Goal: Ask a question: Seek information or help from site administrators or community

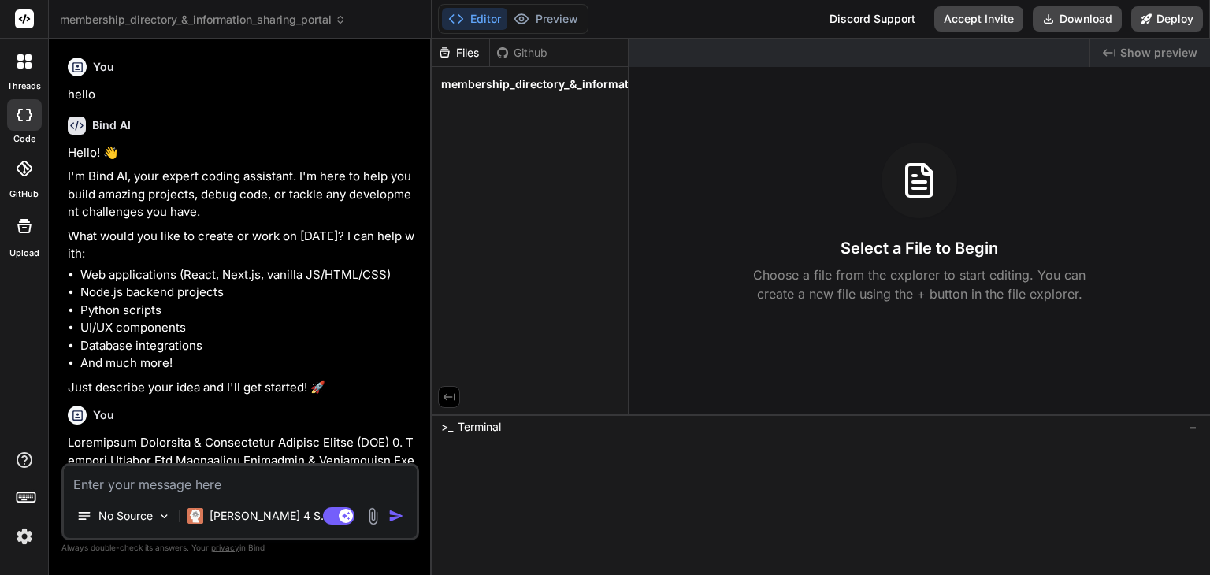
scroll to position [2179, 0]
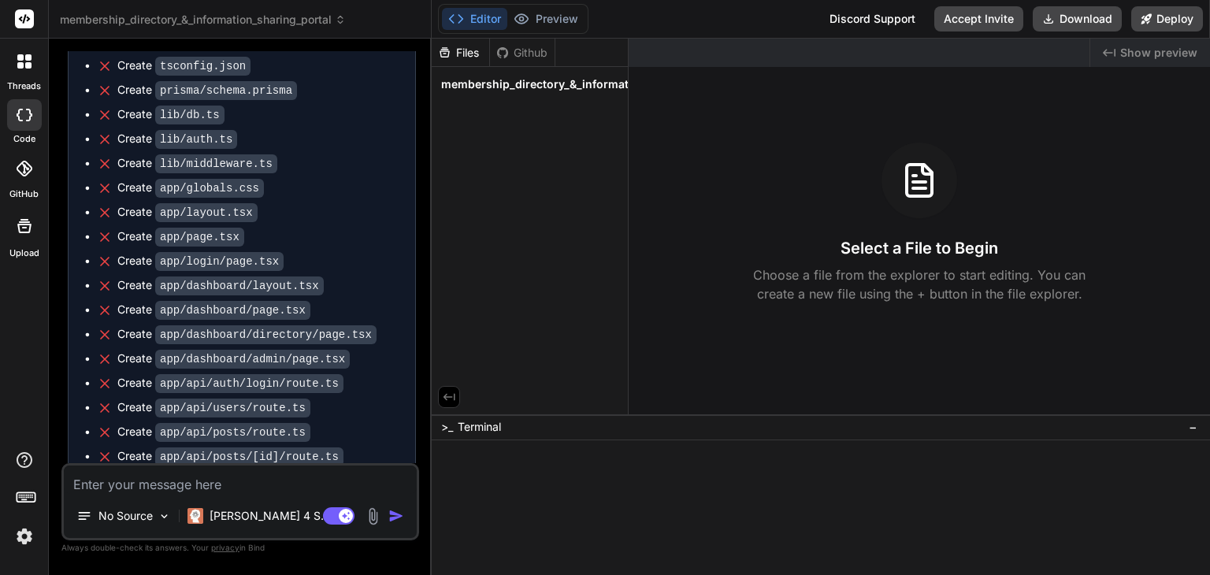
click at [366, 392] on div "Create app/api/auth/login/route.ts" at bounding box center [248, 383] width 302 height 17
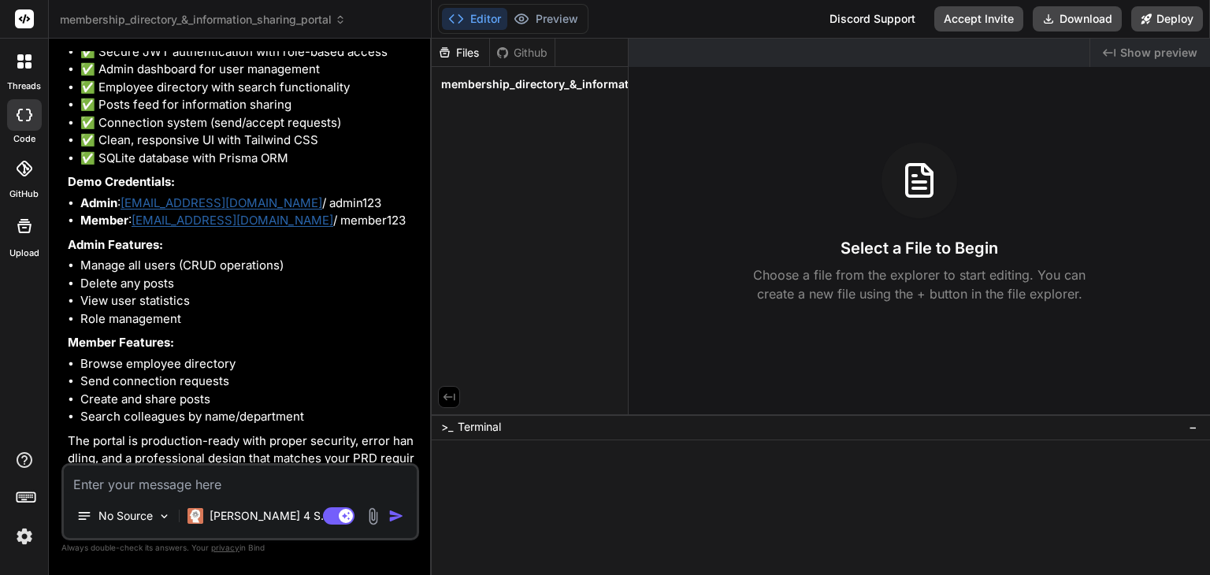
scroll to position [3114, 0]
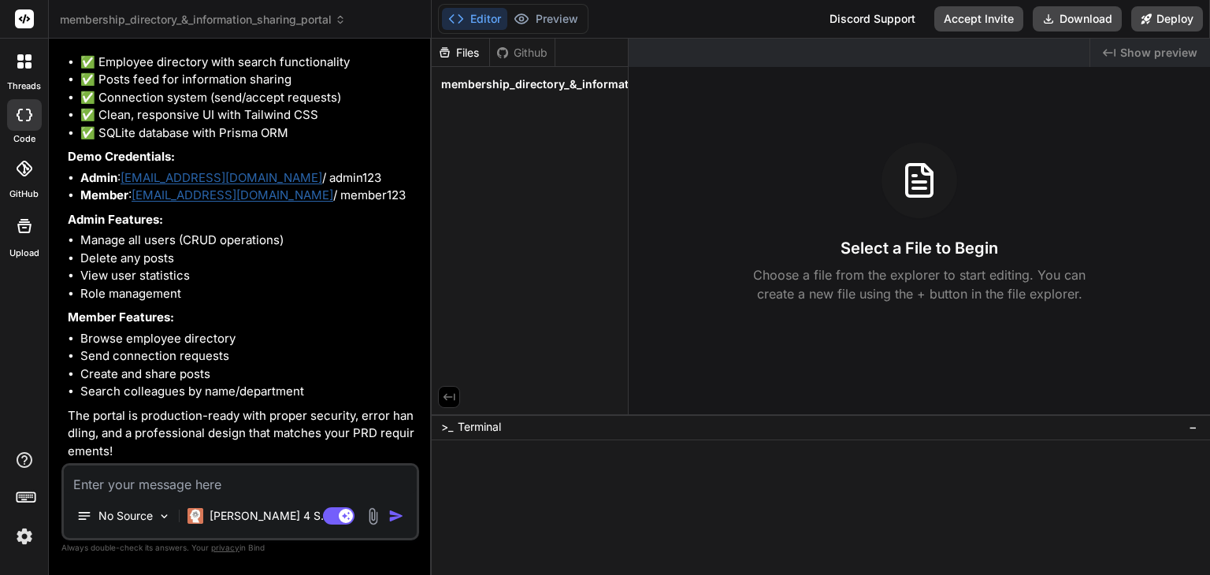
click at [265, 476] on textarea at bounding box center [240, 480] width 353 height 28
type textarea "s"
type textarea "x"
type textarea "sh"
type textarea "x"
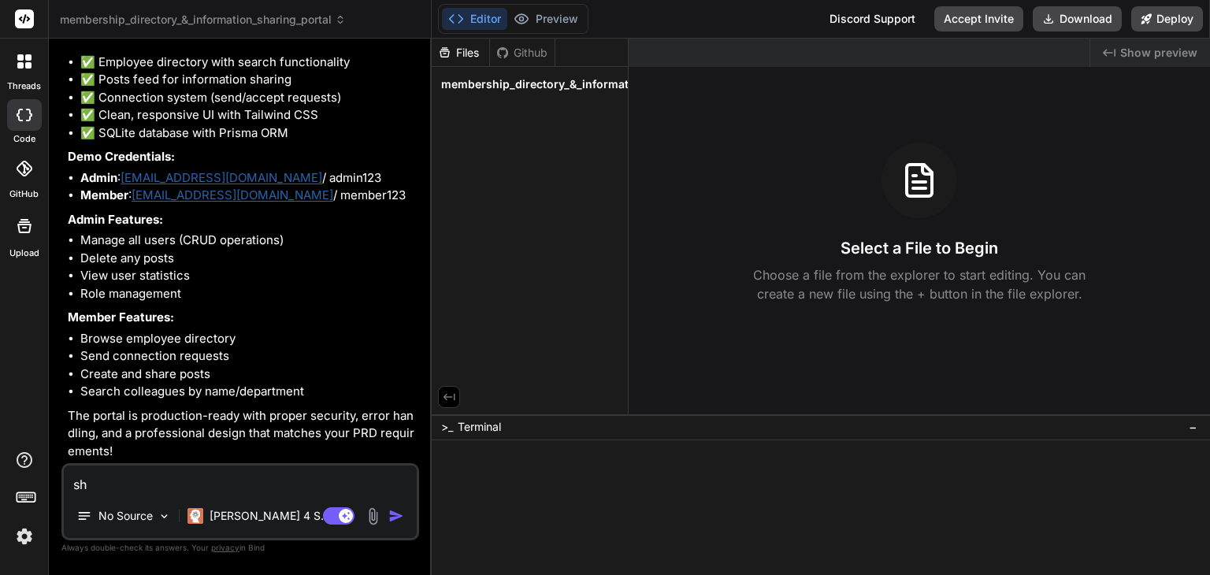
type textarea "sho"
type textarea "x"
type textarea "show"
type textarea "x"
type textarea "show"
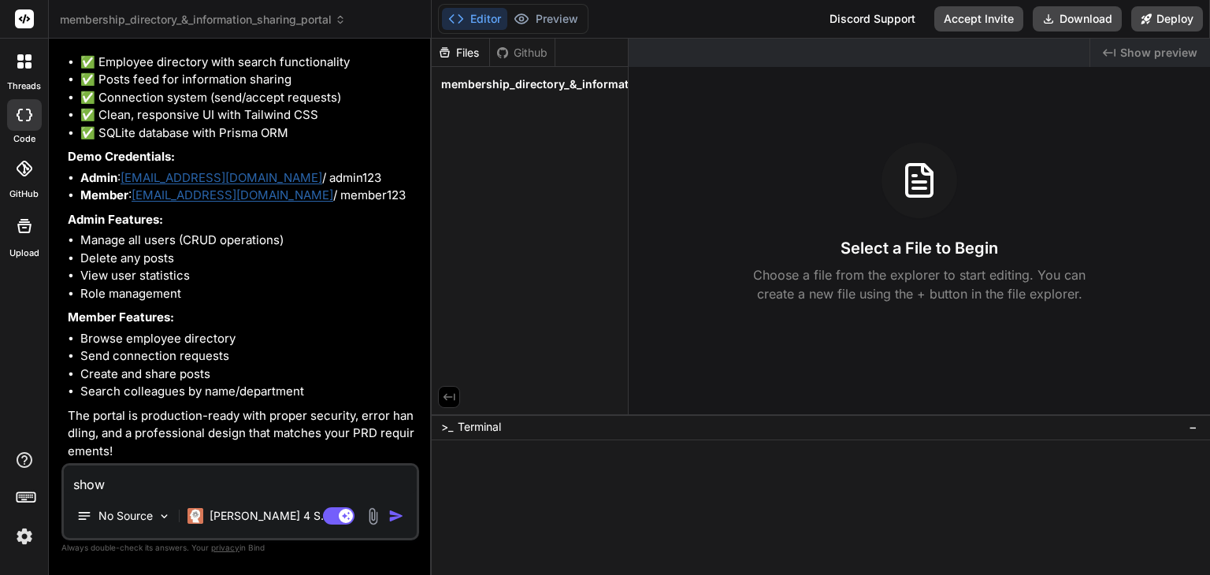
type textarea "x"
type textarea "show m"
type textarea "x"
type textarea "show me"
type textarea "x"
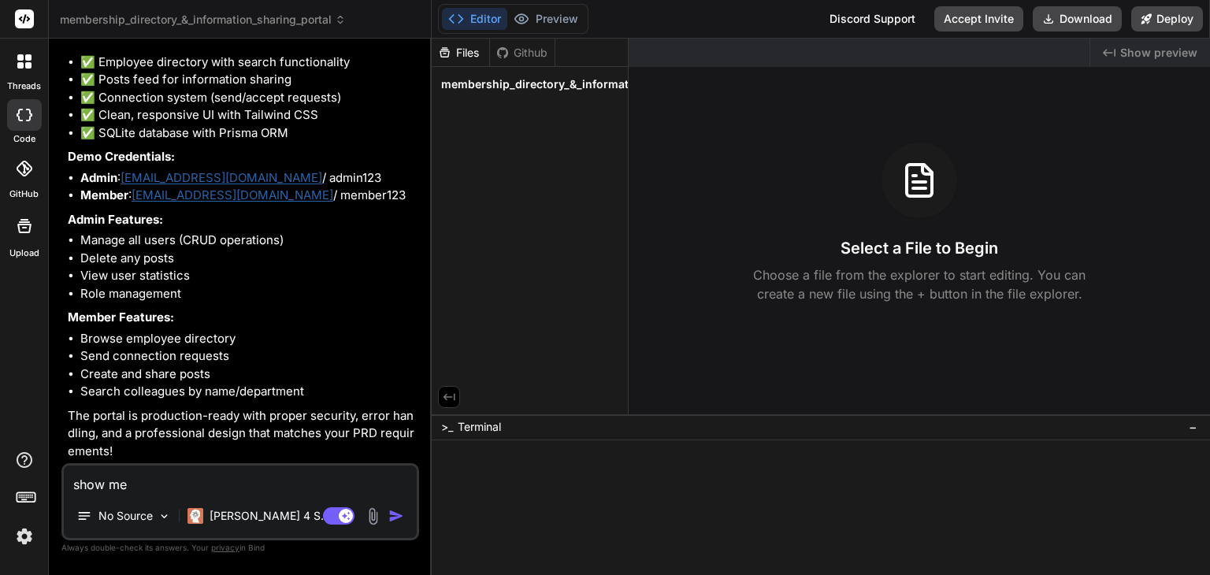
type textarea "show me"
type textarea "x"
type textarea "show me p"
type textarea "x"
type textarea "show me pr"
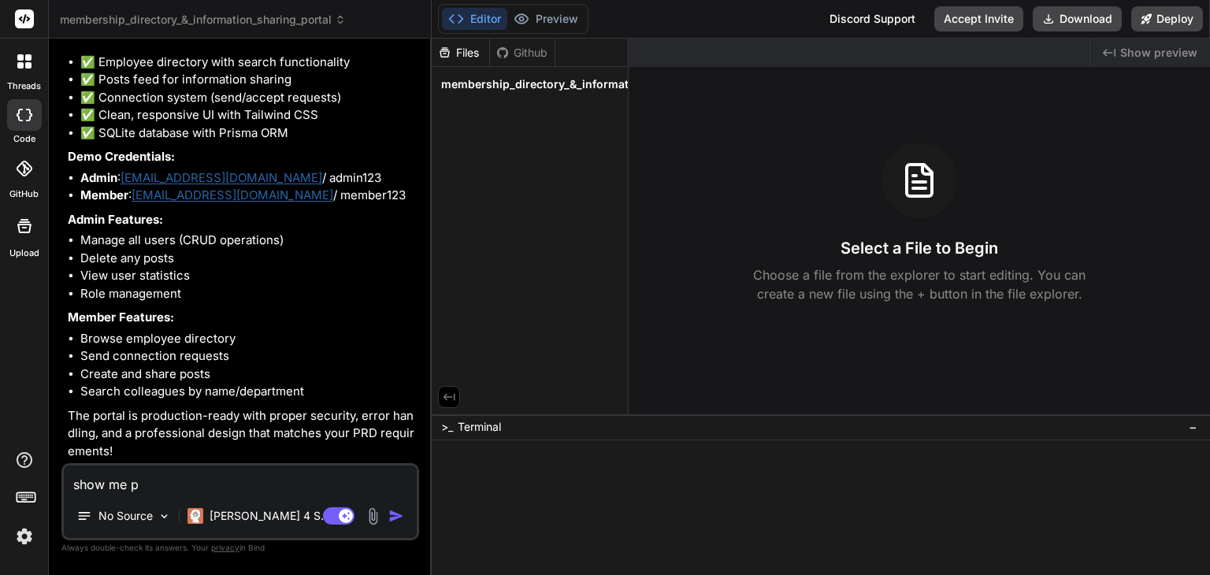
type textarea "x"
type textarea "show me pre"
type textarea "x"
type textarea "show me prev"
type textarea "x"
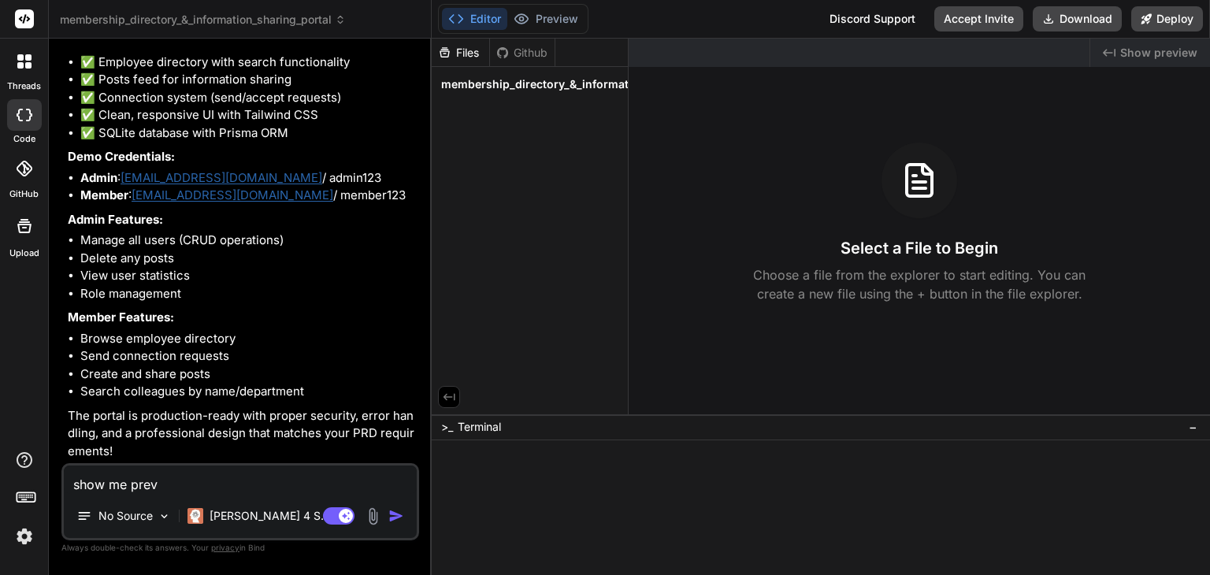
type textarea "show me previ"
type textarea "x"
type textarea "show me previe"
type textarea "x"
type textarea "show me preview"
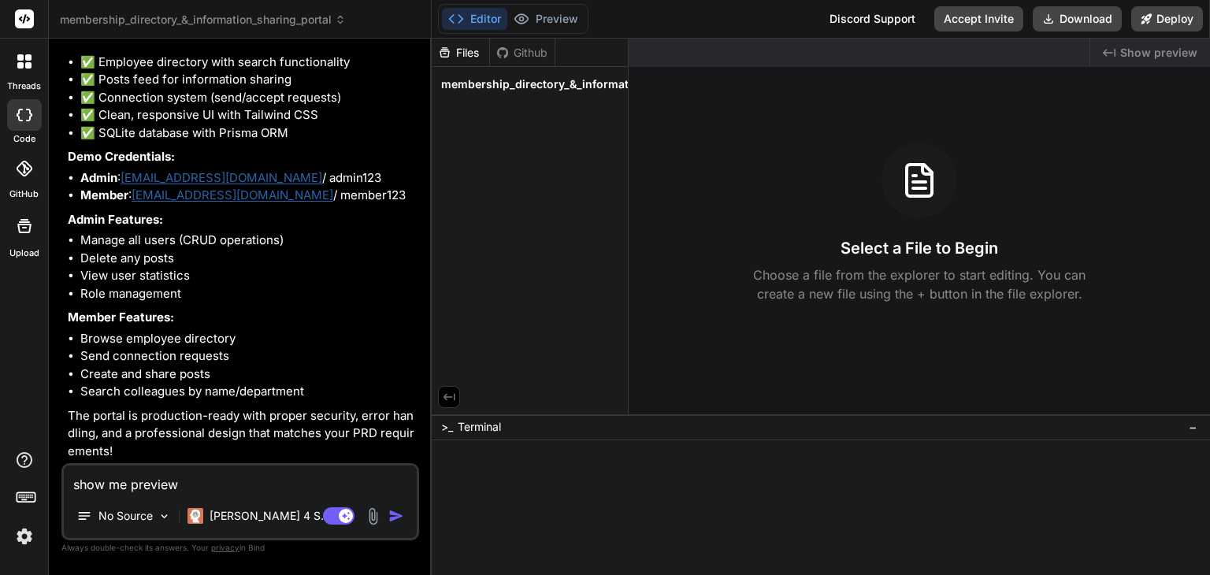
type textarea "x"
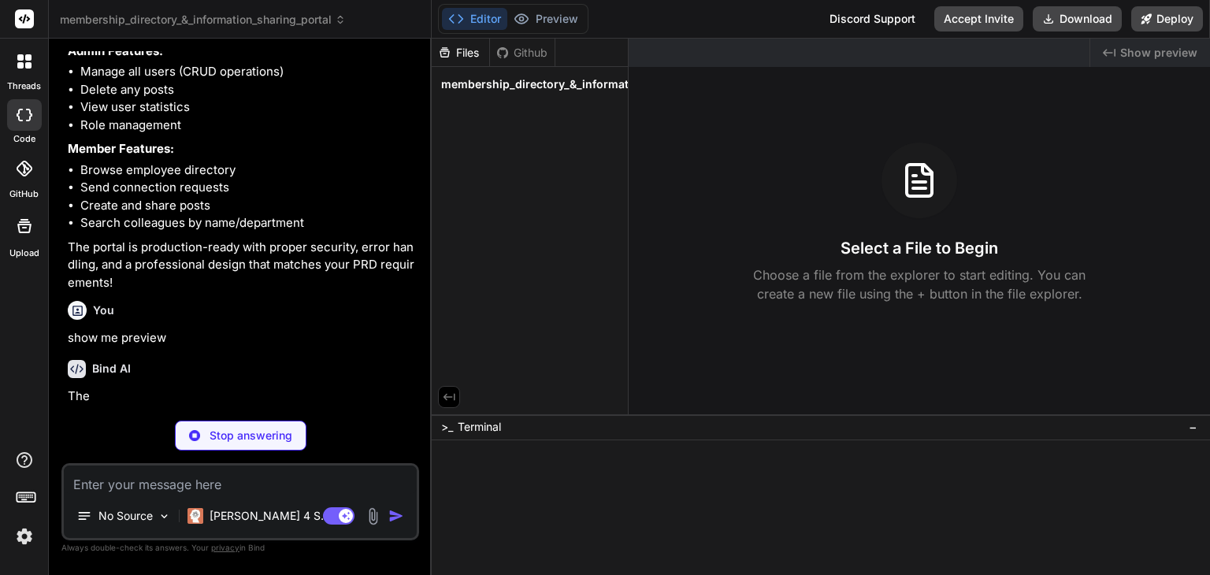
scroll to position [3278, 0]
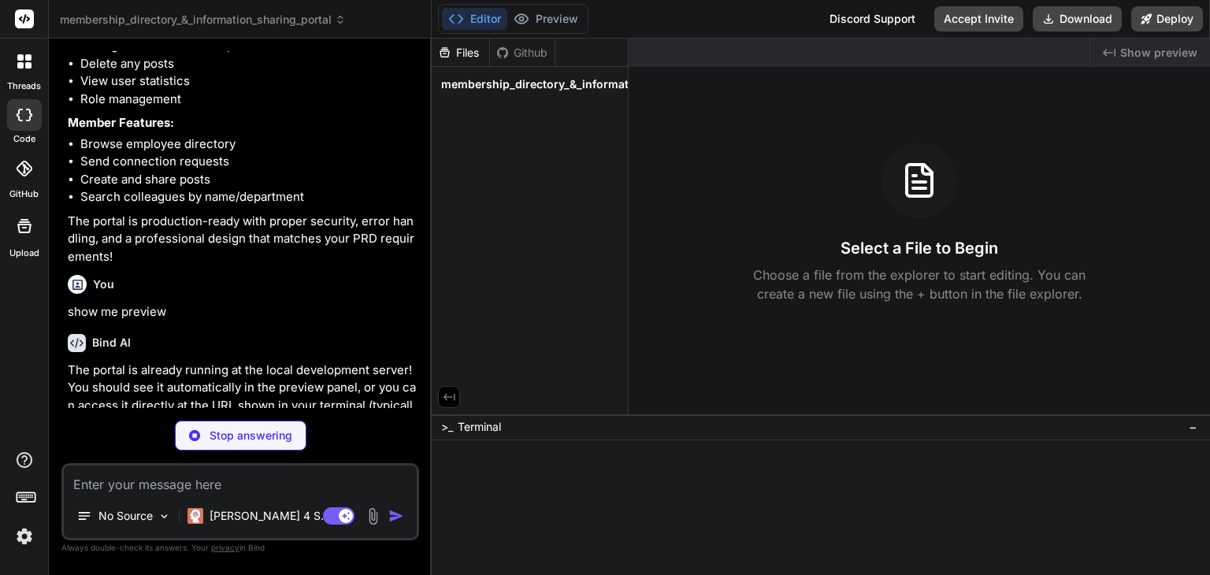
click at [299, 321] on p "show me preview" at bounding box center [242, 312] width 348 height 18
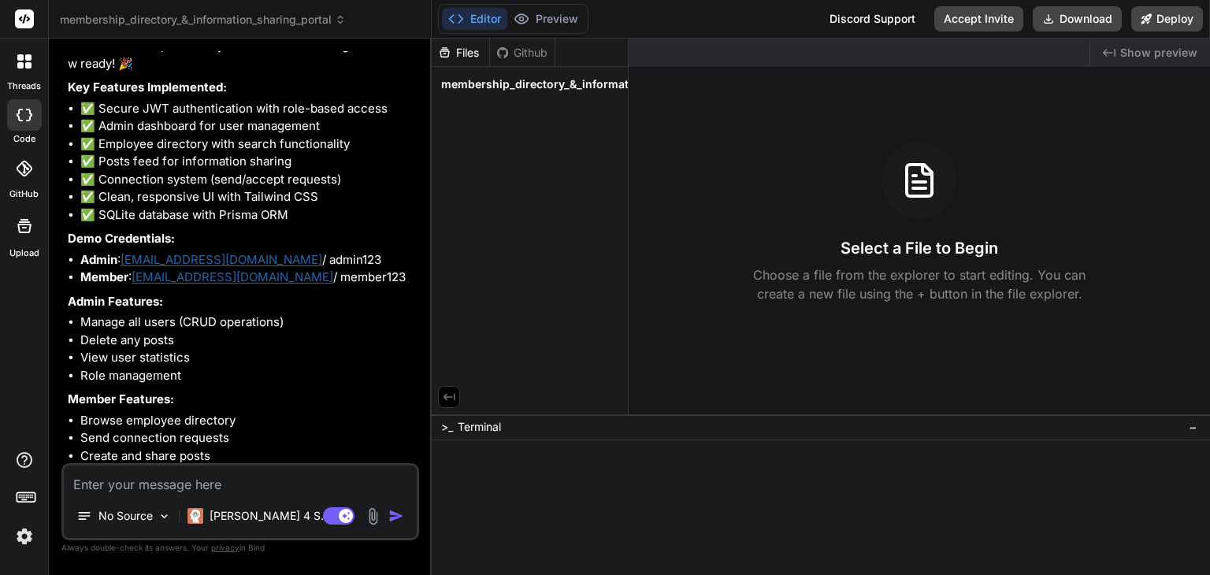
type textarea "x"
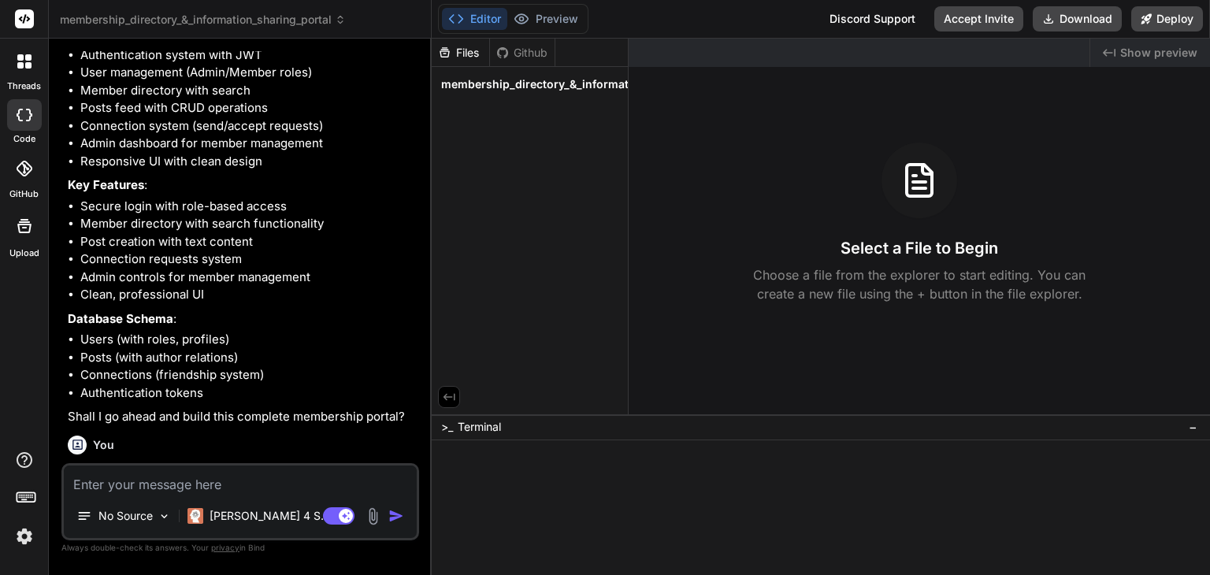
scroll to position [1545, 0]
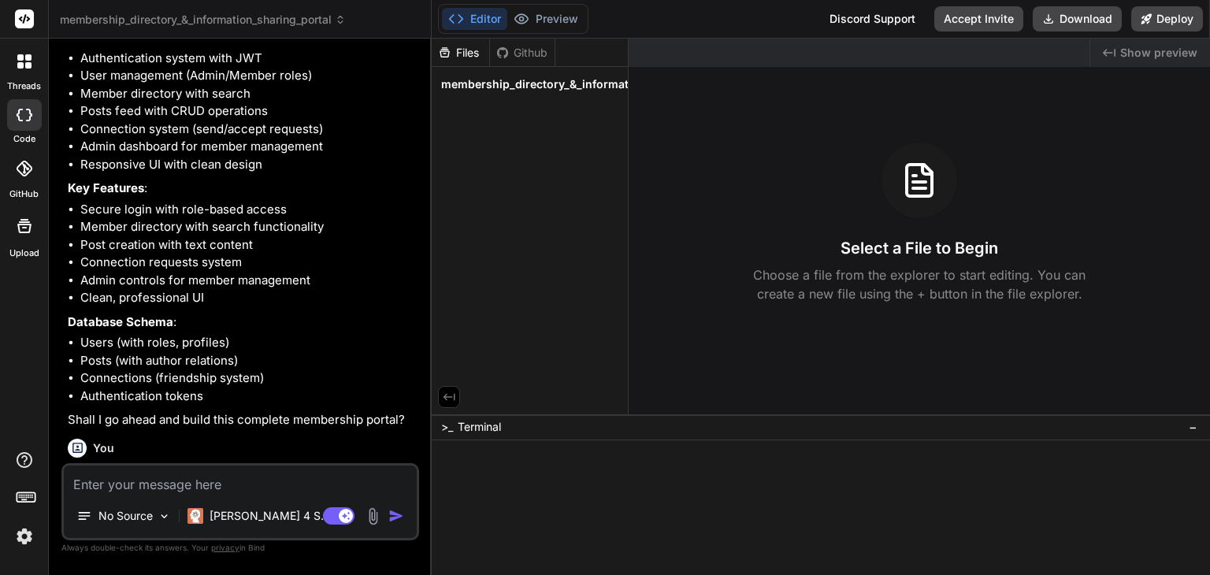
click at [149, 477] on textarea at bounding box center [240, 480] width 353 height 28
type textarea "w"
type textarea "x"
type textarea "wh"
type textarea "x"
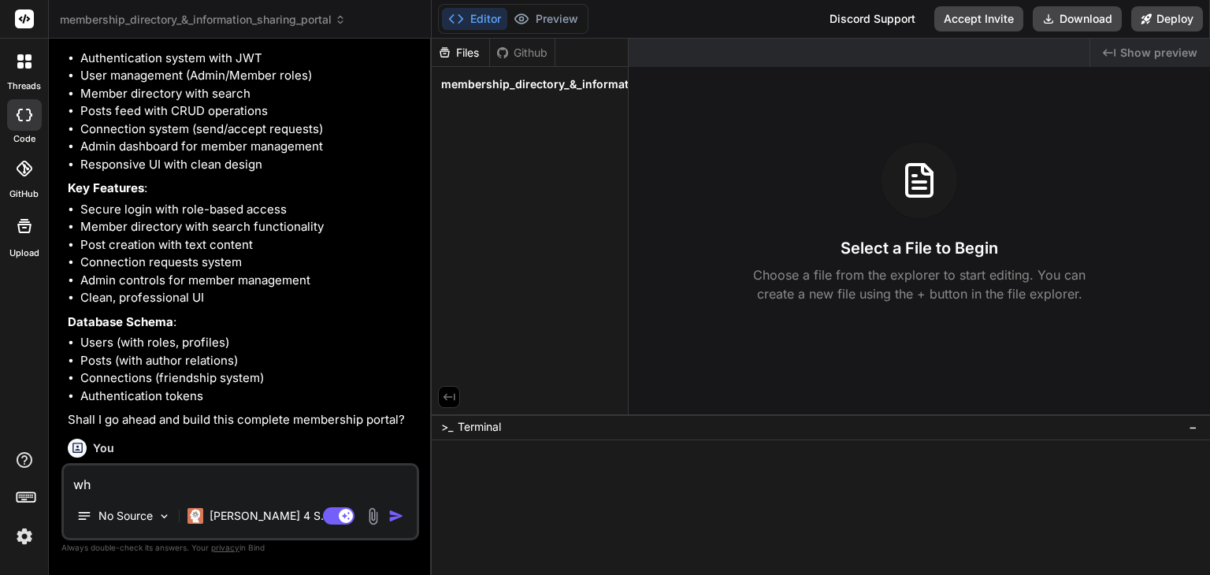
type textarea "whr"
type textarea "x"
type textarea "wh"
type textarea "x"
type textarea "w"
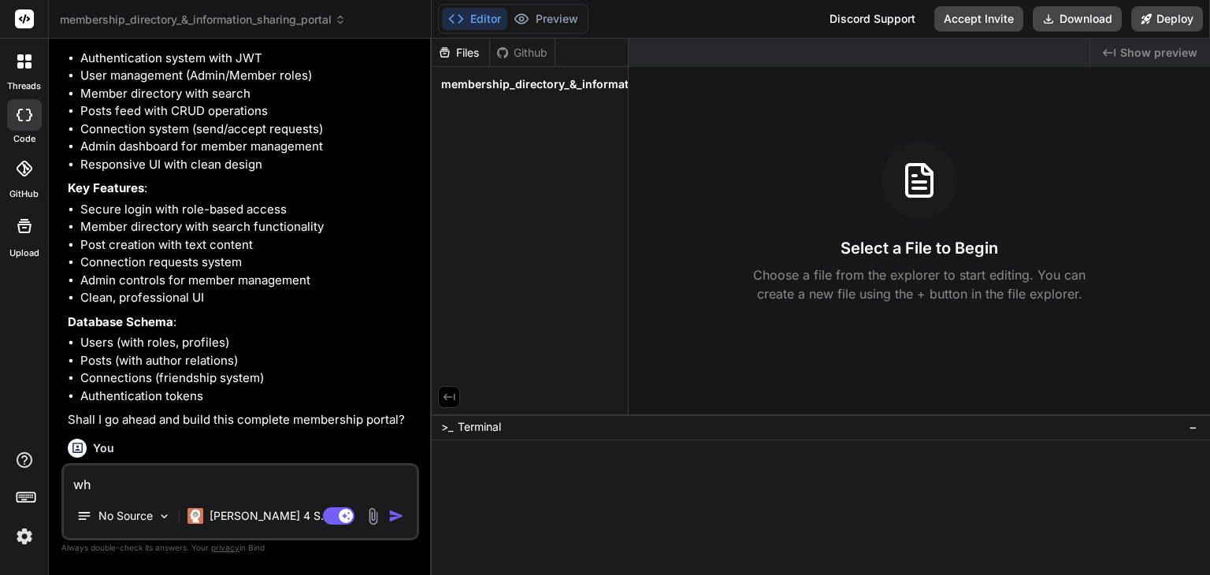
type textarea "x"
type textarea "wh"
type textarea "x"
type textarea "whe"
type textarea "x"
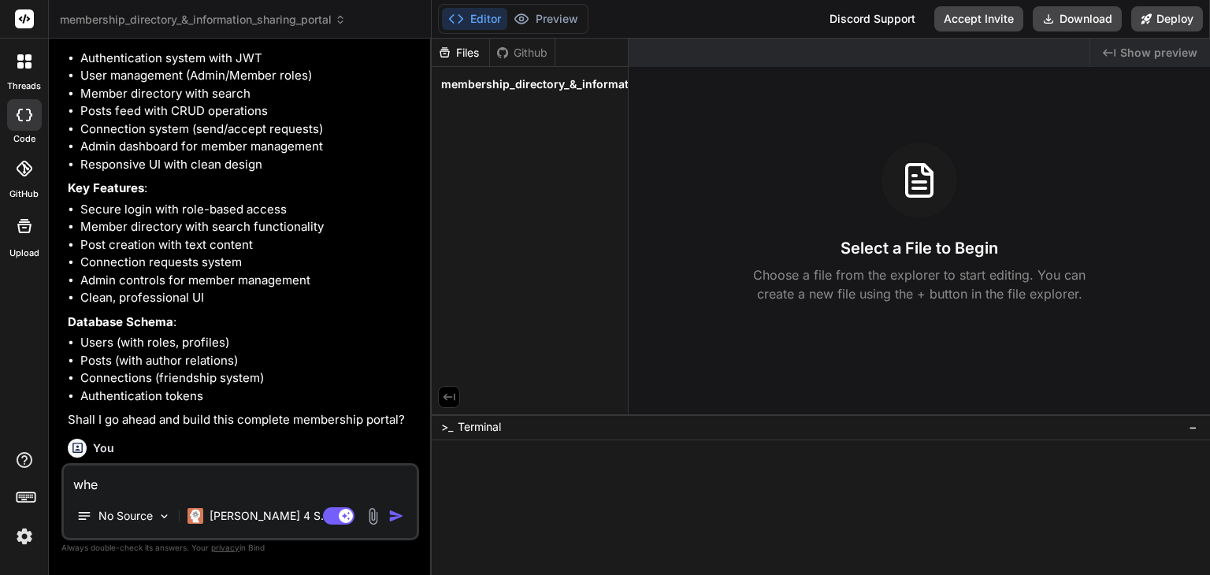
type textarea "wher"
type textarea "x"
type textarea "where"
type textarea "x"
type textarea "where"
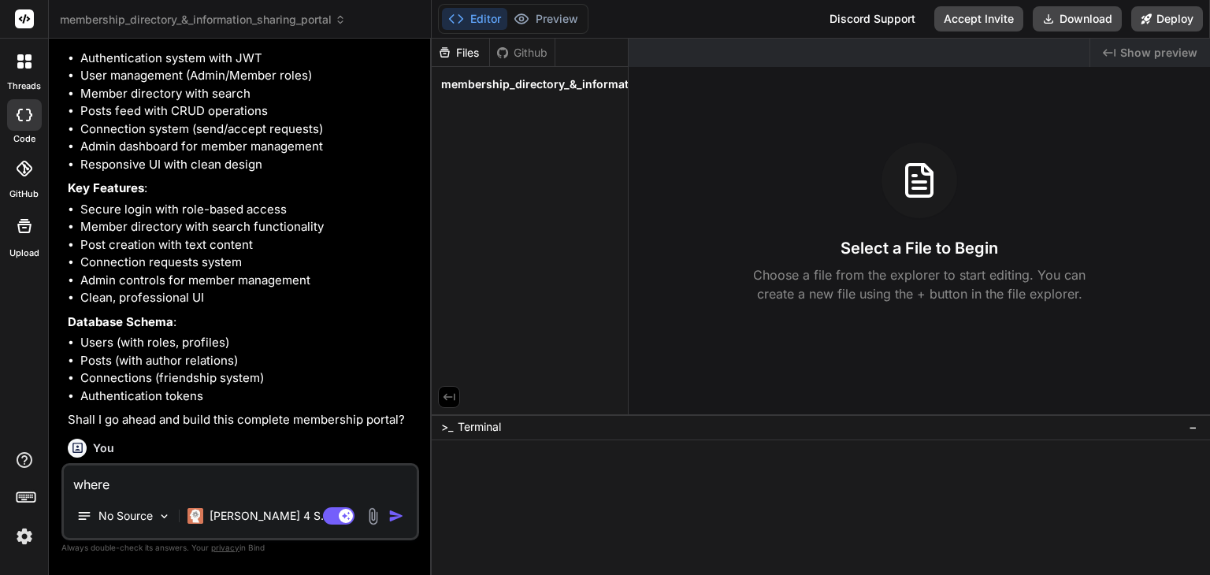
type textarea "x"
type textarea "where c"
type textarea "x"
type textarea "where ca"
type textarea "x"
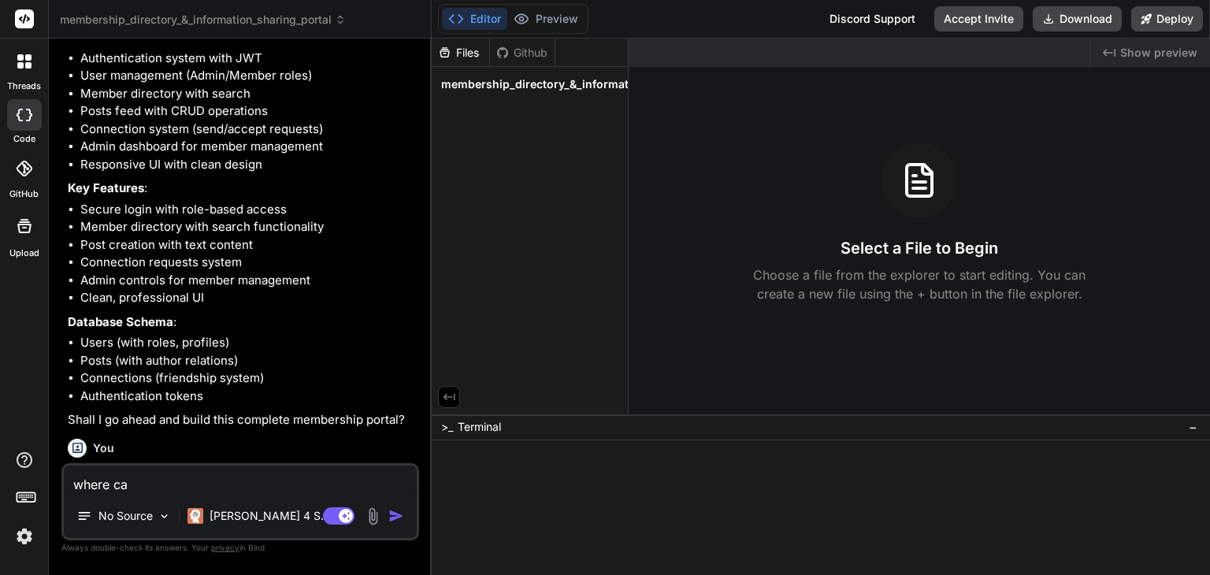
type textarea "where can"
type textarea "x"
type textarea "where can"
type textarea "x"
type textarea "where can i"
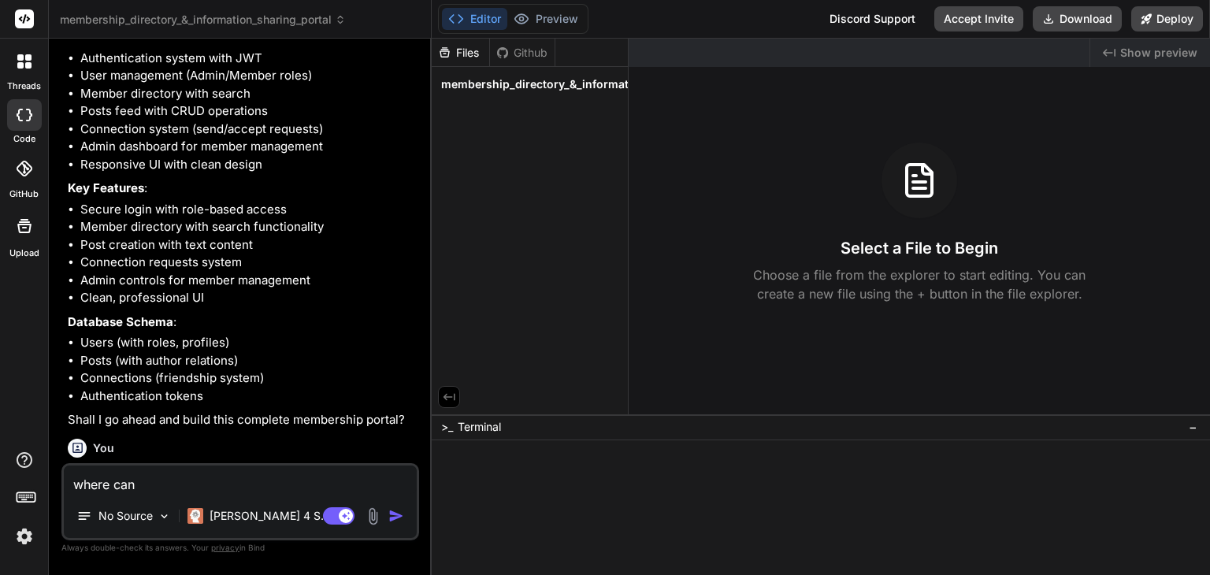
type textarea "x"
type textarea "where can i"
type textarea "x"
type textarea "where can i v"
type textarea "x"
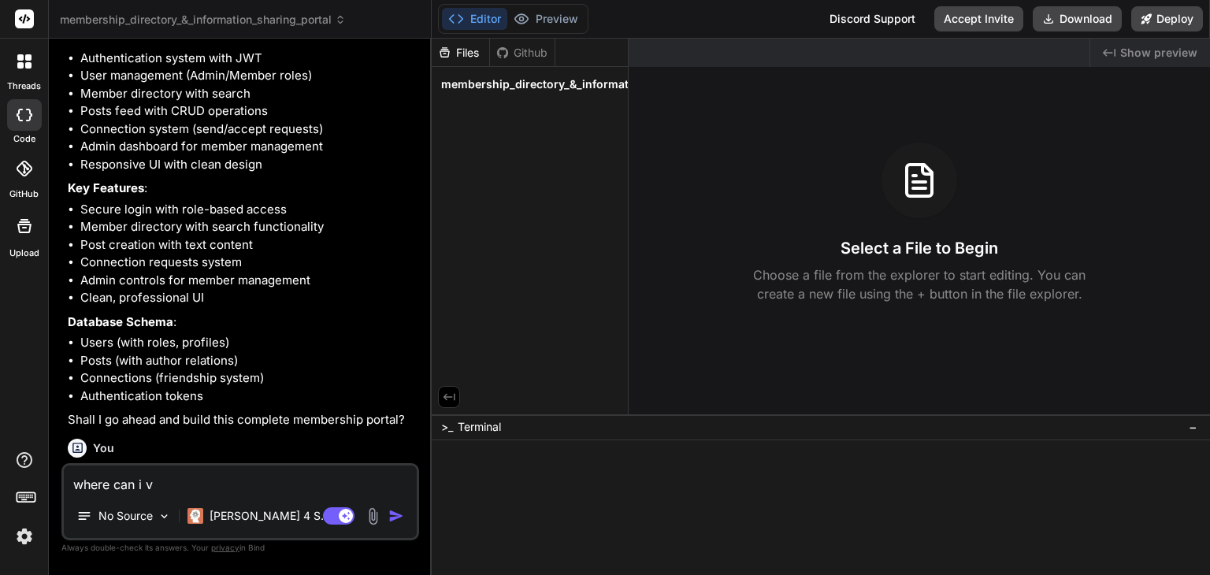
type textarea "where can i vi"
type textarea "x"
type textarea "where can i vie"
type textarea "x"
type textarea "where can i view"
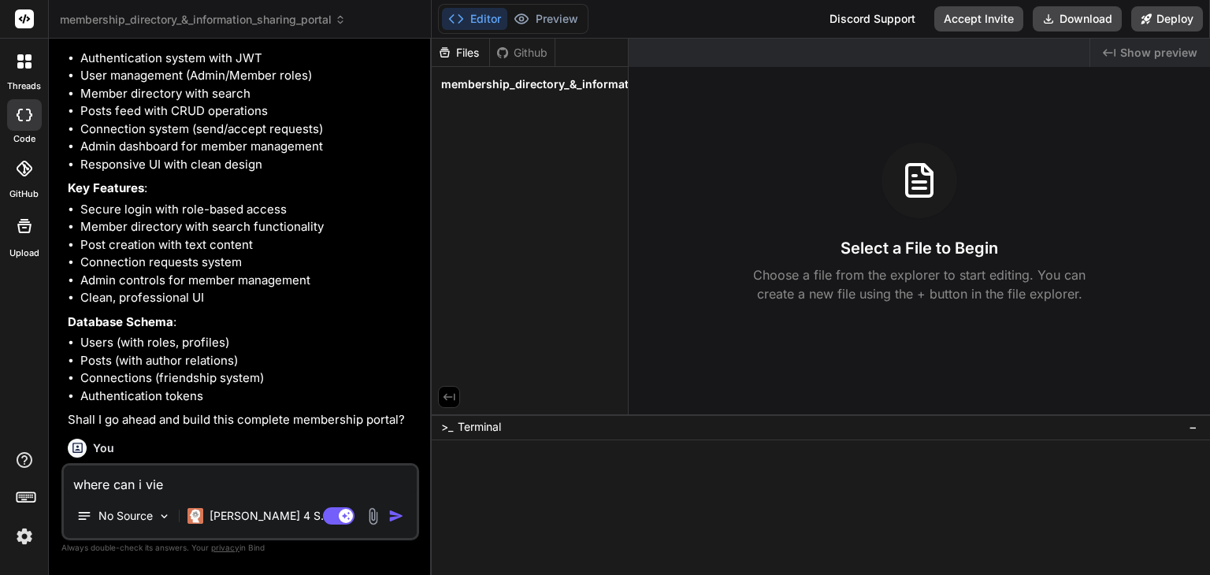
type textarea "x"
type textarea "where can i view"
type textarea "x"
type textarea "where can i view i"
type textarea "x"
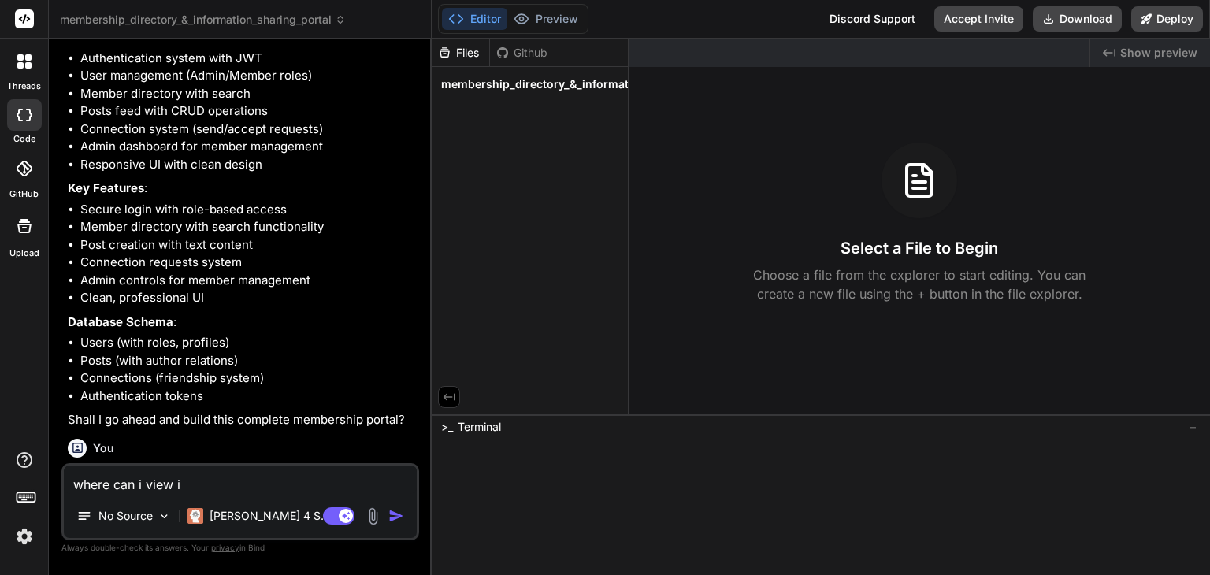
type textarea "where can i view it"
type textarea "x"
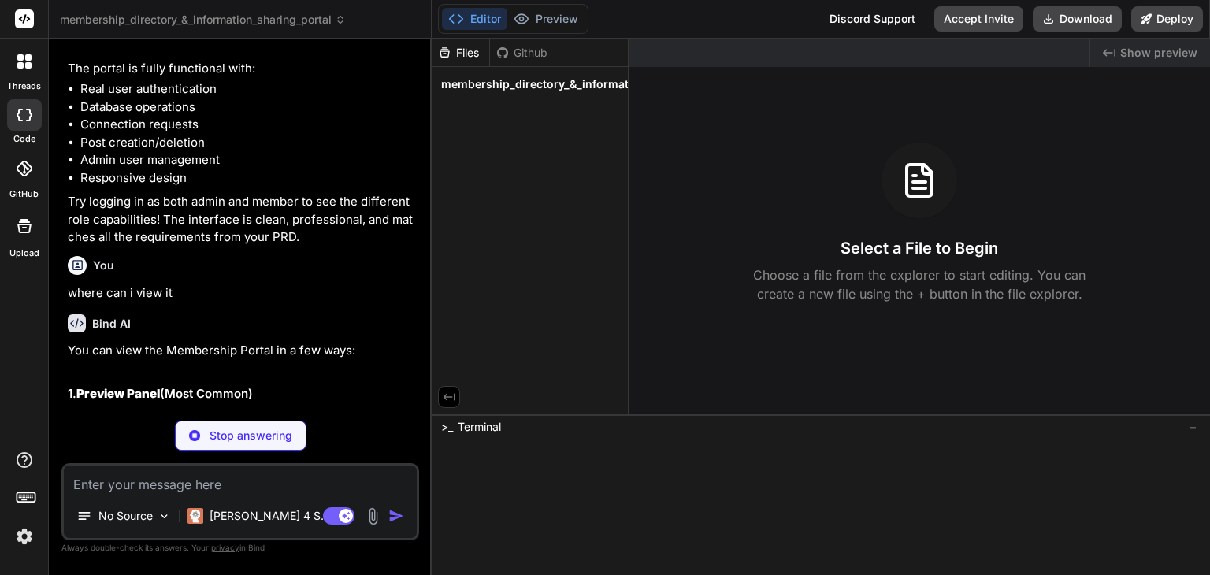
scroll to position [3943, 0]
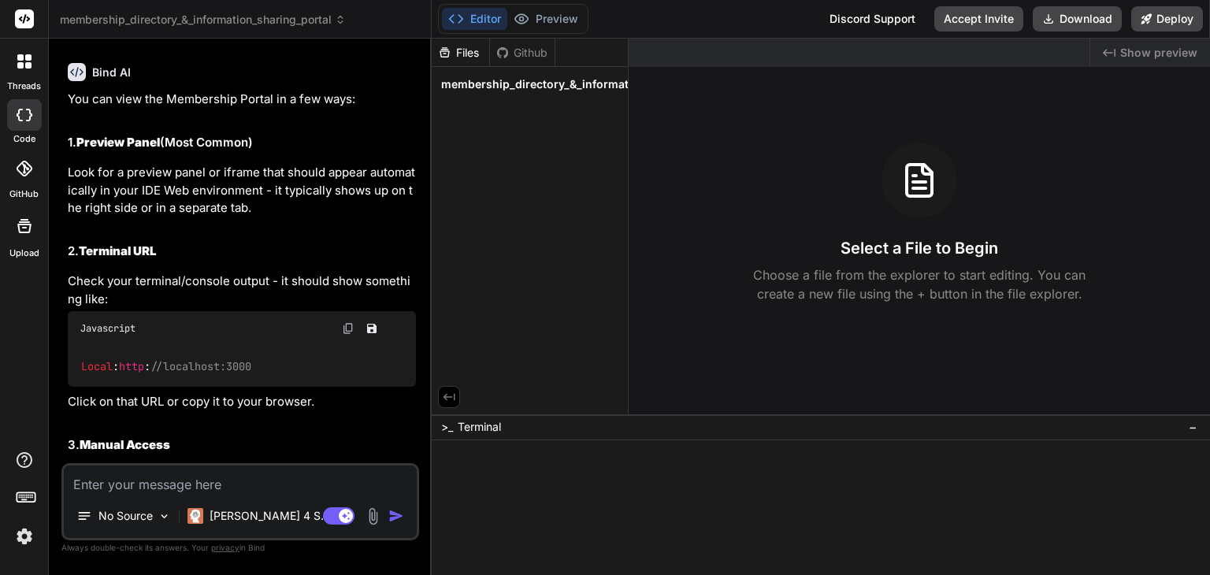
type textarea "x"
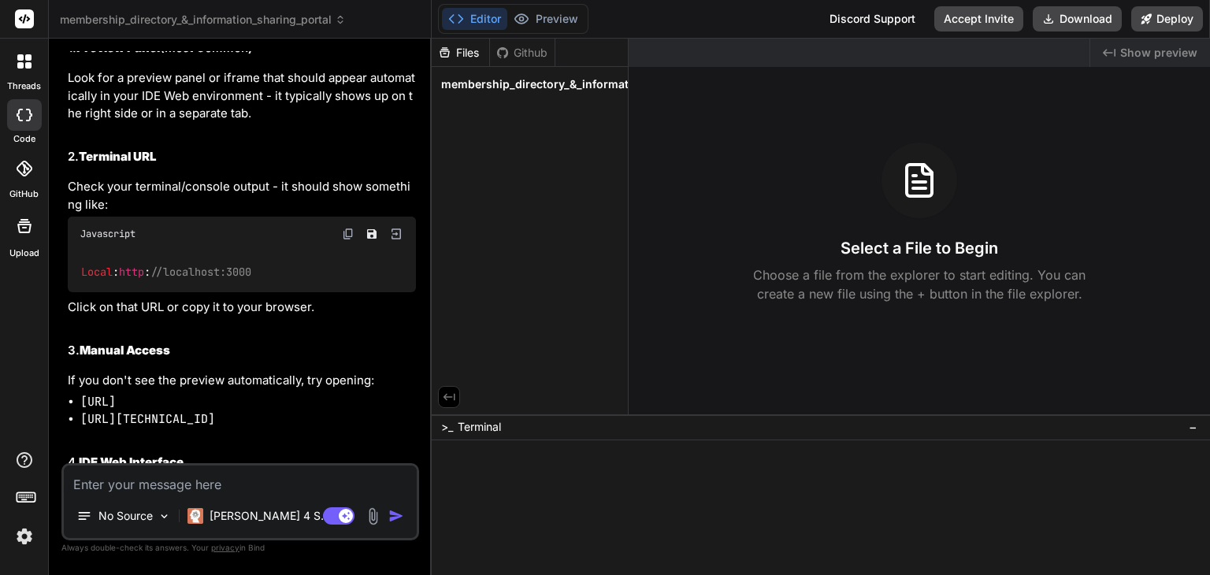
scroll to position [4322, 0]
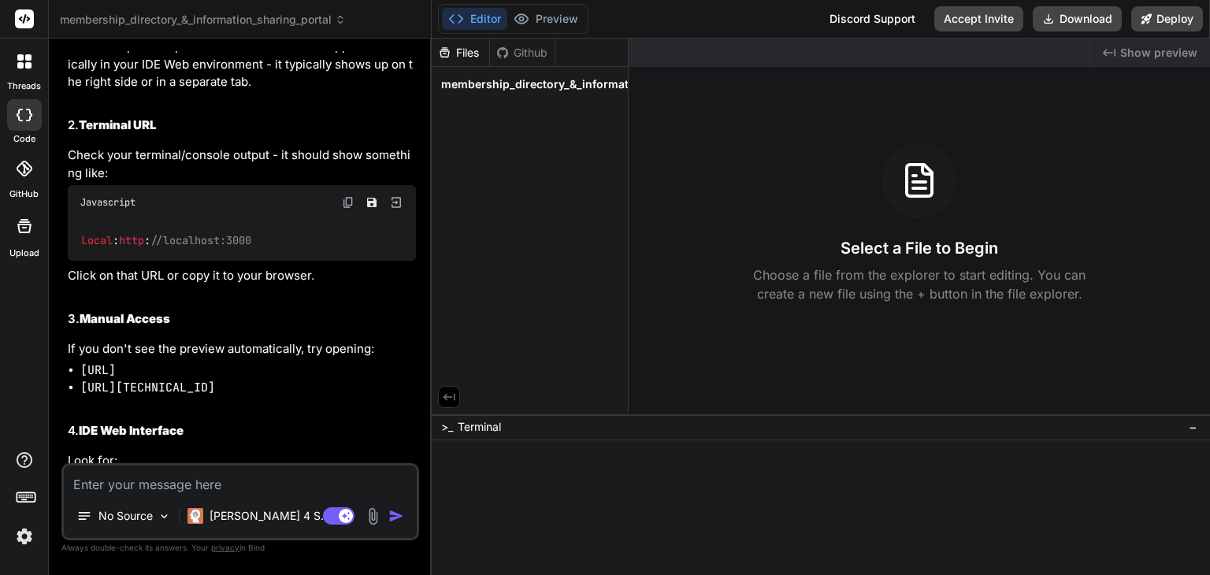
drag, startPoint x: 132, startPoint y: 288, endPoint x: 287, endPoint y: 286, distance: 155.2
click at [287, 261] on div "Local : http : //localhost:3000" at bounding box center [242, 240] width 348 height 41
copy code "http : //localhost:3000"
click at [164, 489] on textarea at bounding box center [240, 480] width 353 height 28
type textarea "l"
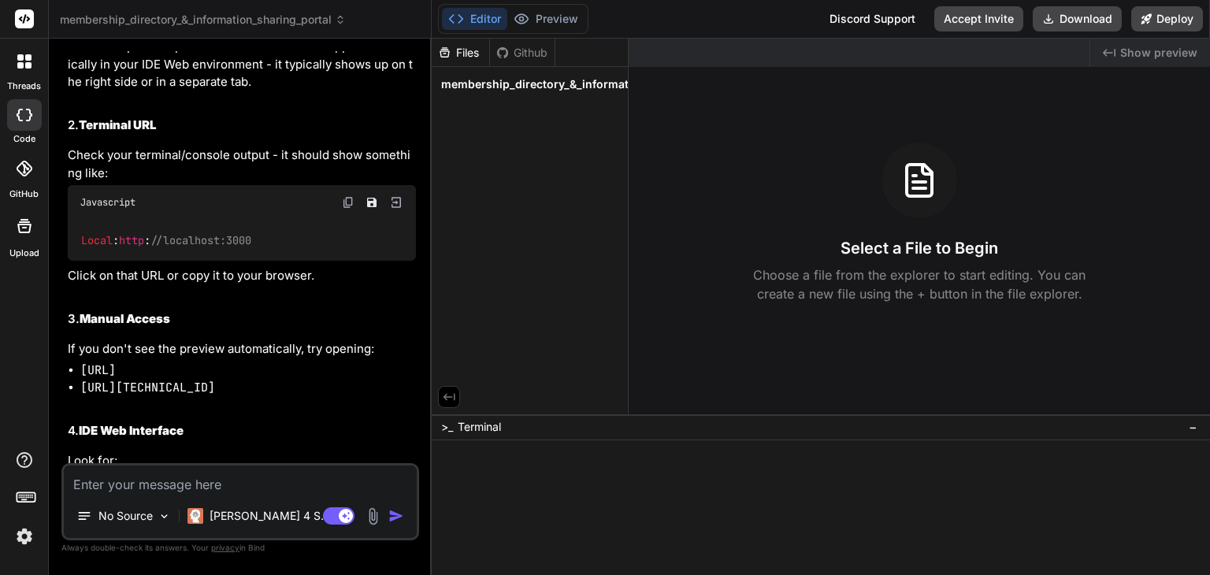
type textarea "x"
type textarea "lo"
type textarea "x"
type textarea "loc"
type textarea "x"
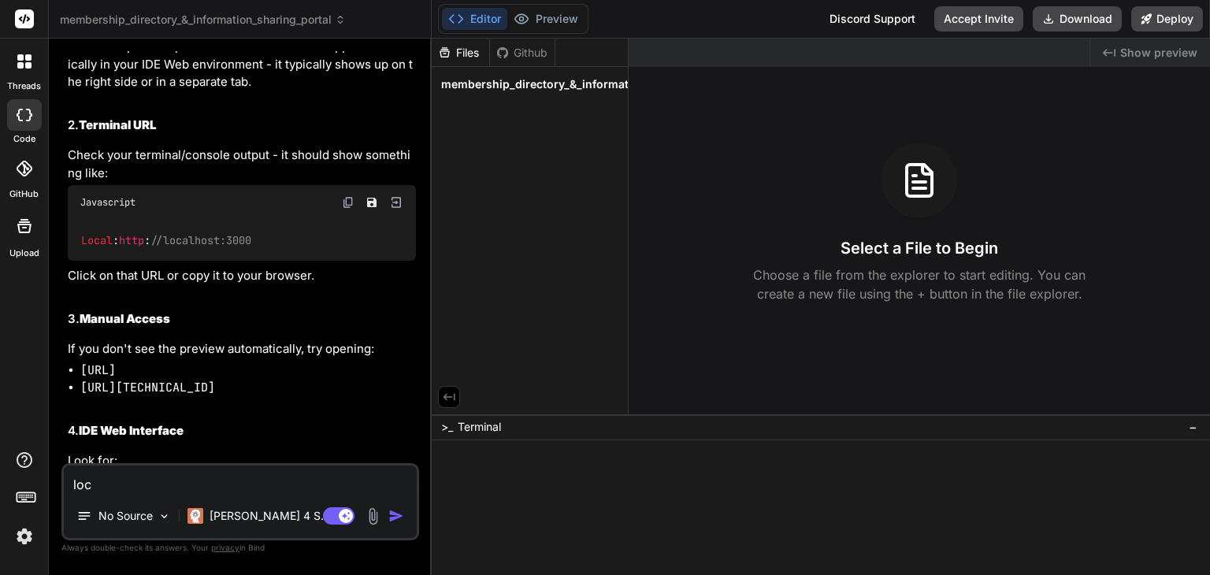
type textarea "loca"
type textarea "x"
type textarea "local"
type textarea "x"
type textarea "local"
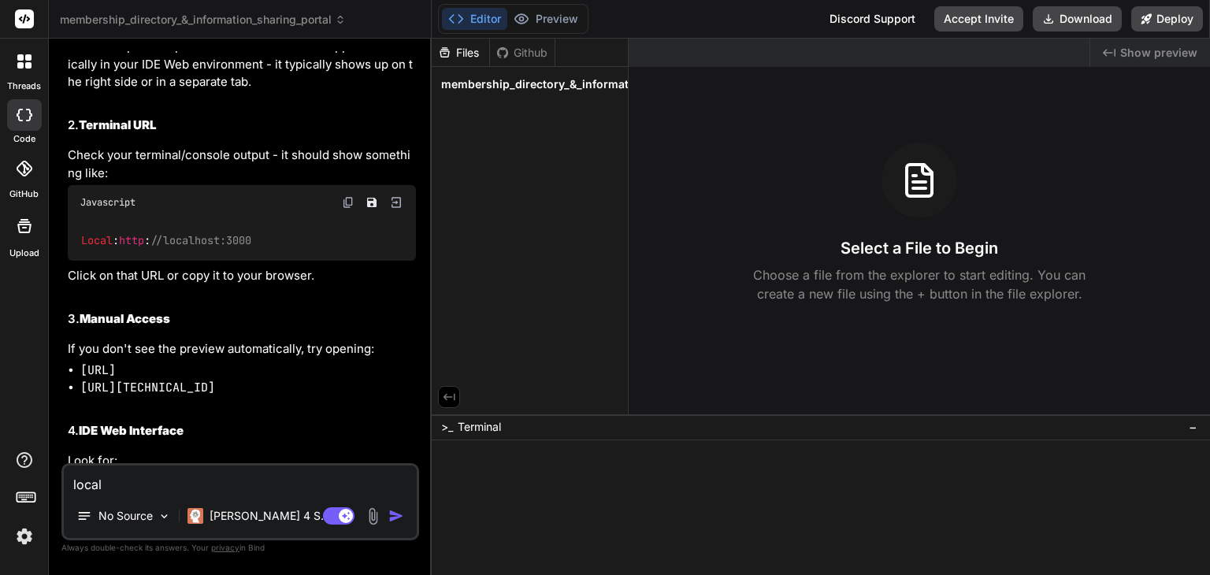
type textarea "x"
type textarea "local h"
type textarea "x"
type textarea "local ho"
type textarea "x"
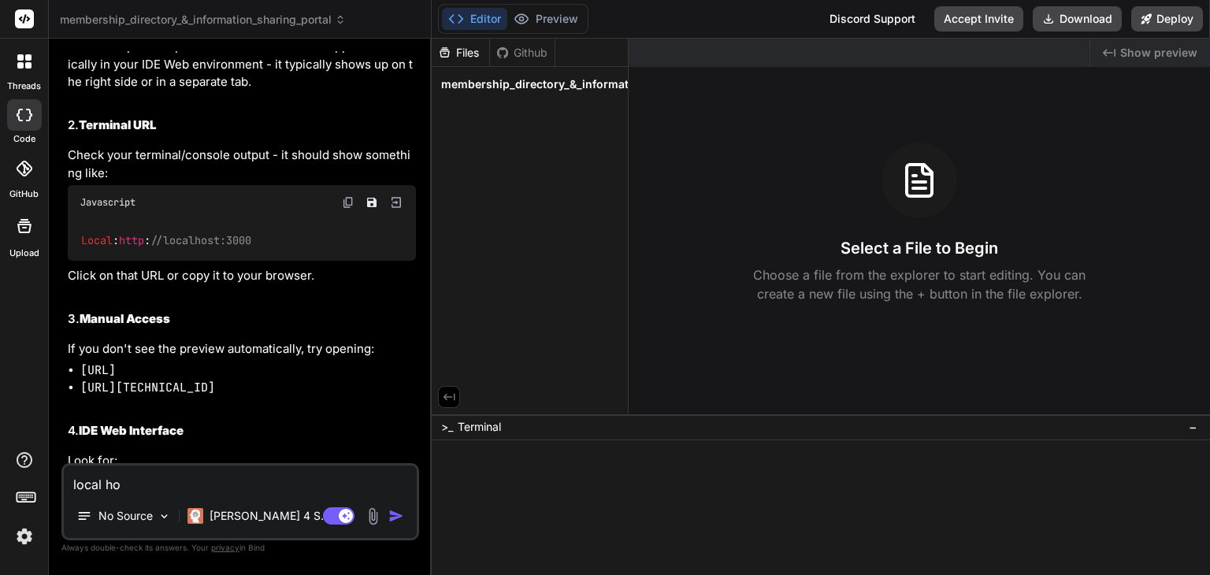
type textarea "local hos"
type textarea "x"
type textarea "local hosy"
type textarea "x"
type textarea "local hosy"
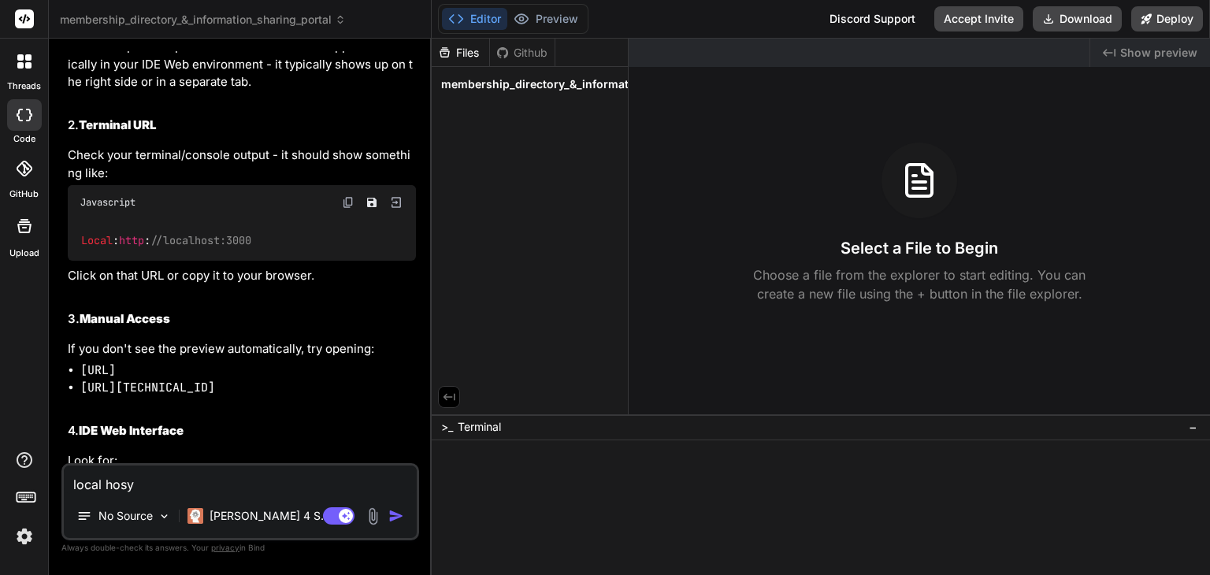
type textarea "x"
type textarea "local hosy"
type textarea "x"
type textarea "local hos"
type textarea "x"
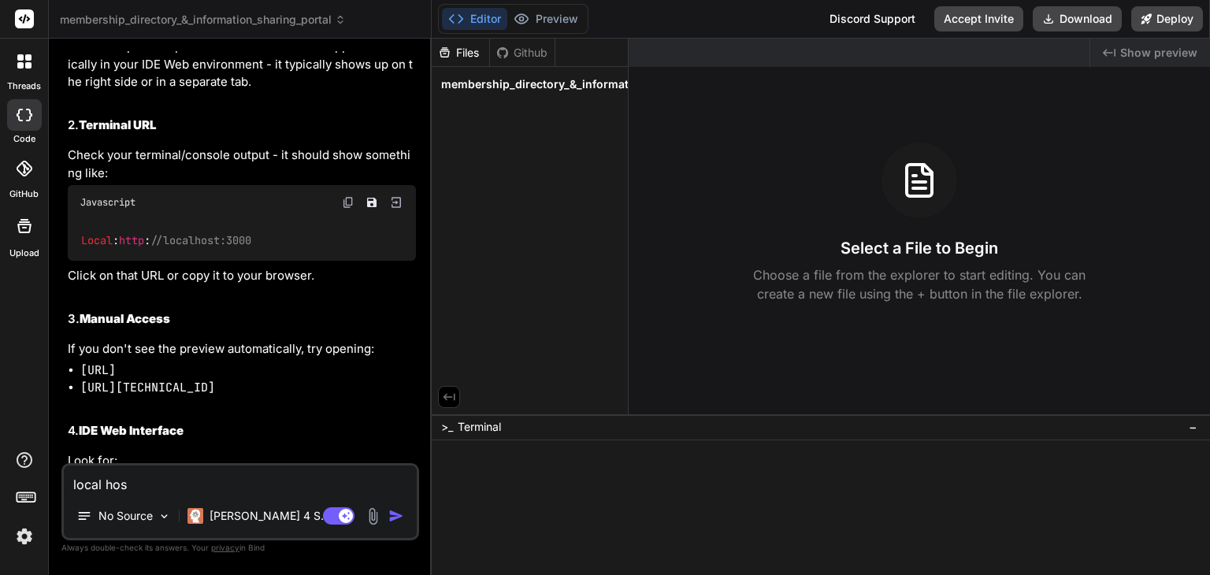
type textarea "local host"
type textarea "x"
type textarea "local host"
type textarea "x"
type textarea "local host r"
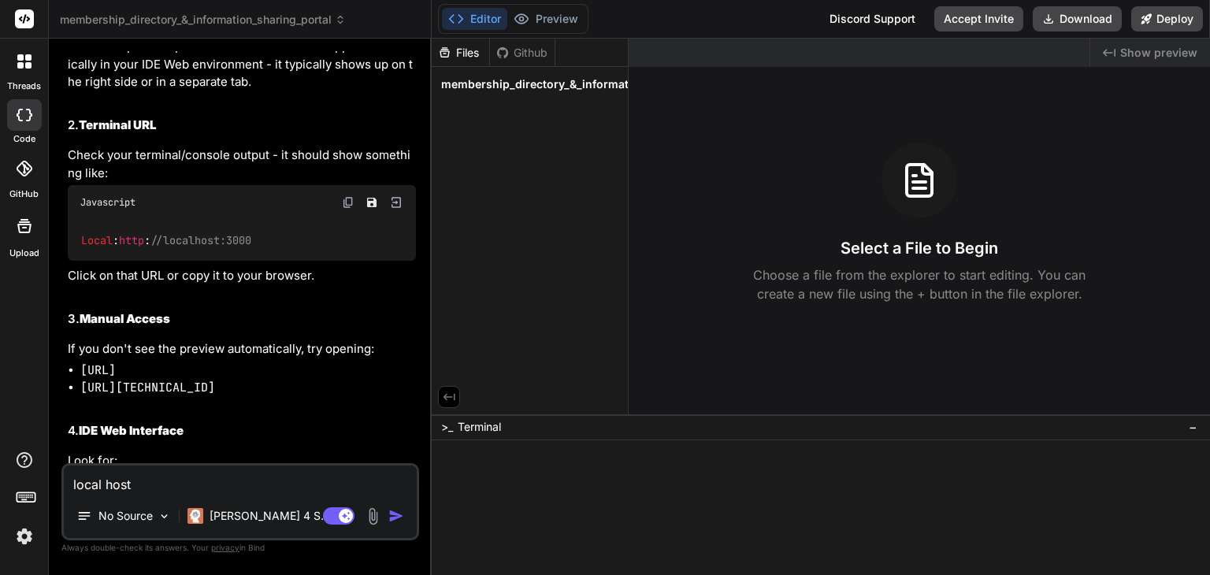
type textarea "x"
type textarea "local host re"
type textarea "x"
type textarea "local host ref"
type textarea "x"
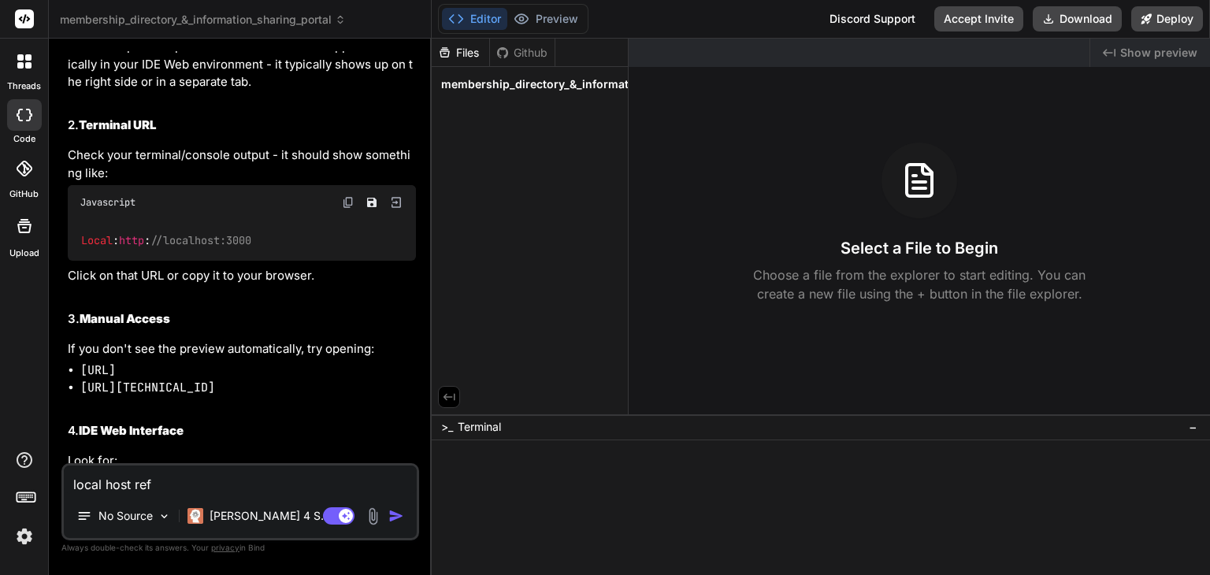
type textarea "local host refu"
type textarea "x"
type textarea "local host refus"
type textarea "x"
type textarea "local host refuse"
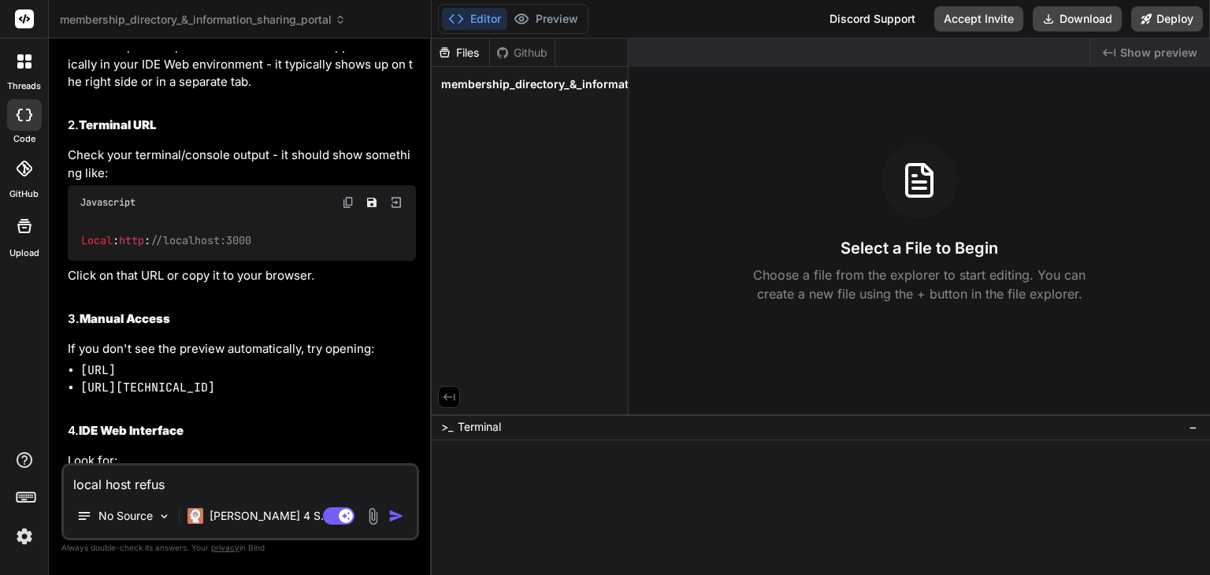
type textarea "x"
type textarea "local host refused"
type textarea "x"
type textarea "local host refused"
type textarea "x"
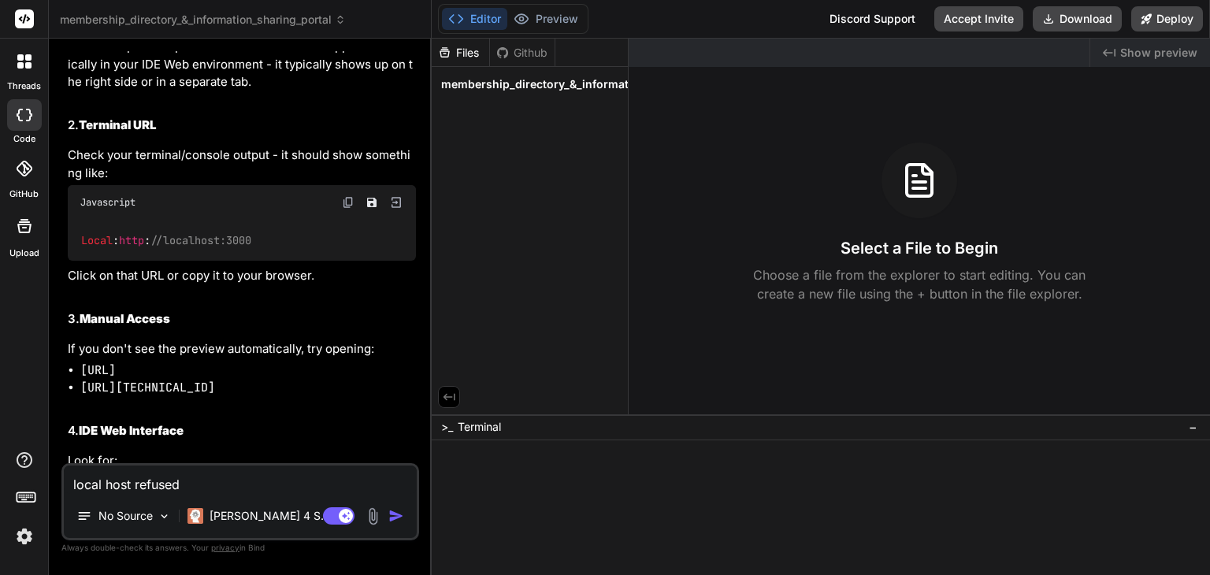
type textarea "local host refused t"
type textarea "x"
type textarea "local host refused to"
type textarea "x"
type textarea "local host refused to"
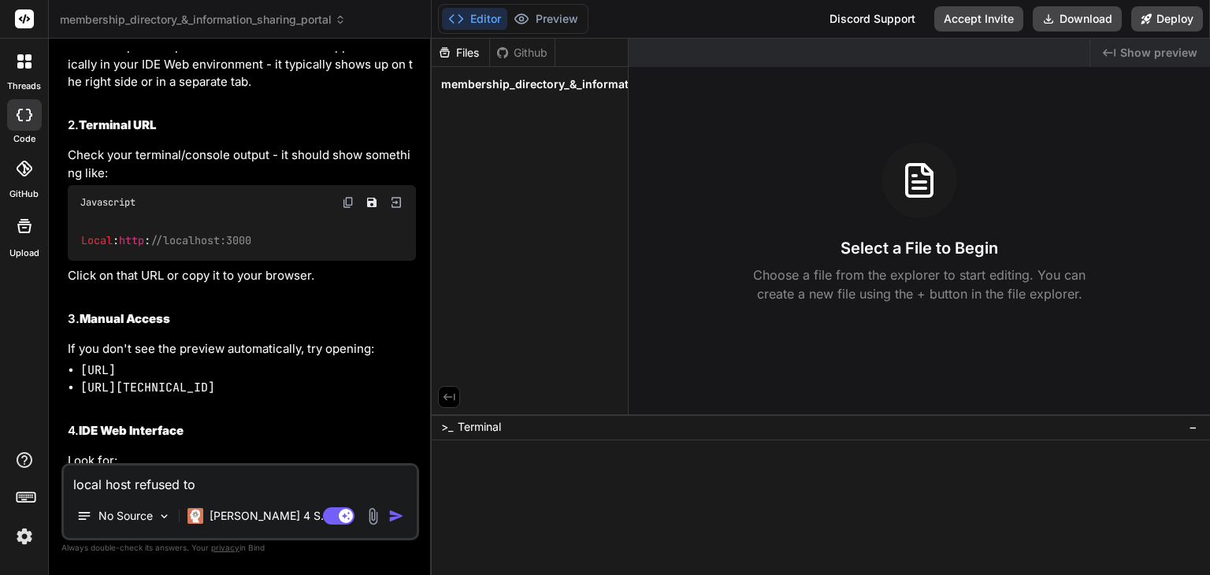
type textarea "x"
type textarea "local host refused to c"
type textarea "x"
type textarea "local host refused to co"
type textarea "x"
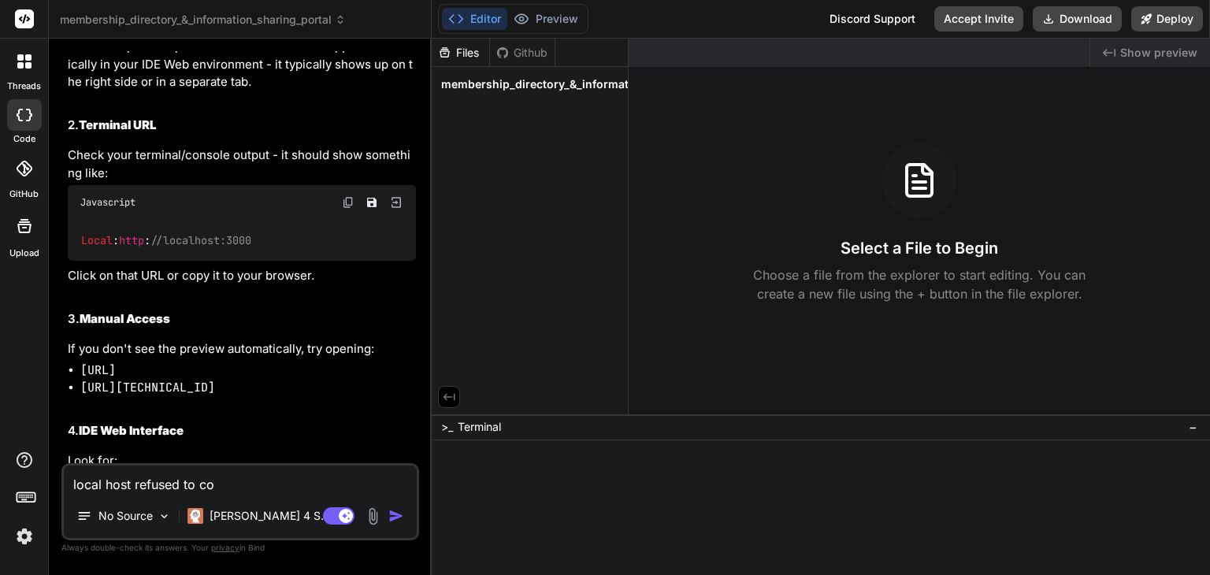
type textarea "local host refused to con"
type textarea "x"
type textarea "local host refused to conn"
type textarea "x"
type textarea "local host refused to conne"
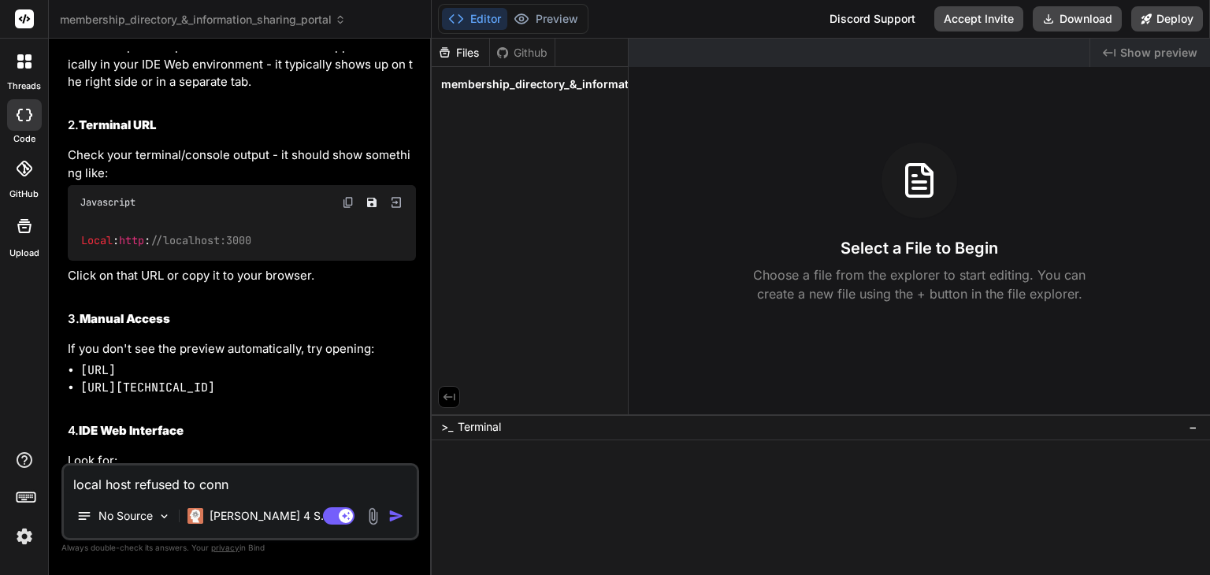
type textarea "x"
type textarea "local host refused to connec"
type textarea "x"
type textarea "local host refused to connect"
type textarea "x"
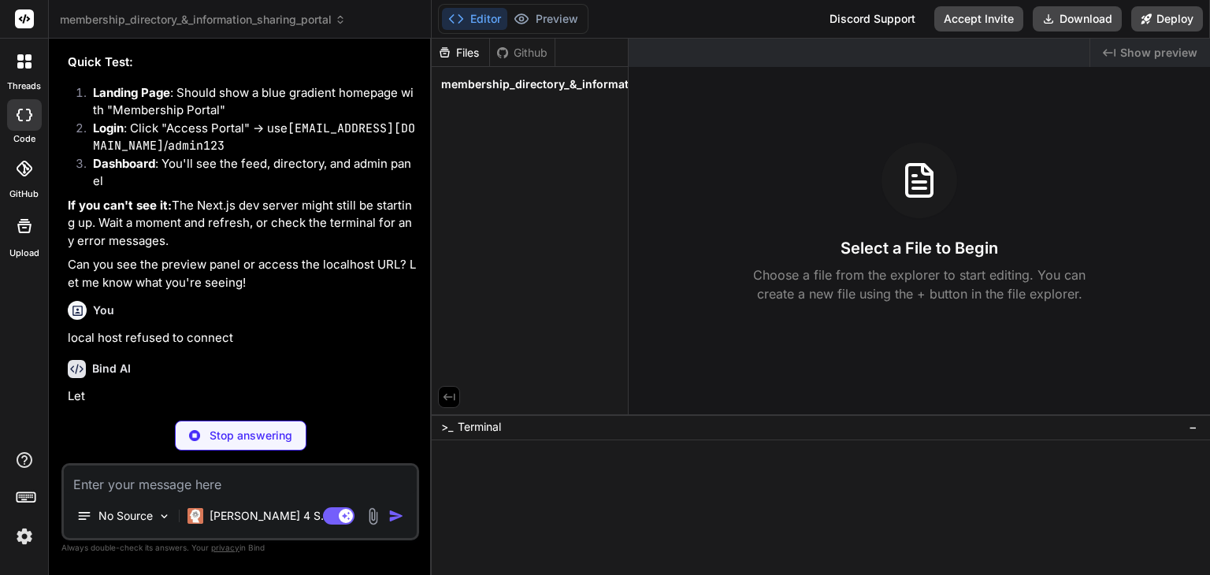
scroll to position [4864, 0]
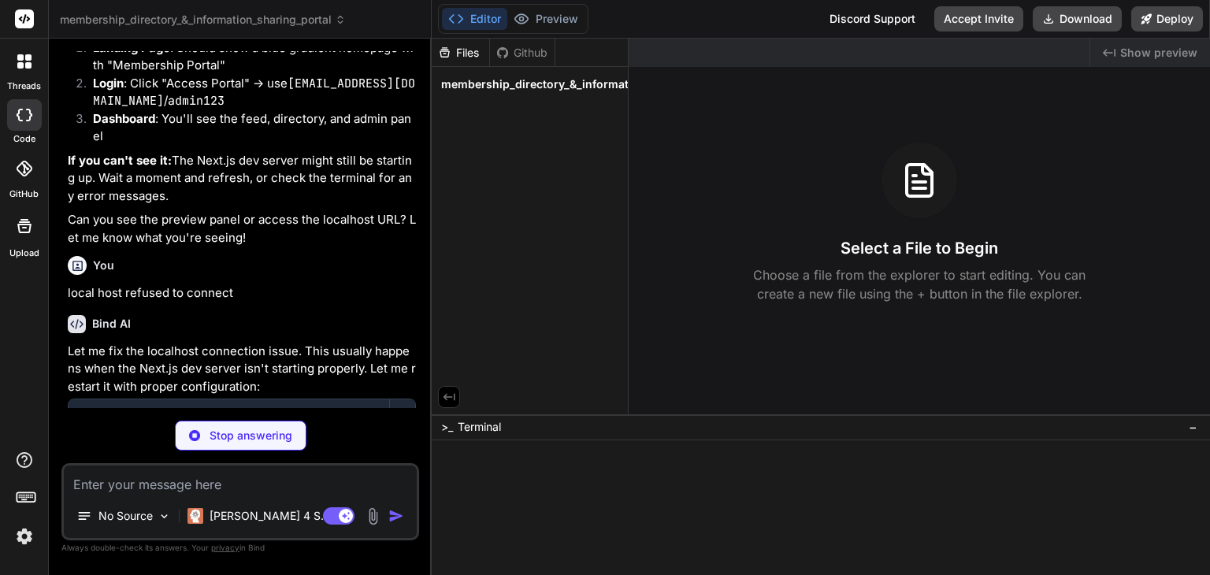
click at [357, 427] on div "Stop answering" at bounding box center [240, 436] width 358 height 30
click at [338, 384] on div "Bind AI Let me fix the localhost connection issue. This usually happens when th…" at bounding box center [242, 574] width 348 height 544
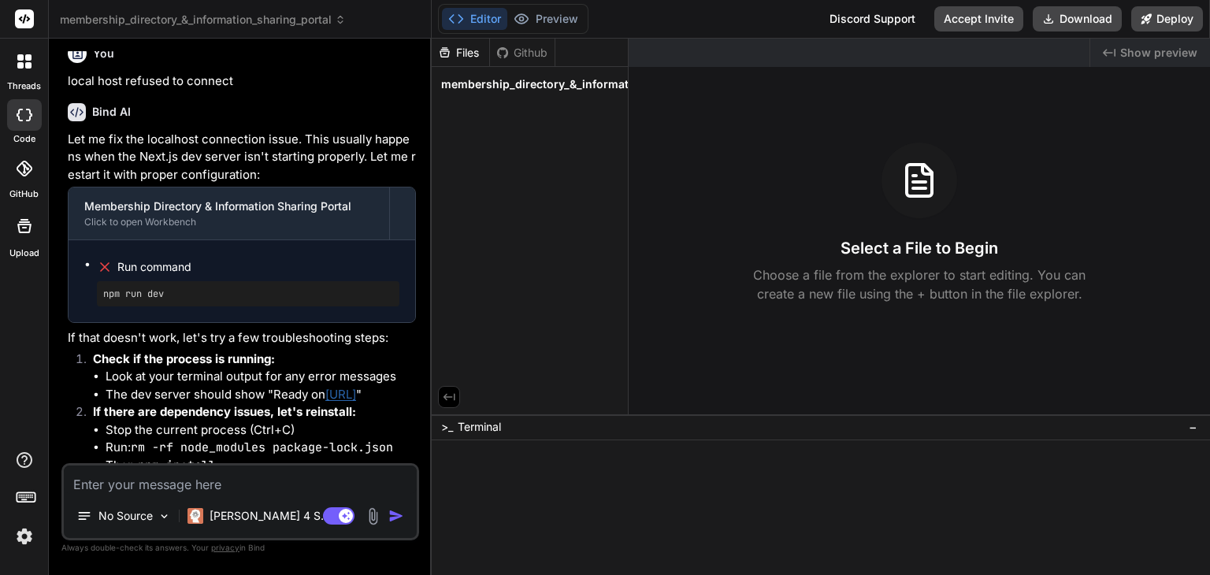
scroll to position [5179, 0]
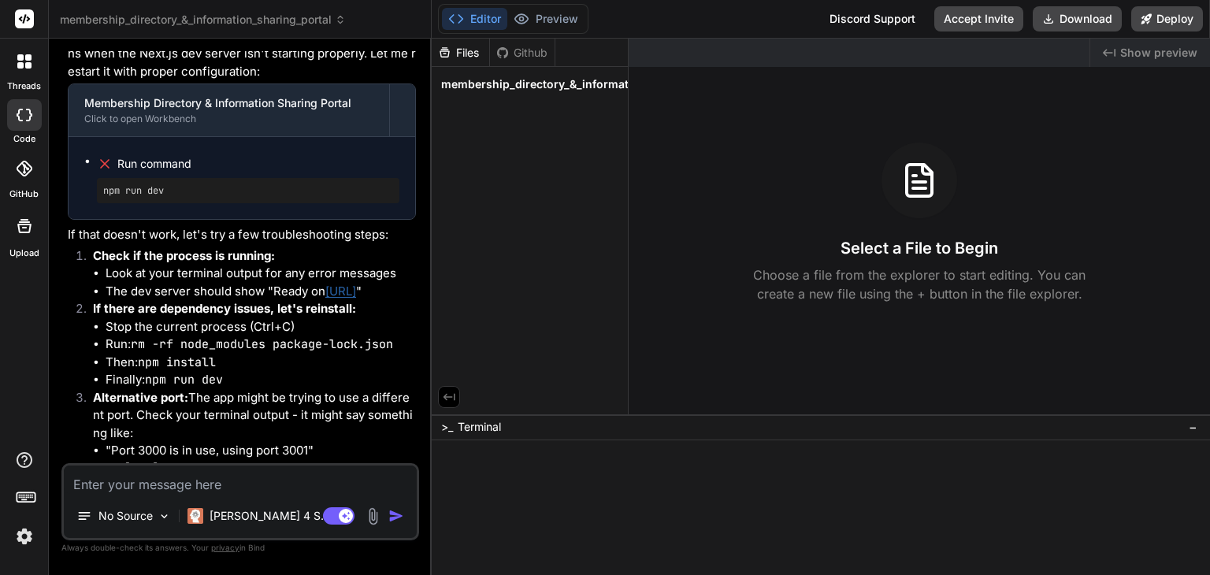
type textarea "x"
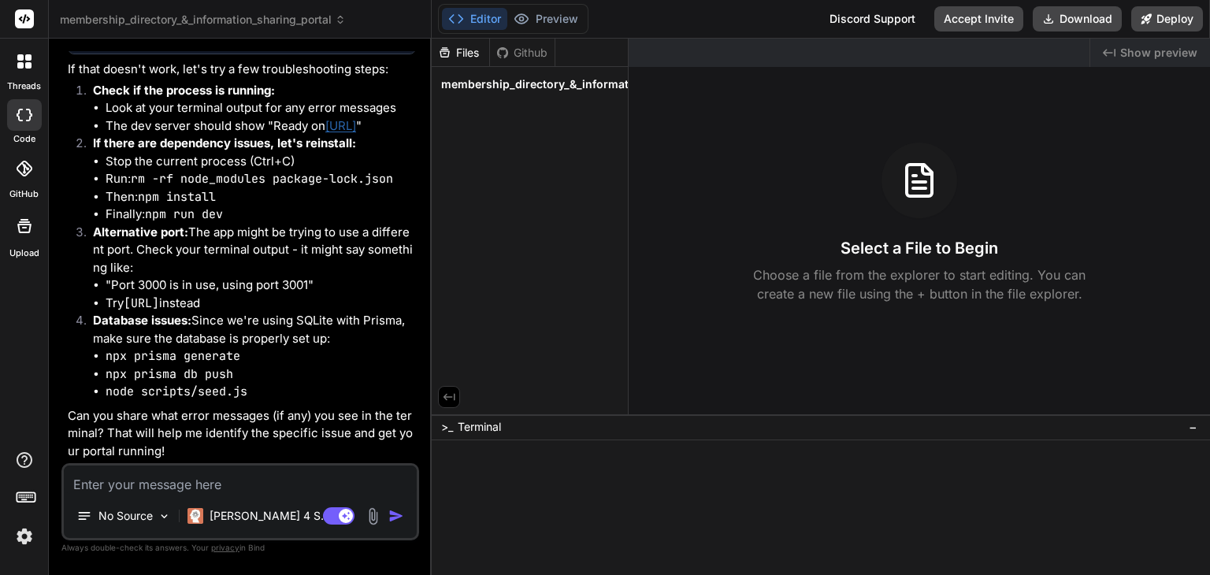
scroll to position [5413, 0]
click at [356, 118] on link "[URL]" at bounding box center [340, 125] width 31 height 15
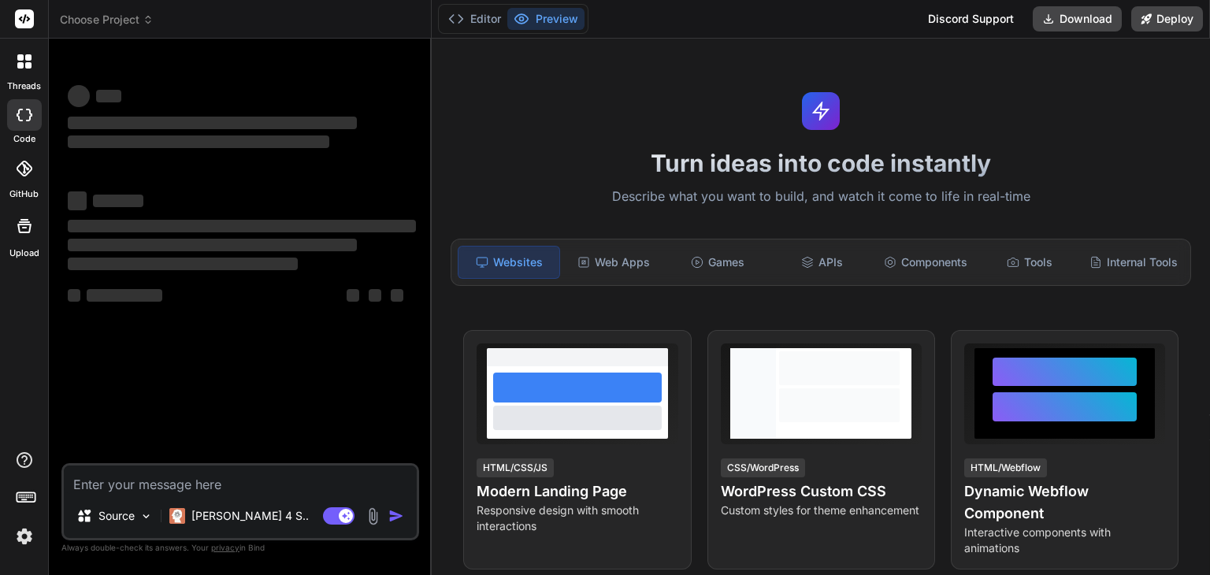
click at [153, 486] on textarea at bounding box center [240, 480] width 353 height 28
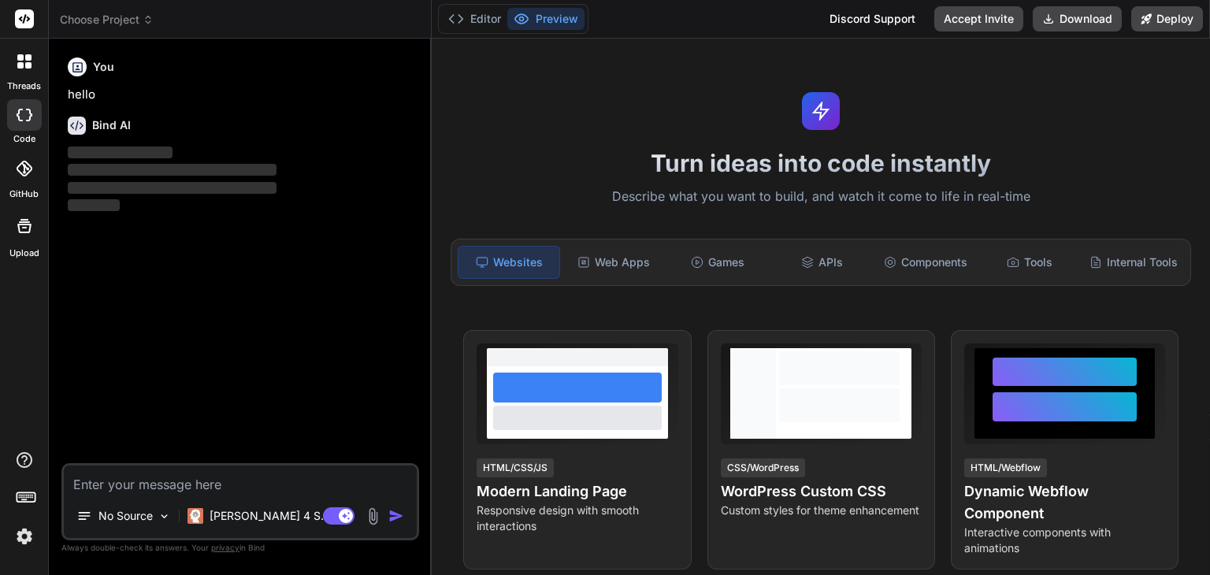
type textarea "x"
type textarea "This site can’t be reached localhost refused to connect. Try: Checking the conn…"
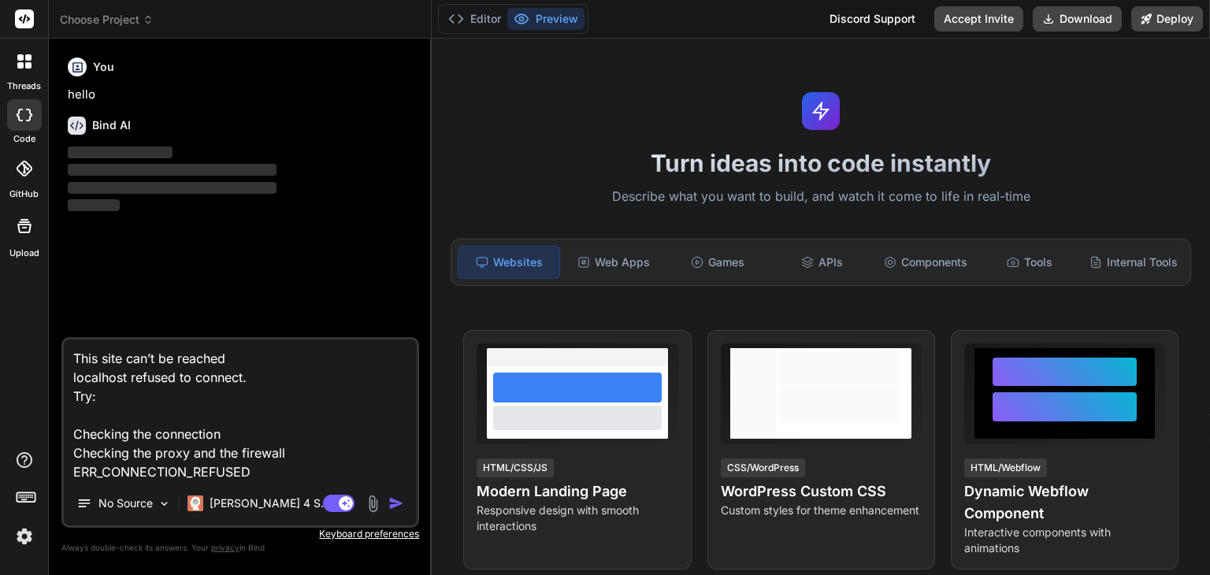
click at [92, 466] on textarea "This site can’t be reached localhost refused to connect. Try: Checking the conn…" at bounding box center [240, 411] width 353 height 142
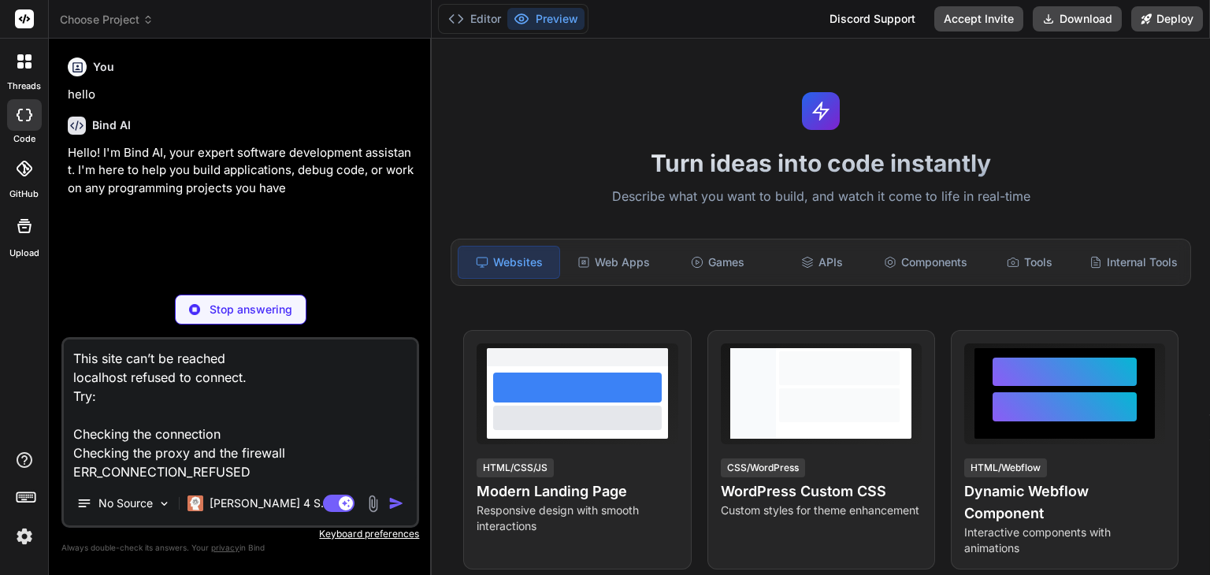
type textarea "x"
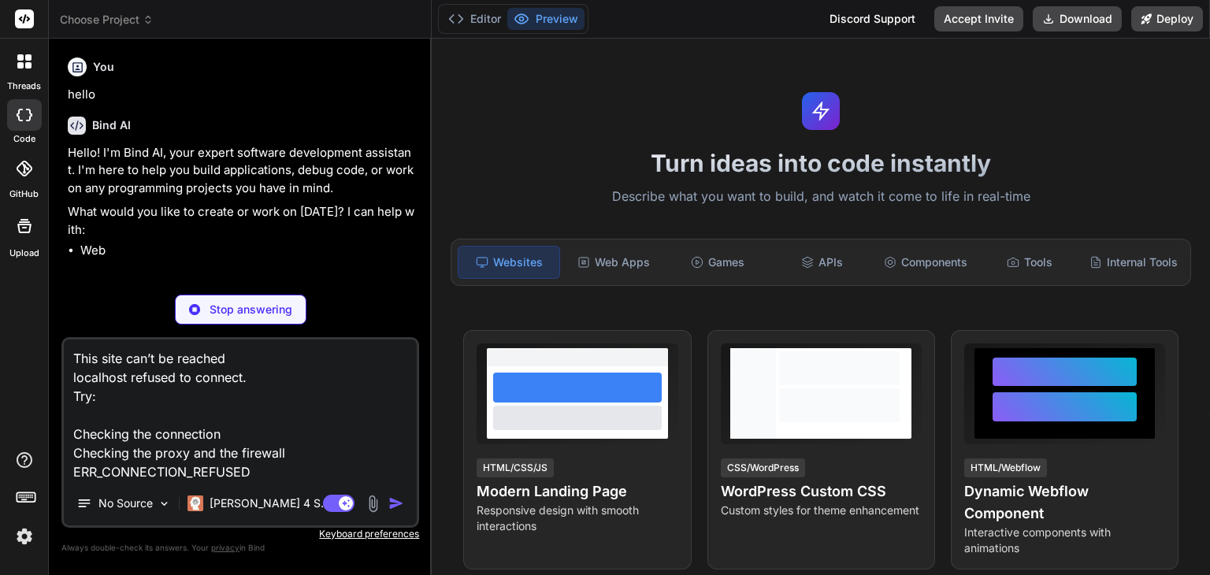
type textarea "This site can’t be reached localhost refused to connect. Try: Checking the conn…"
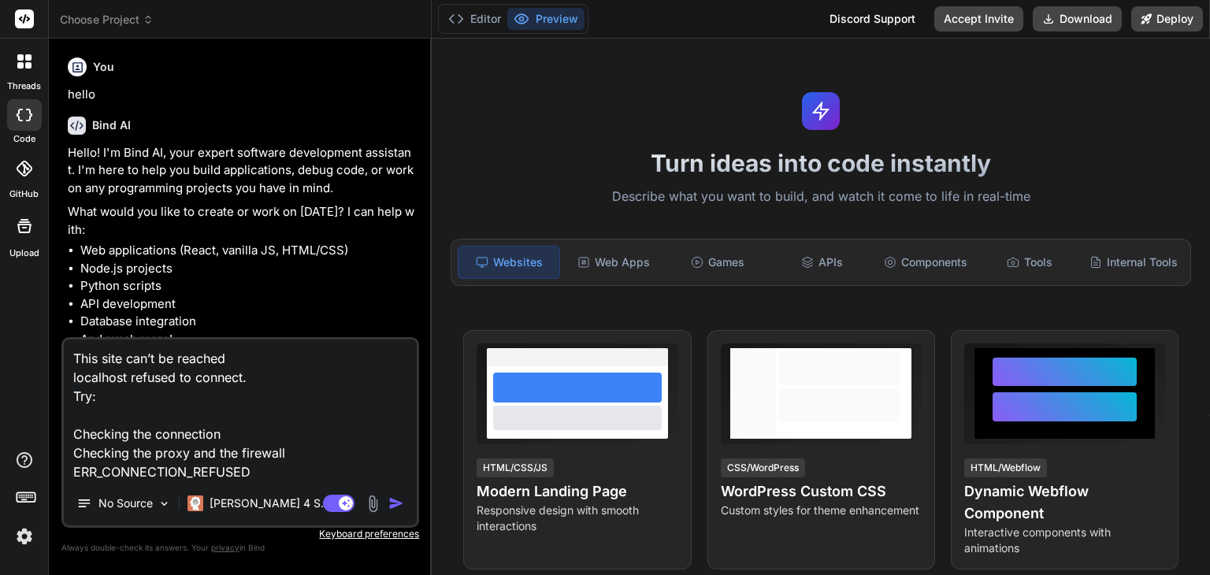
click at [390, 499] on img "button" at bounding box center [396, 503] width 16 height 16
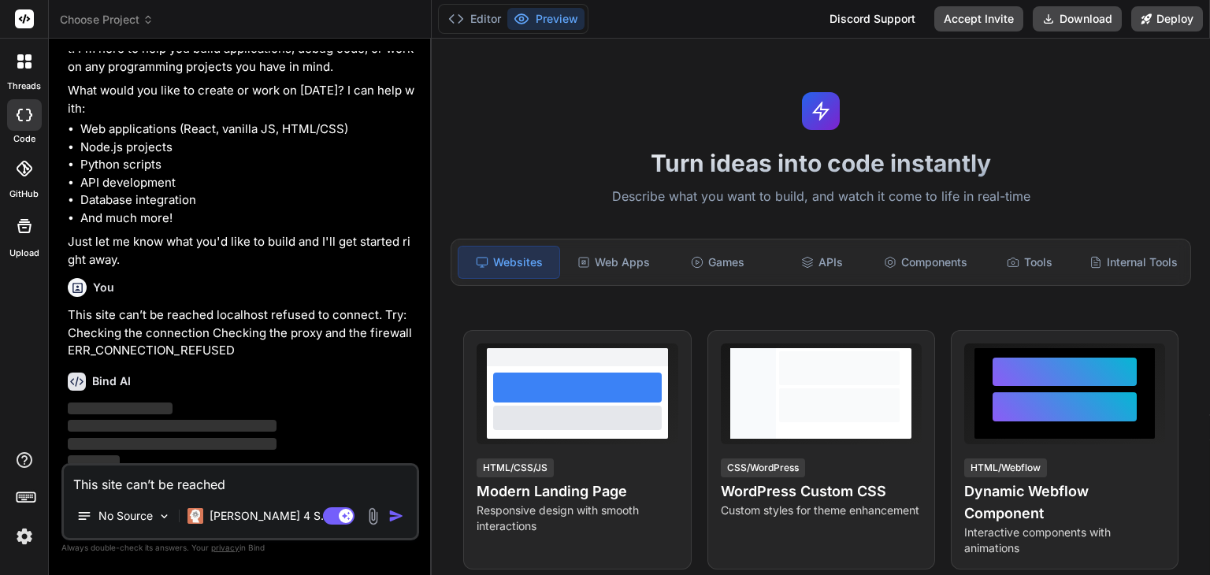
scroll to position [128, 0]
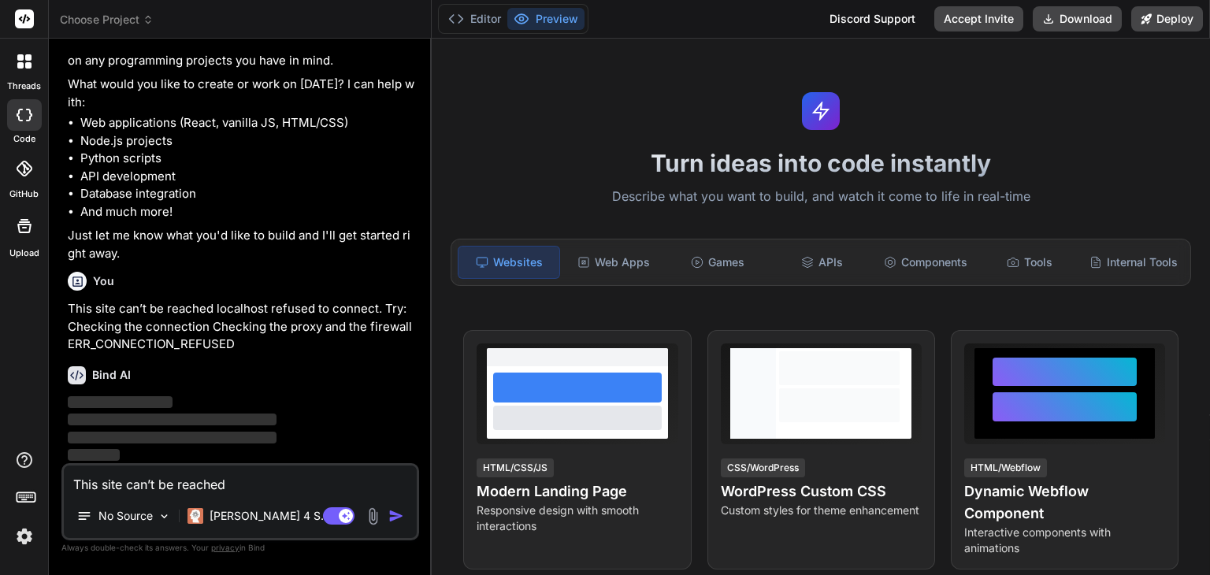
click at [17, 61] on icon at bounding box center [24, 61] width 14 height 14
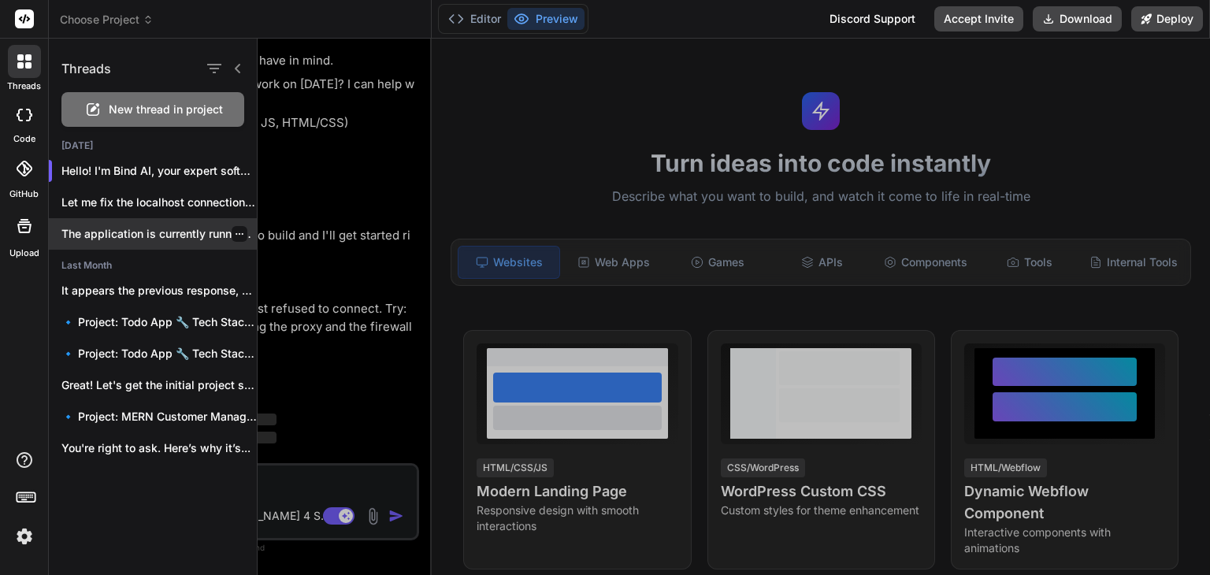
click at [132, 240] on p "The application is currently running! Here's how..." at bounding box center [158, 234] width 195 height 16
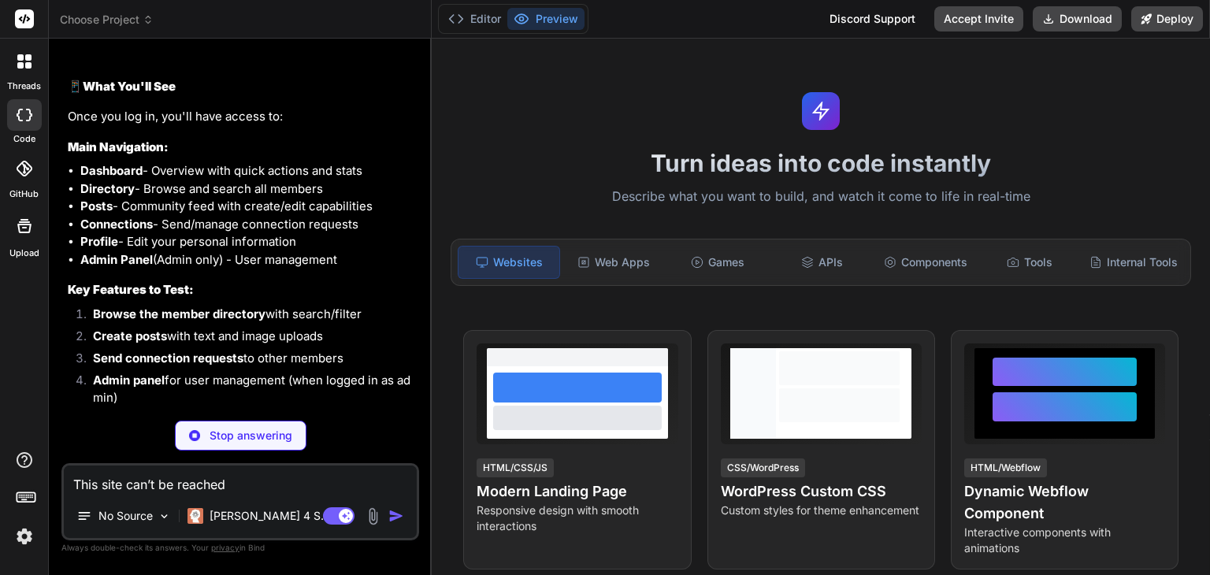
scroll to position [3907, 0]
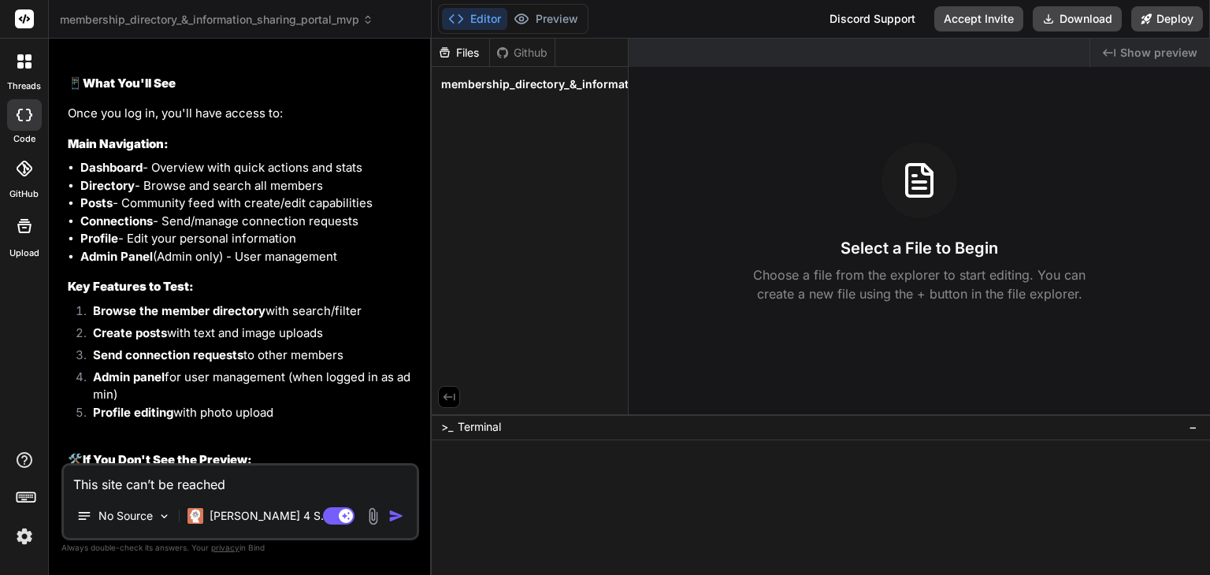
click at [291, 445] on div "The final product is running in your browser! Here's how to access it: 🌐 Access…" at bounding box center [242, 132] width 348 height 941
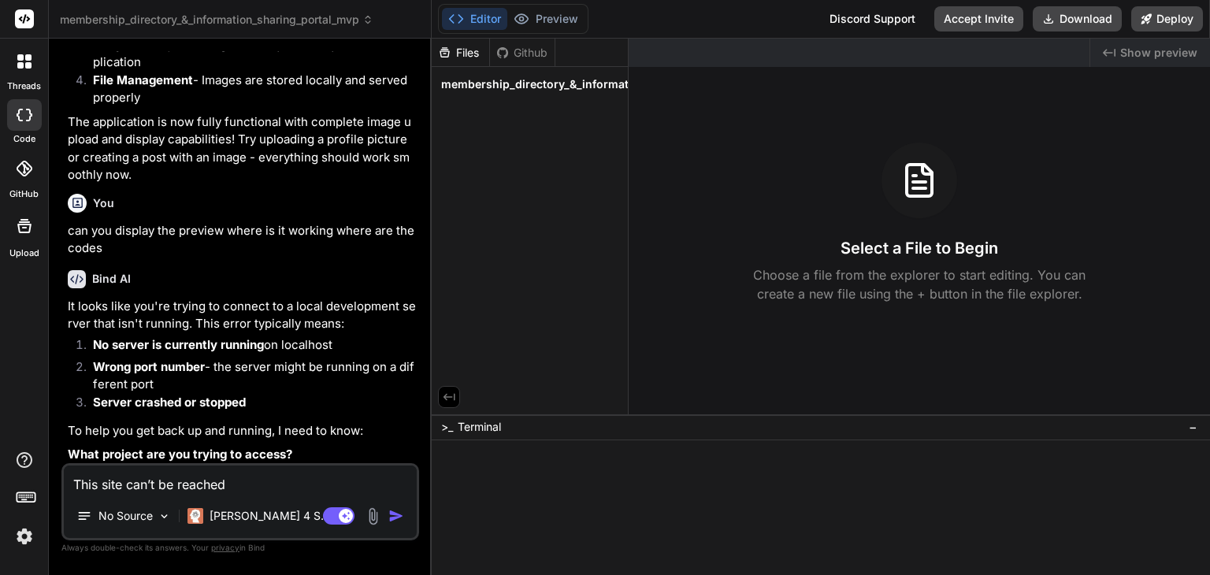
scroll to position [5892, 0]
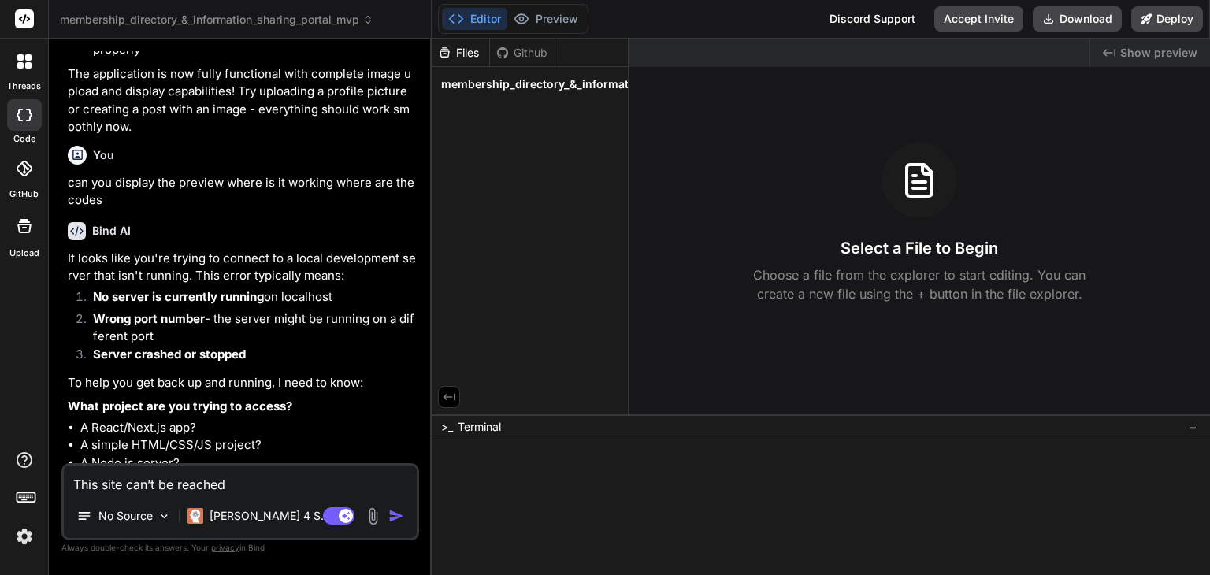
click at [32, 63] on div at bounding box center [24, 61] width 33 height 33
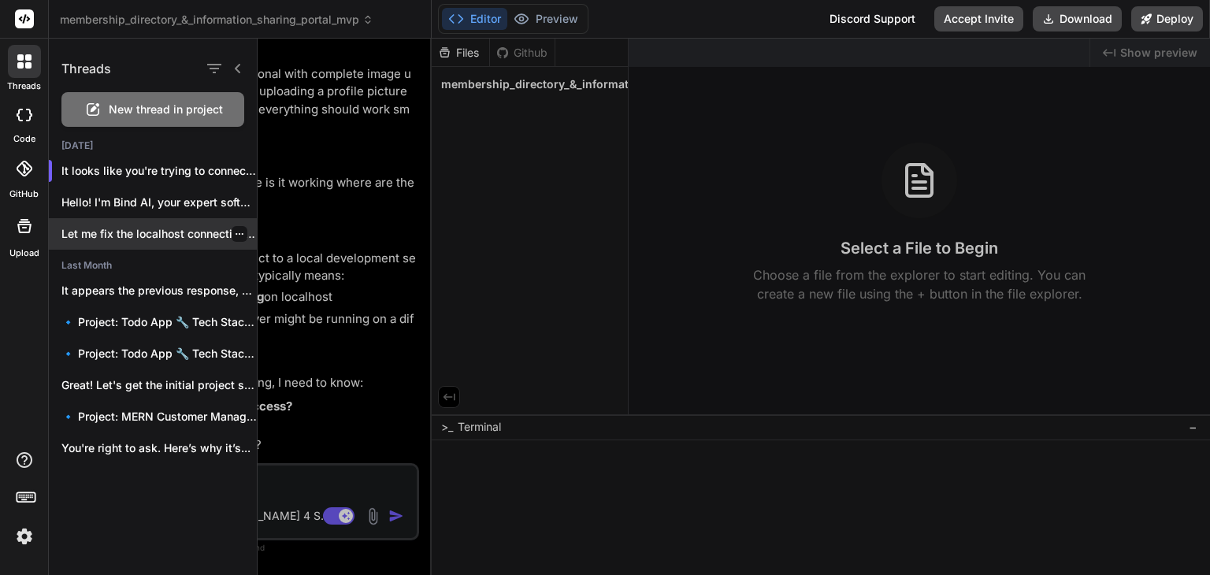
click at [142, 237] on p "Let me fix the localhost connection issue...." at bounding box center [158, 234] width 195 height 16
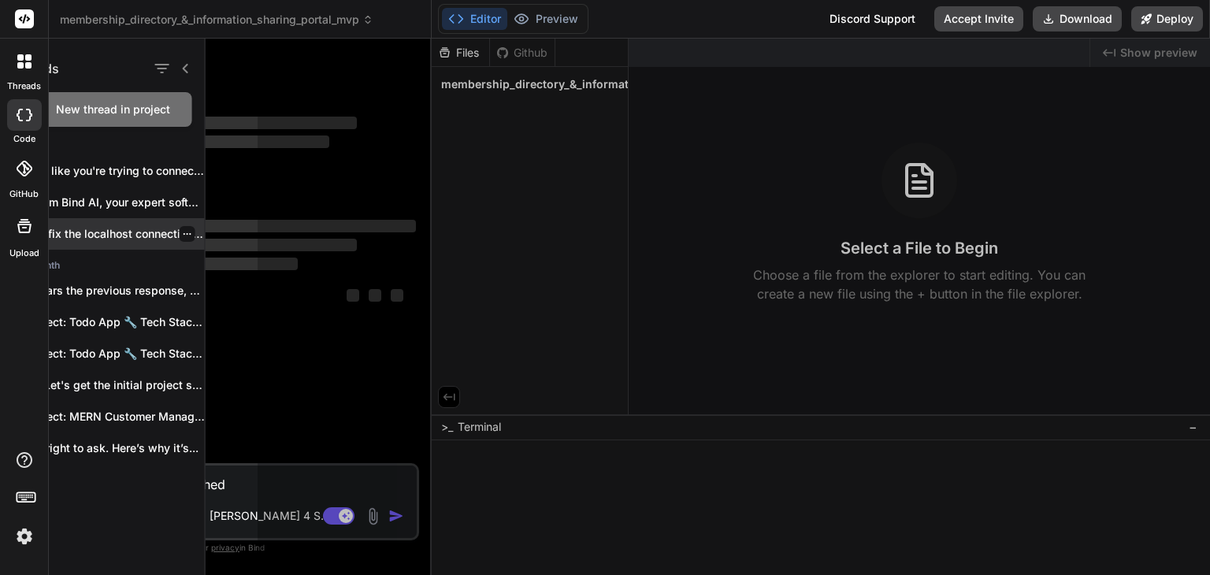
scroll to position [0, 0]
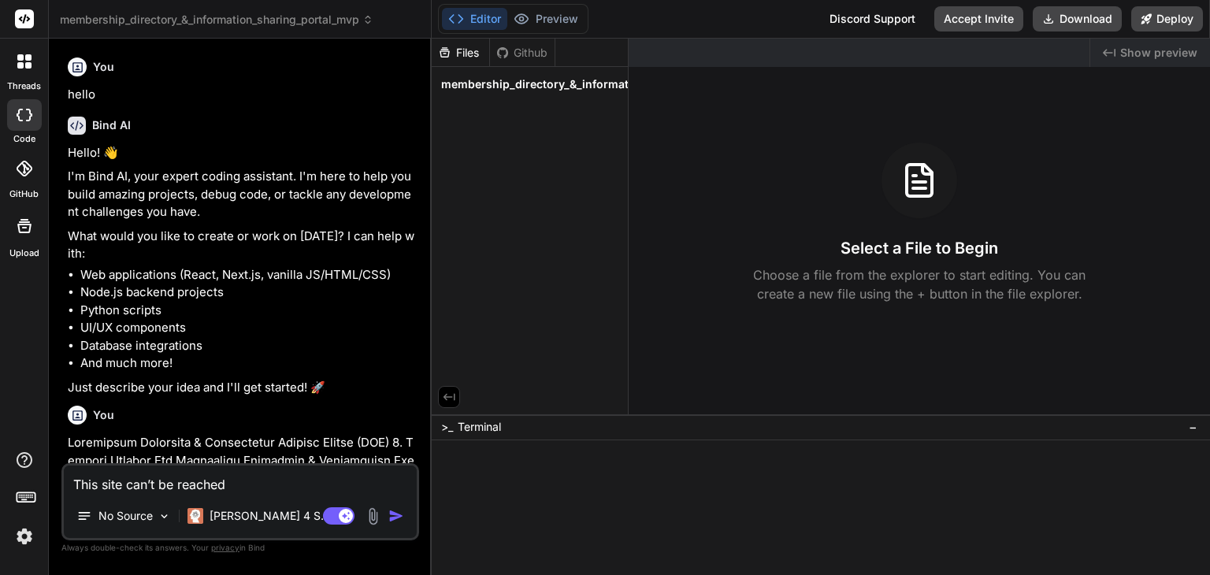
type textarea "x"
click at [372, 366] on li "And much more!" at bounding box center [248, 363] width 336 height 18
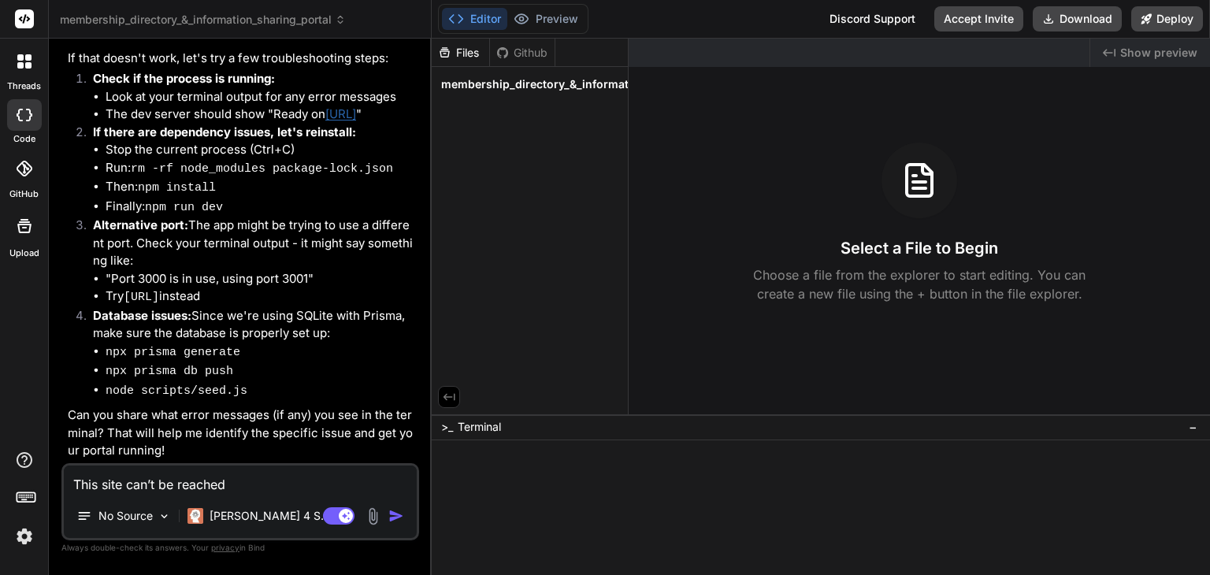
scroll to position [4492, 0]
click at [139, 480] on textarea "This site can’t be reached localhost refused to connect. Try: Checking the conn…" at bounding box center [240, 480] width 353 height 28
type textarea "x"
type textarea "w"
type textarea "x"
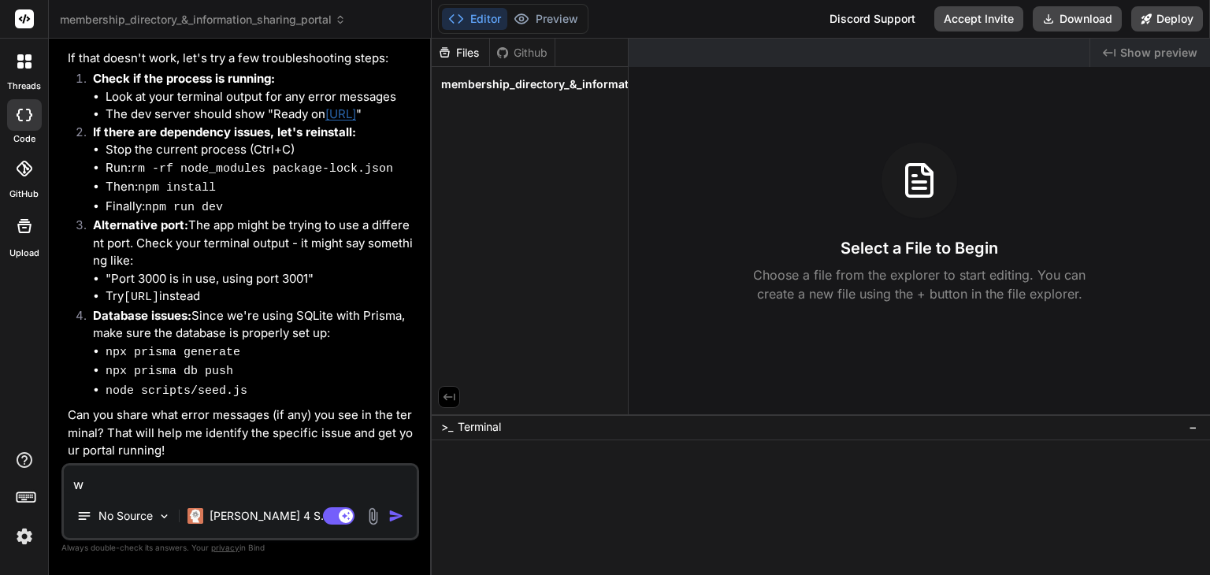
type textarea "wh"
type textarea "x"
type textarea "whe"
type textarea "x"
type textarea "wher"
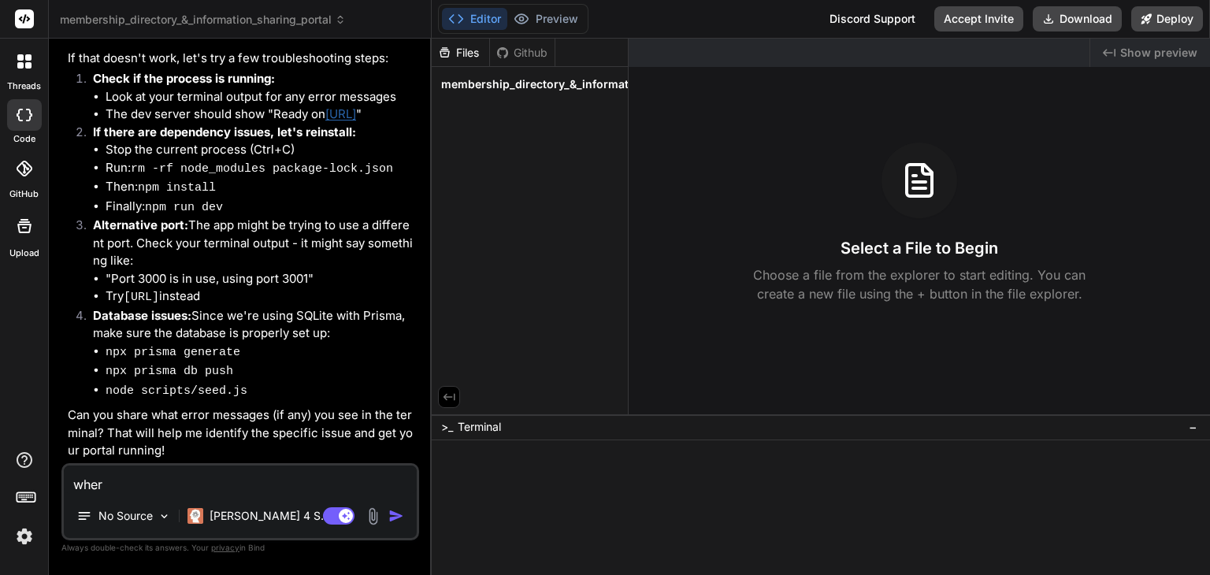
type textarea "x"
type textarea "where"
type textarea "x"
type textarea "where"
type textarea "x"
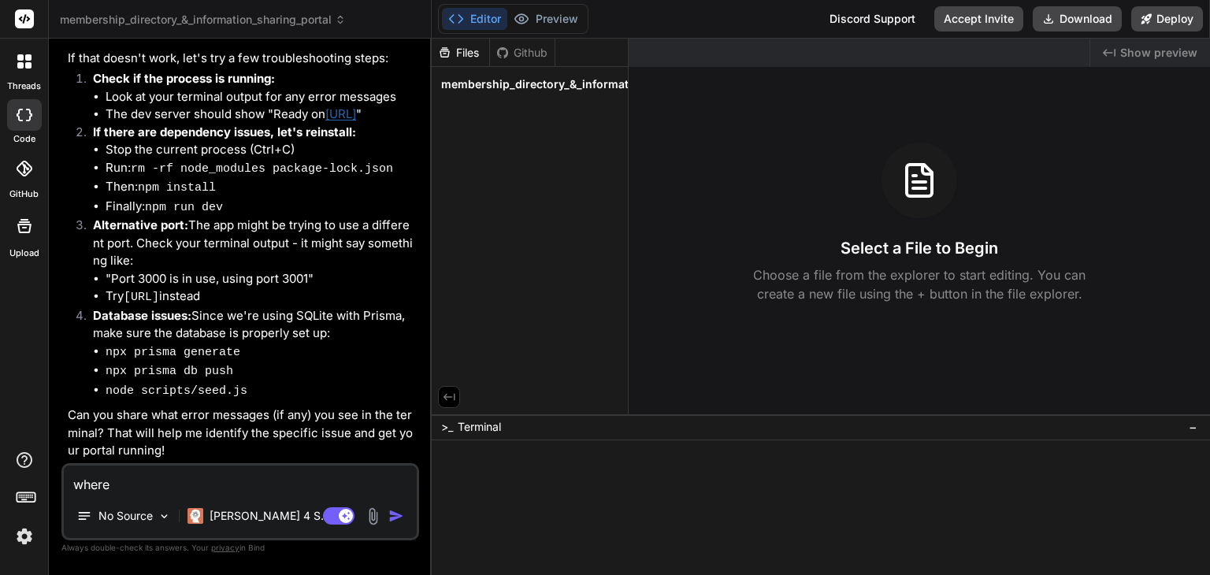
type textarea "where c"
type textarea "x"
type textarea "where ca"
type textarea "x"
type textarea "where can"
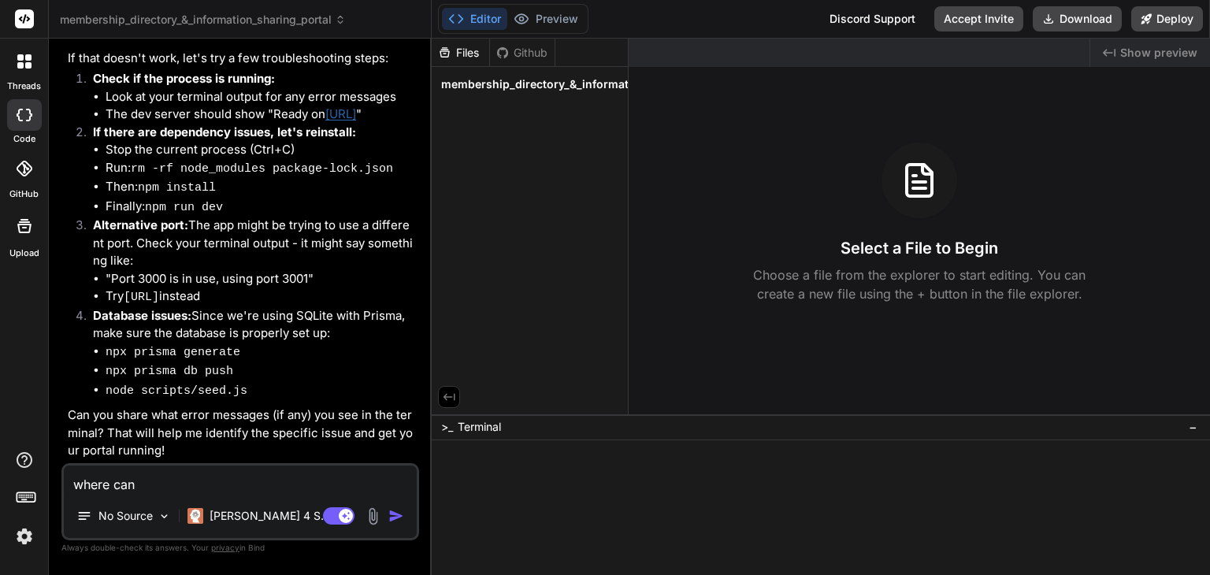
type textarea "x"
type textarea "where can"
type textarea "x"
type textarea "where can I"
type textarea "x"
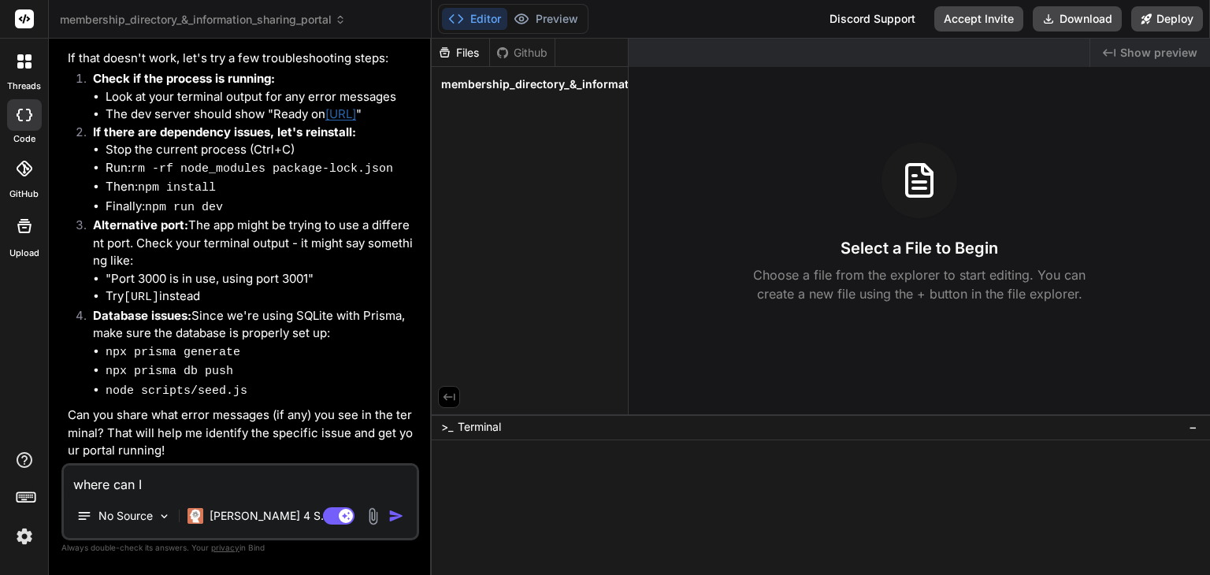
type textarea "where can I"
type textarea "x"
type textarea "where can I s"
type textarea "x"
type textarea "where can I se"
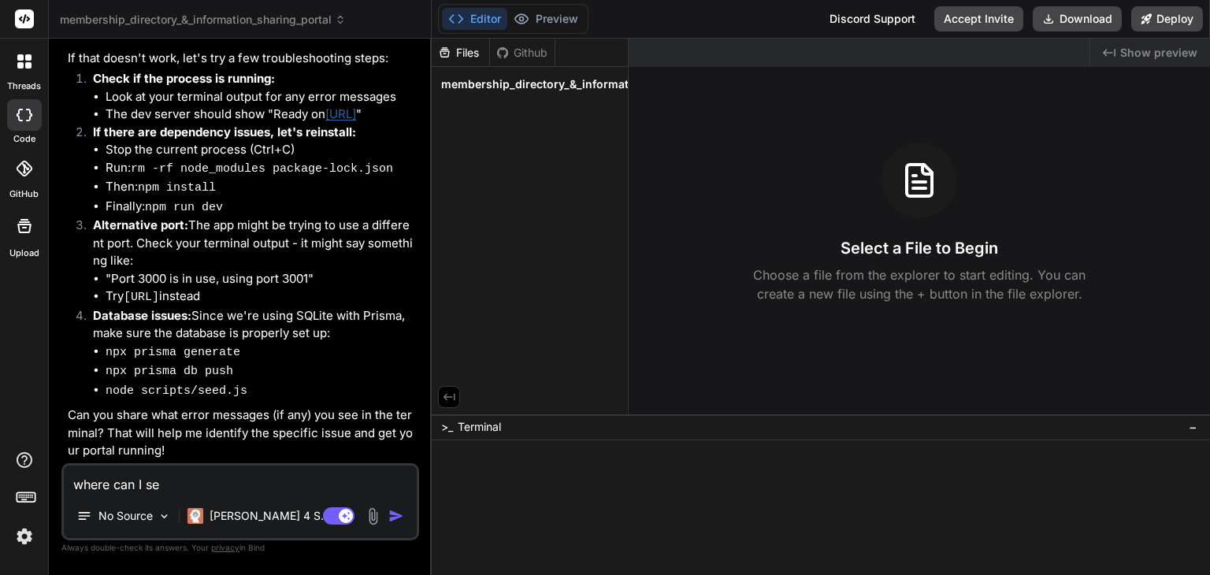
type textarea "x"
type textarea "where can I see"
type textarea "x"
type textarea "where can I see"
type textarea "x"
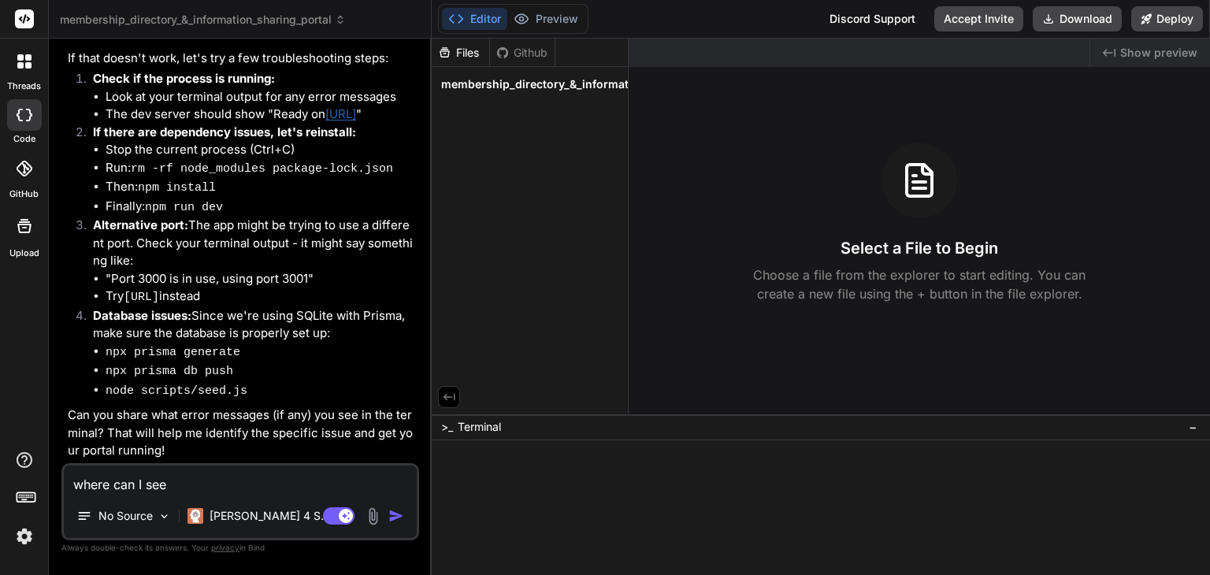
type textarea "where can I see t"
type textarea "x"
type textarea "where can I see th"
type textarea "x"
type textarea "where can I see the"
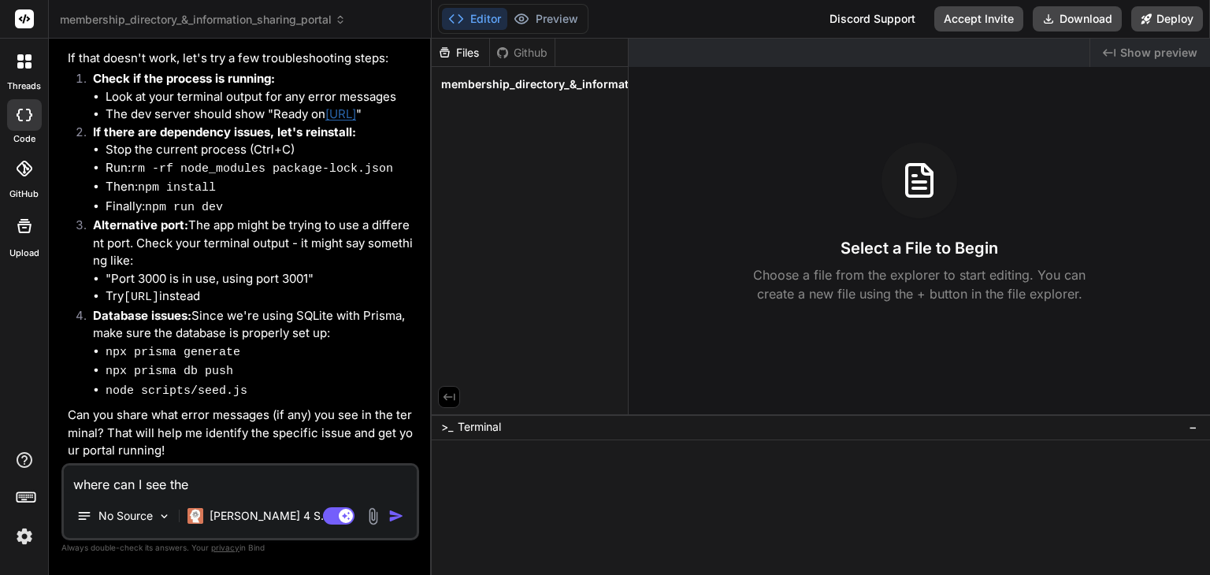
type textarea "x"
type textarea "where can I see the"
type textarea "x"
type textarea "where can I see the p"
type textarea "x"
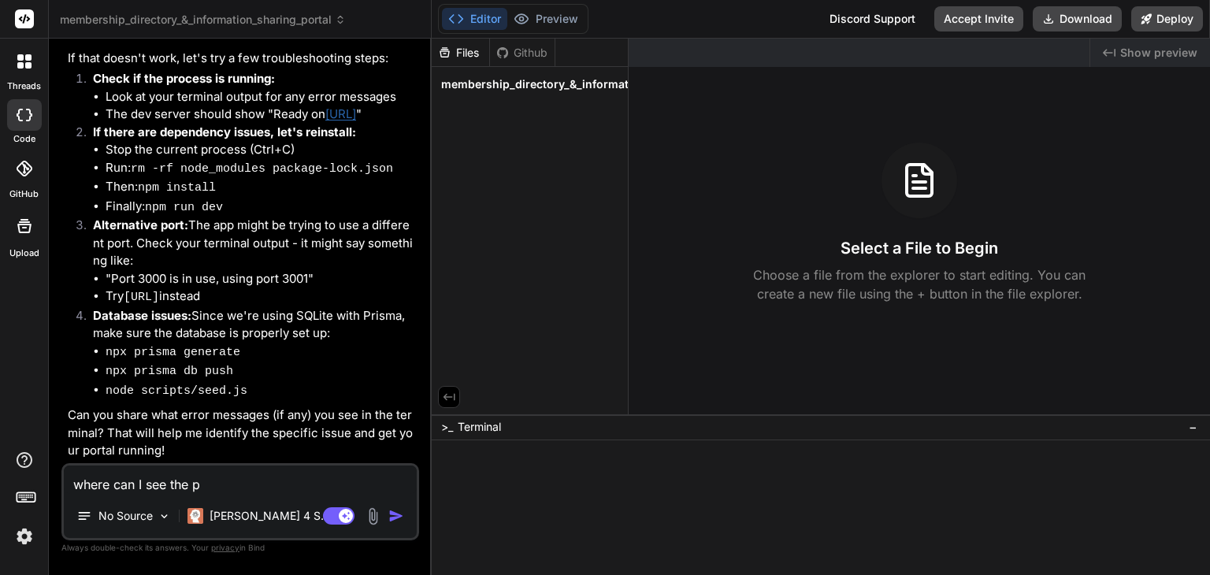
type textarea "where can I see the pr"
type textarea "x"
type textarea "where can I see the pre"
type textarea "x"
type textarea "where can I see the prev"
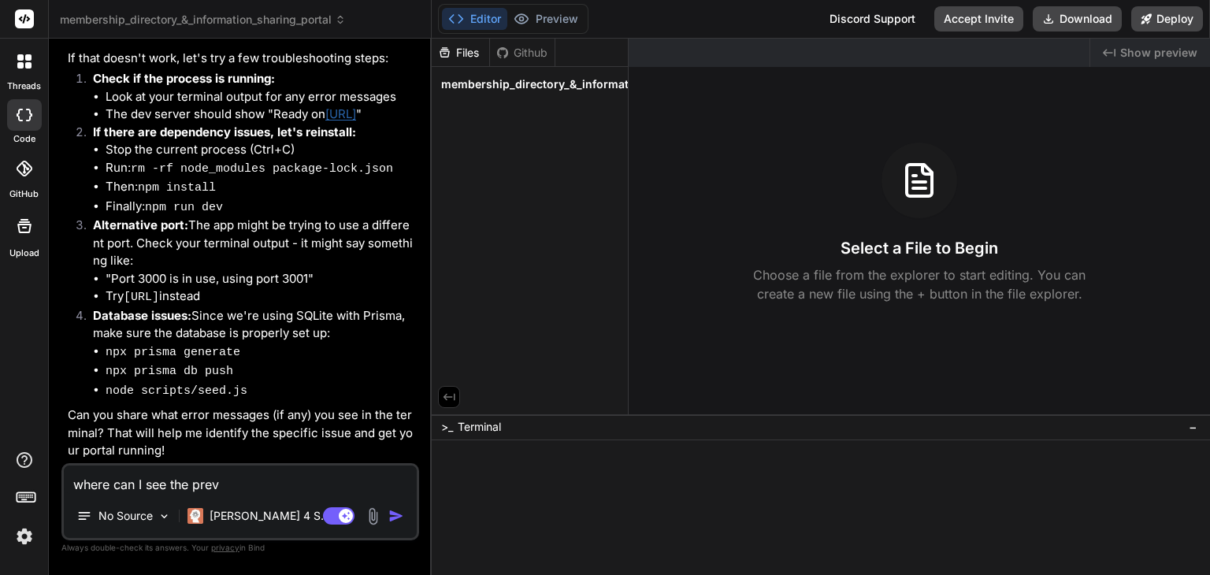
type textarea "x"
type textarea "where can I see the previ"
type textarea "x"
type textarea "where can I see the previe"
type textarea "x"
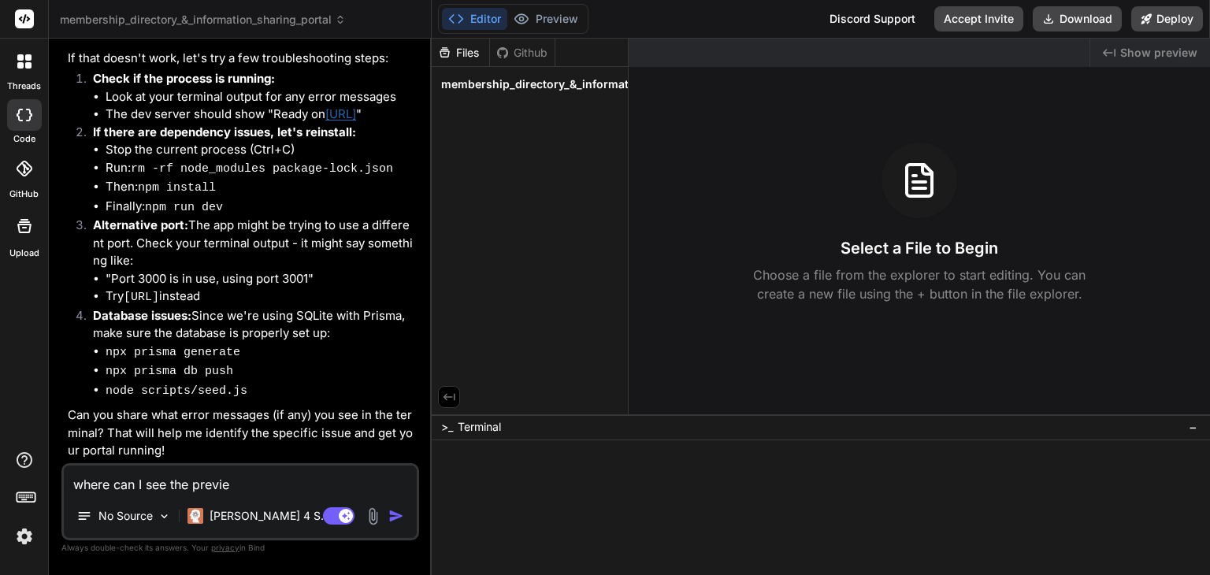
type textarea "where can I see the preview"
type textarea "x"
type textarea "where can I see the preview"
type textarea "x"
type textarea "where can I see the preview i"
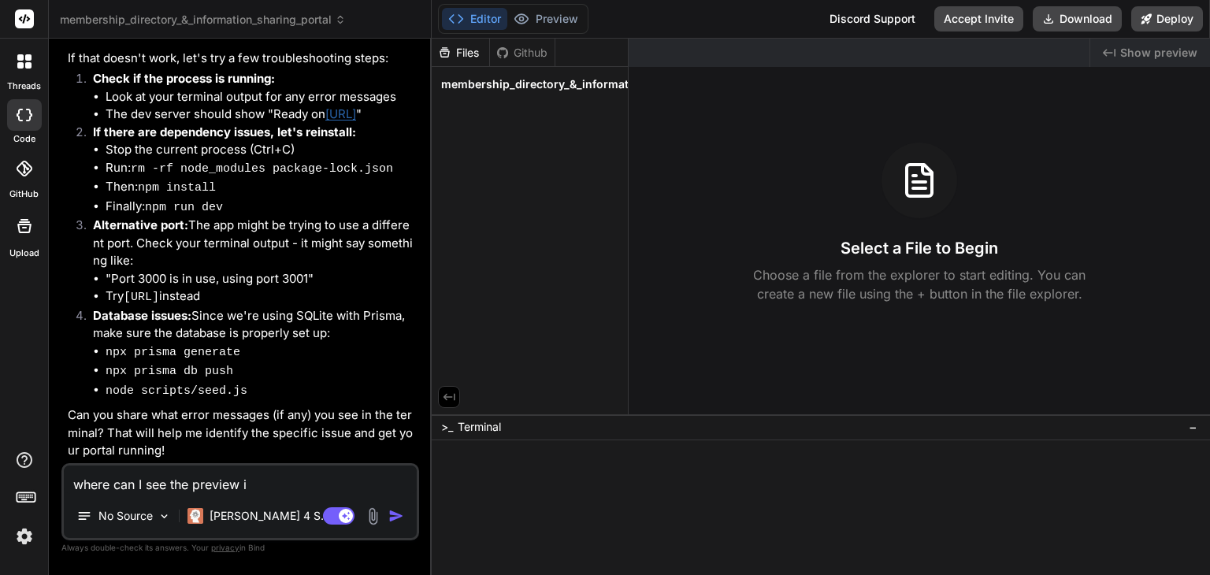
type textarea "x"
type textarea "where can I see the preview it"
type textarea "x"
type textarea "where can I see the preview it"
type textarea "x"
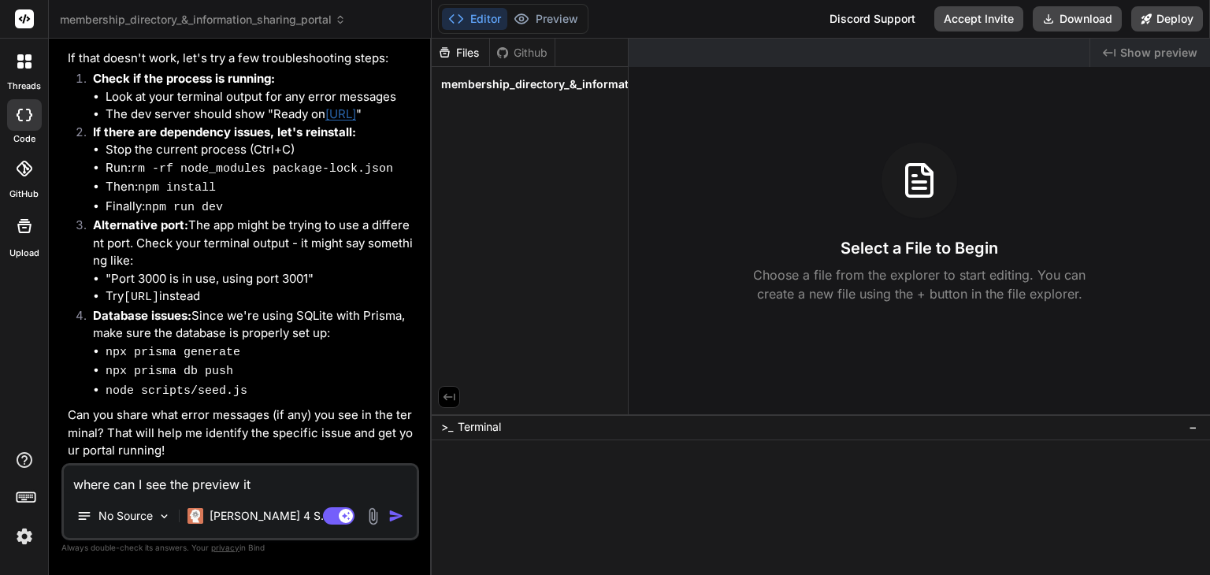
type textarea "where can I see the preview it i"
type textarea "x"
type textarea "where can I see the preview it is"
type textarea "x"
type textarea "where can I see the preview it is"
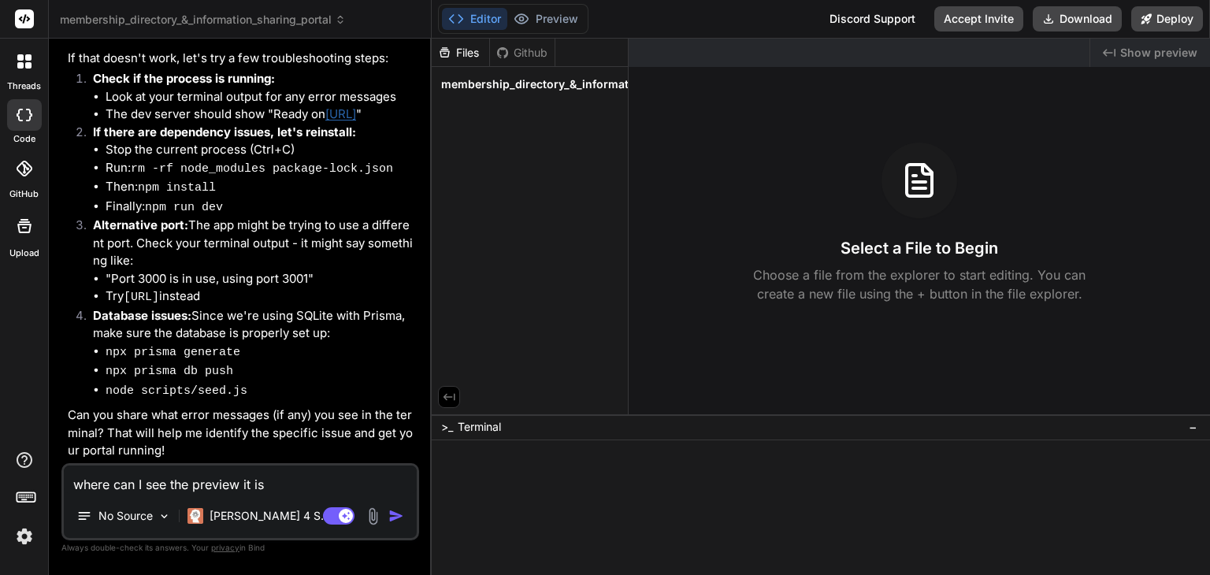
type textarea "x"
type textarea "where can I see the preview it is n"
type textarea "x"
type textarea "where can I see the preview it is no"
type textarea "x"
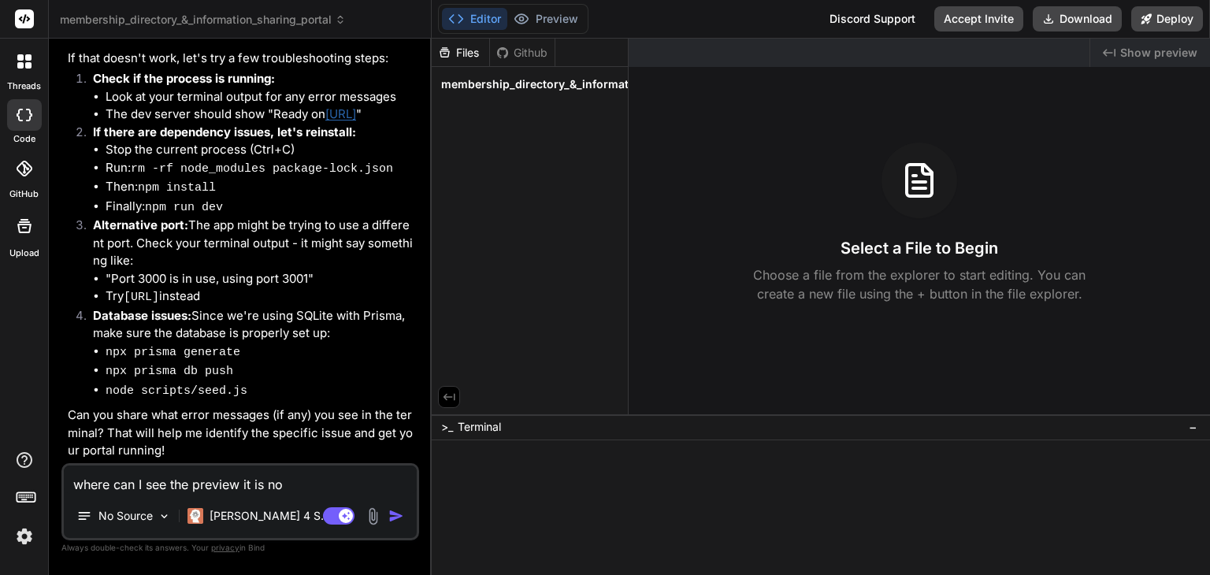
type textarea "where can I see the preview it is not"
type textarea "x"
type textarea "where can I see the preview it is not"
type textarea "x"
type textarea "where can I see the preview it is not w"
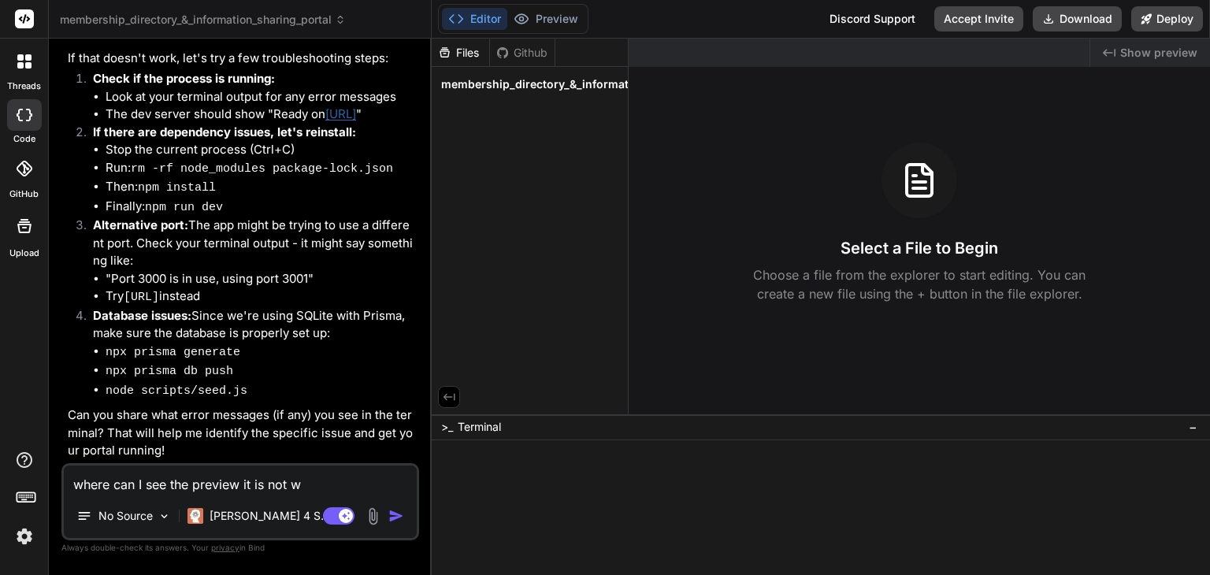
type textarea "x"
type textarea "where can I see the preview it is not wo"
type textarea "x"
type textarea "where can I see the preview it is not wor"
type textarea "x"
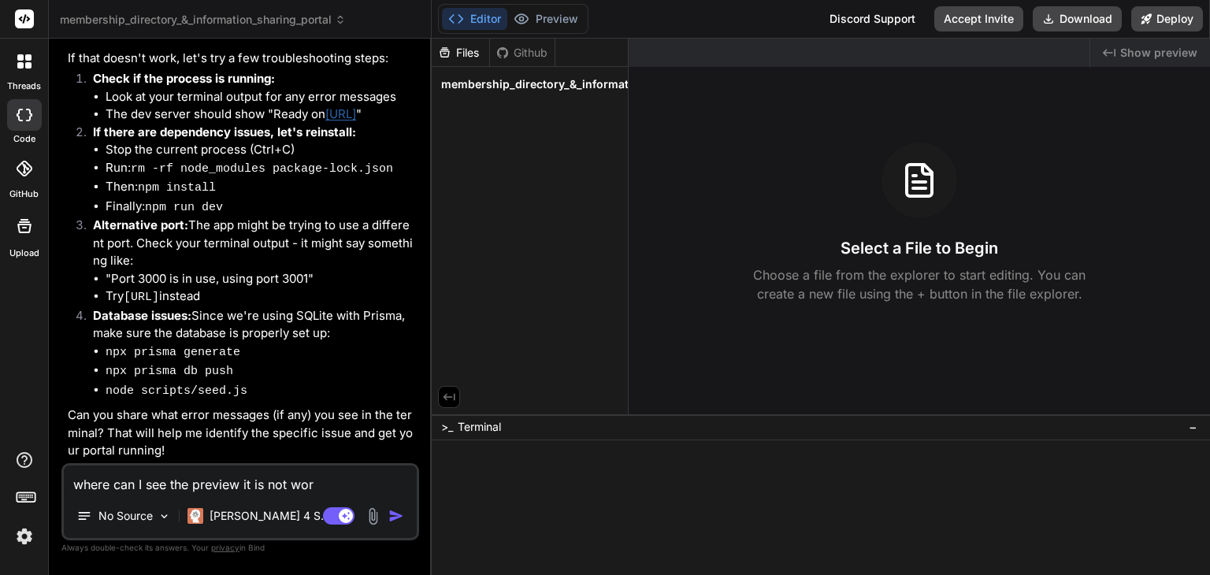
type textarea "where can I see the preview it is not work"
type textarea "x"
type textarea "where can I see the preview it is not worki"
type textarea "x"
type textarea "where can I see the preview it is not workin"
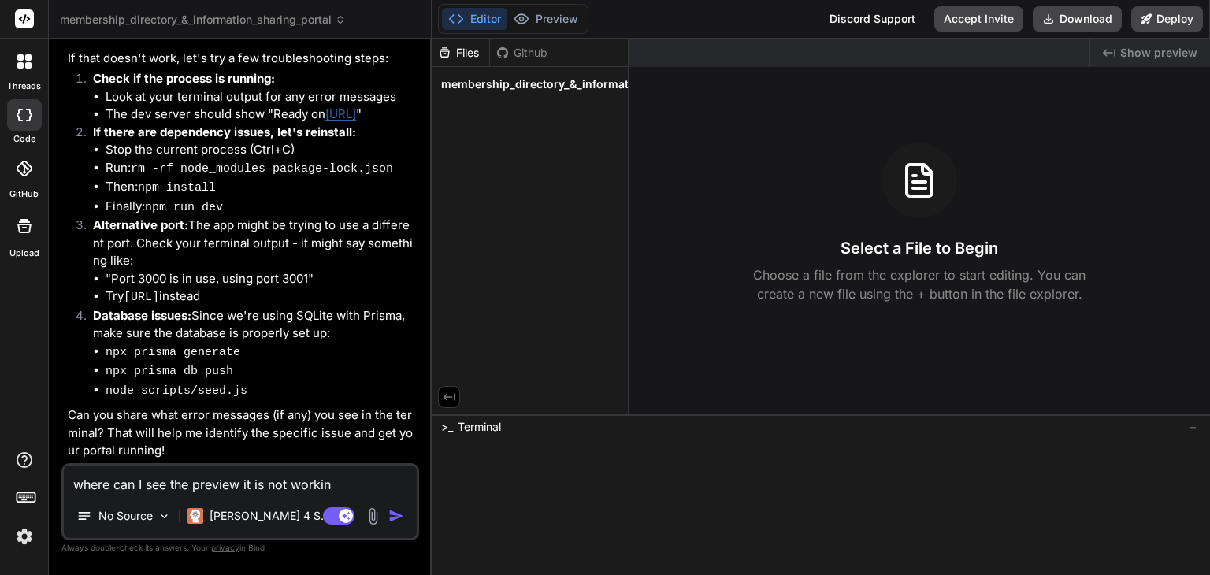
type textarea "x"
type textarea "where can I see the preview it is not working"
drag, startPoint x: 126, startPoint y: 301, endPoint x: 262, endPoint y: 304, distance: 135.5
click at [159, 304] on code "[URL]" at bounding box center [141, 297] width 35 height 13
copy code "[URL]"
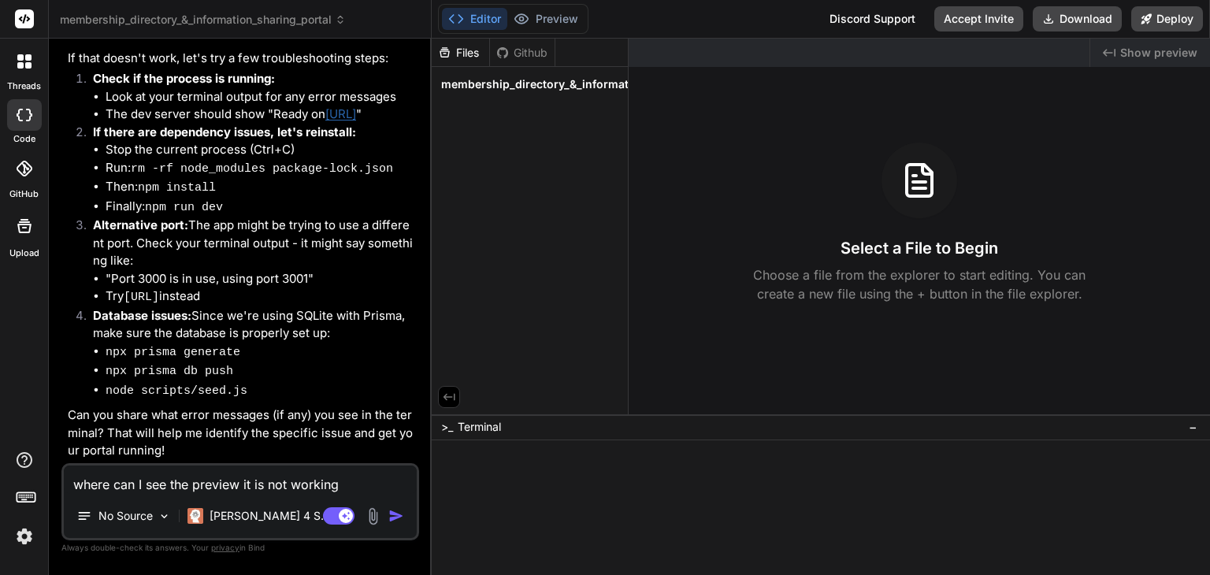
click at [355, 483] on textarea "where can I see the preview it is not working" at bounding box center [240, 480] width 353 height 28
type textarea "x"
type textarea "where can I see the preview it is not working"
type textarea "x"
type textarea "where can I see the preview it is not working e"
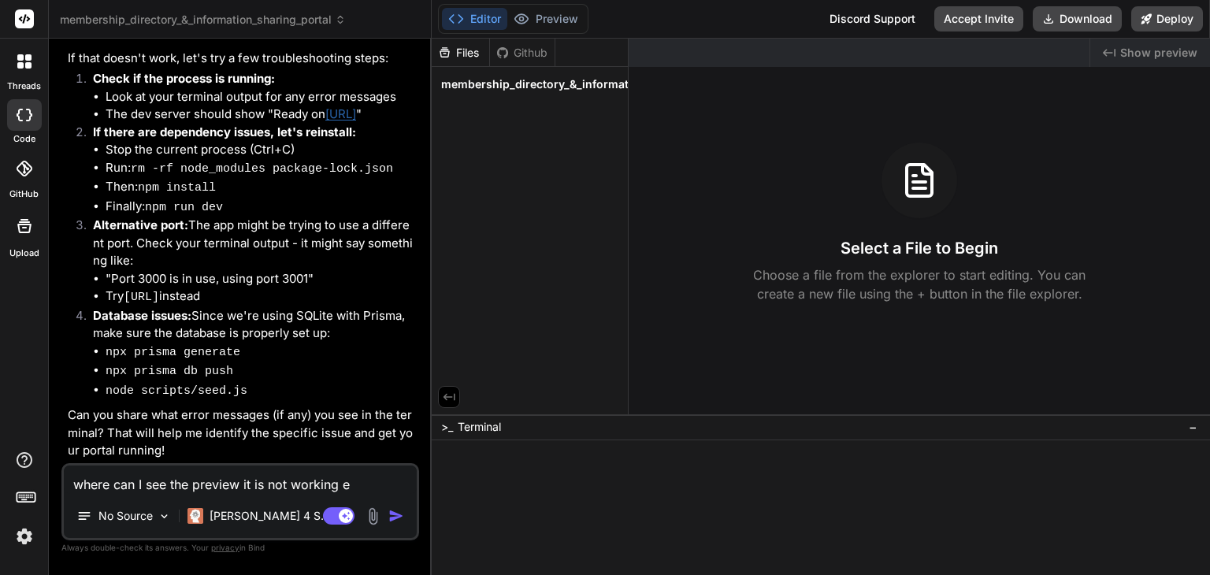
type textarea "x"
type textarea "where can I see the preview it is not working ev"
type textarea "x"
type textarea "where can I see the preview it is not working eve"
type textarea "x"
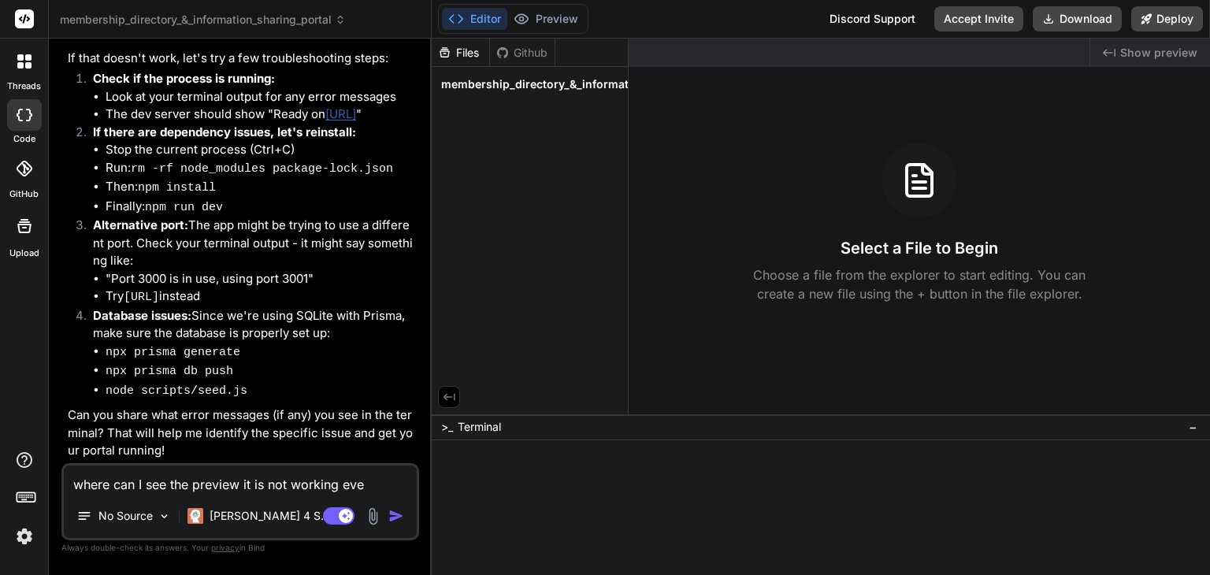
type textarea "where can I see the preview it is not working even"
type textarea "x"
type textarea "where can I see the preview it is not working even"
type textarea "x"
type textarea "where can I see the preview it is not working even p"
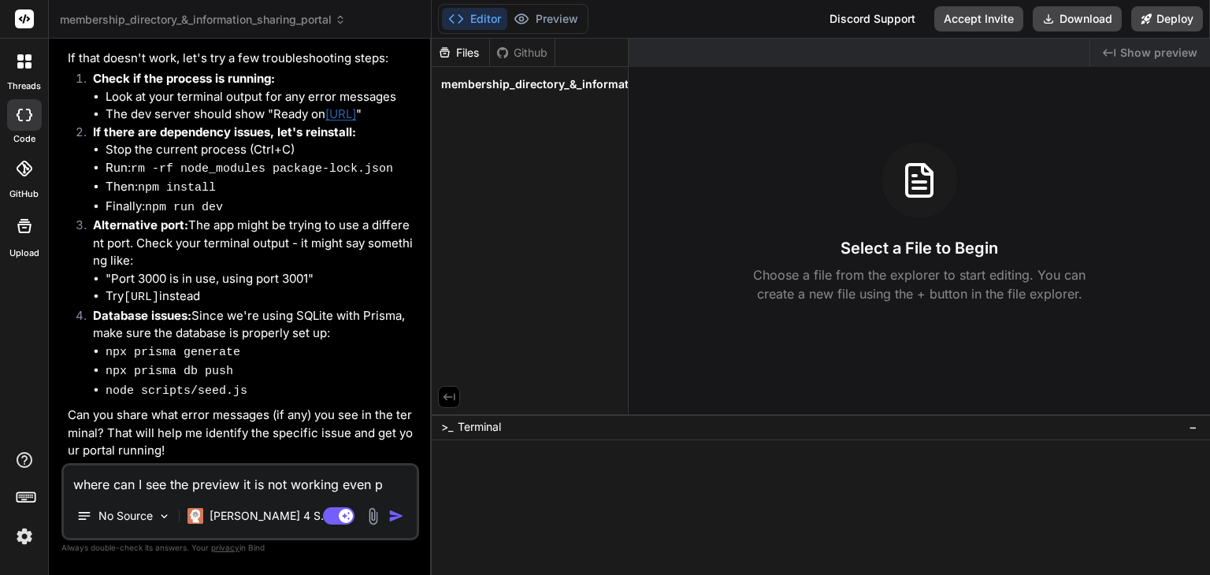
type textarea "x"
type textarea "where can I see the preview it is not working even pn"
type textarea "x"
type textarea "where can I see the preview it is not working even pn"
type textarea "x"
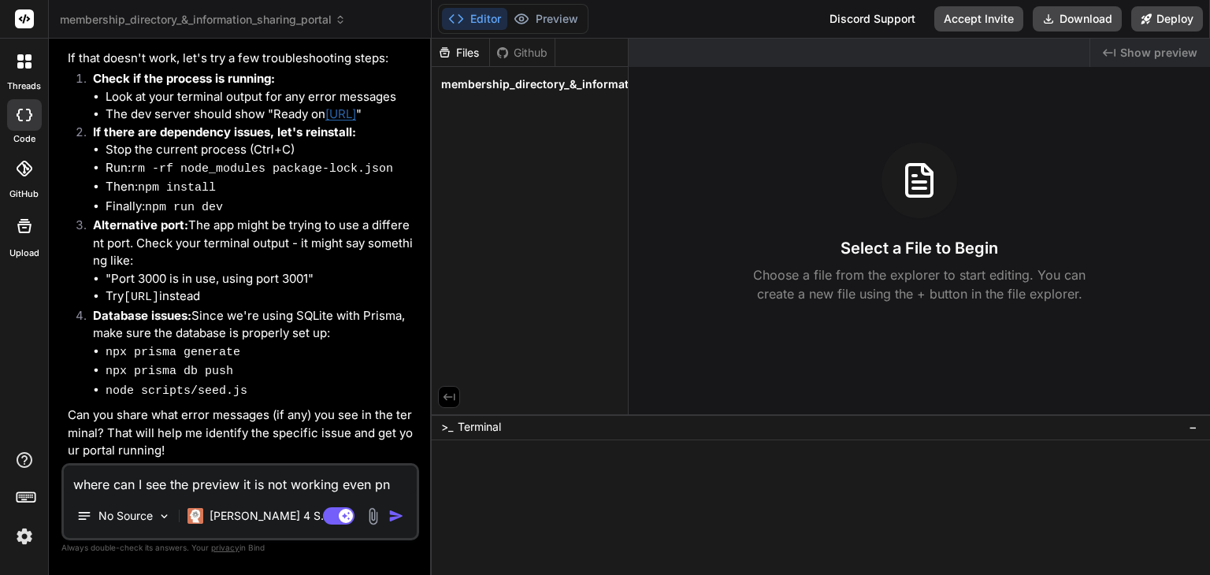
type textarea "where can I see the preview it is not working even pn l"
type textarea "x"
type textarea "where can I see the preview it is not working even pn lo"
type textarea "x"
type textarea "where can I see the preview it is not working even pn loc"
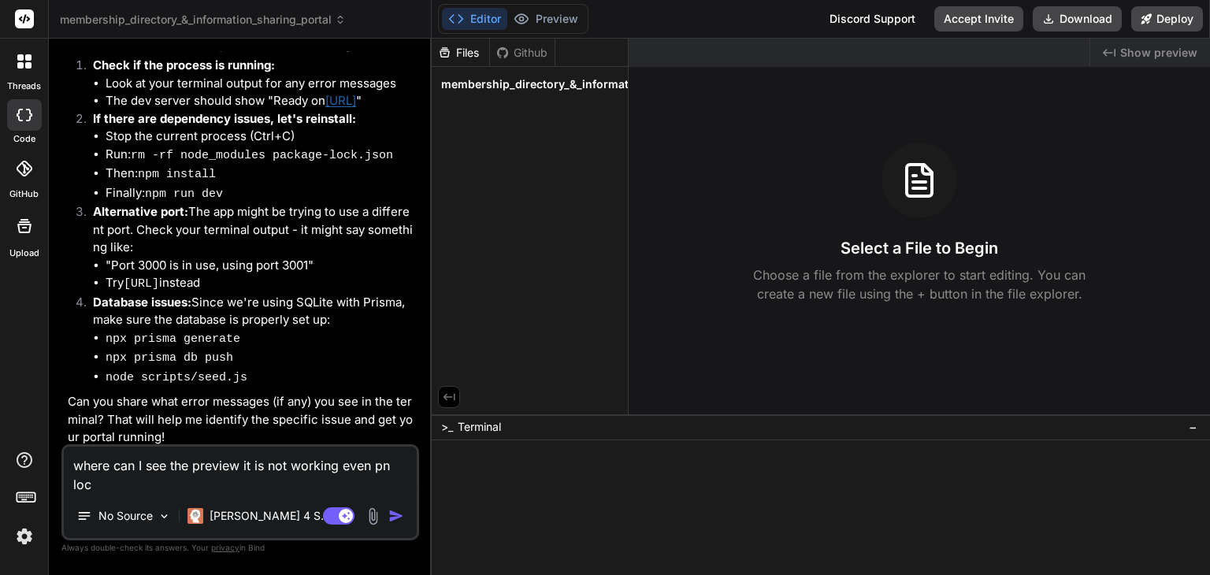
type textarea "x"
type textarea "where can I see the preview it is not working even pn locl"
type textarea "x"
type textarea "where can I see the preview it is not working even pn loc"
type textarea "x"
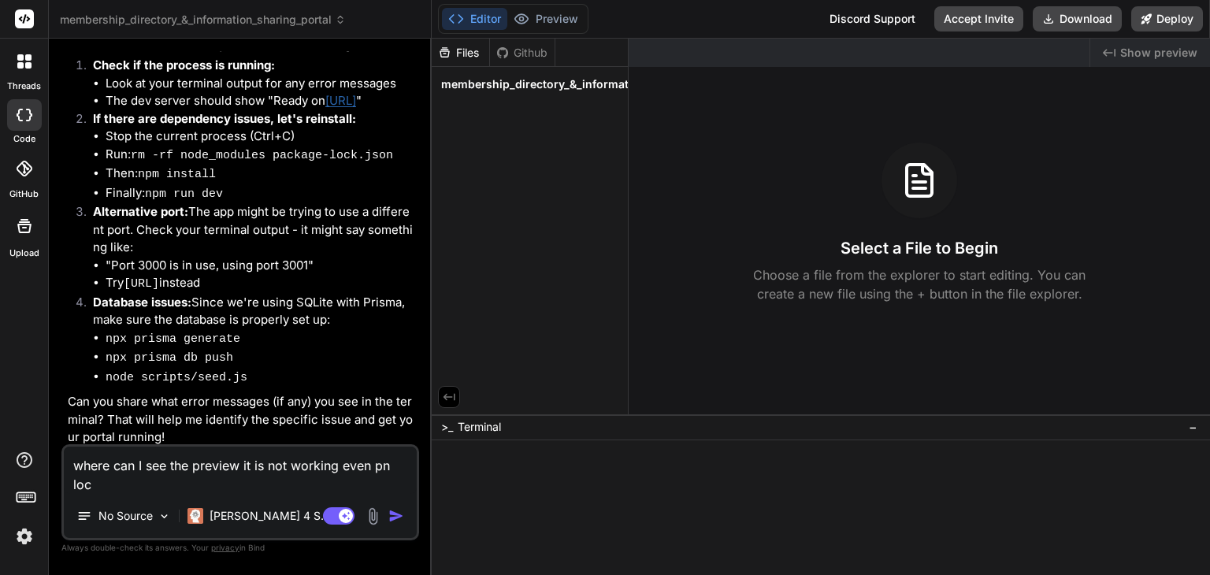
type textarea "where can I see the preview it is not working even pn loca"
type textarea "x"
type textarea "where can I see the preview it is not working even pn local"
type textarea "x"
type textarea "where can I see the preview it is not working even pn local"
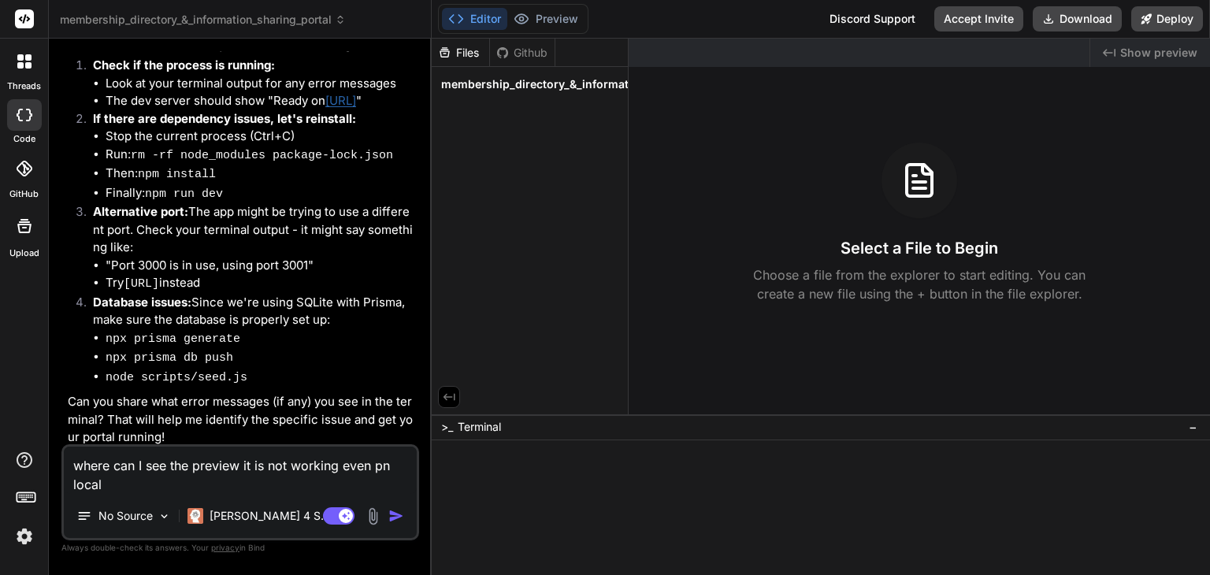
type textarea "x"
type textarea "where can I see the preview it is not working even pn local h"
type textarea "x"
type textarea "where can I see the preview it is not working even pn local ho"
type textarea "x"
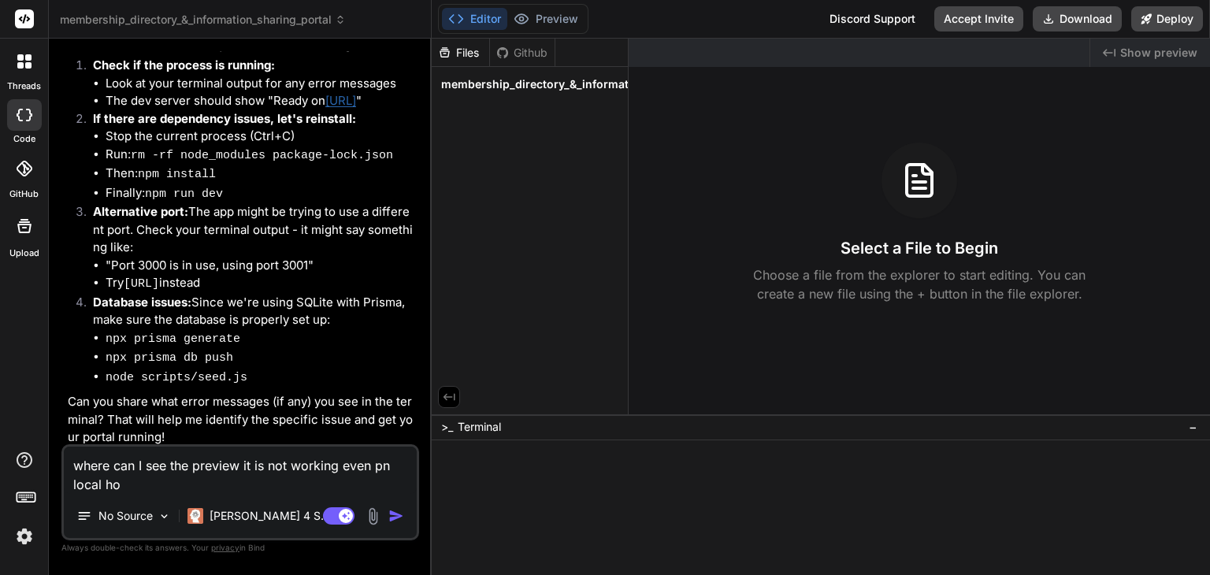
type textarea "where can I see the preview it is not working even pn local hos"
type textarea "x"
type textarea "where can I see the preview it is not working even pn local host"
type textarea "x"
type textarea "where can I see the preview it is not working even pn local host 3"
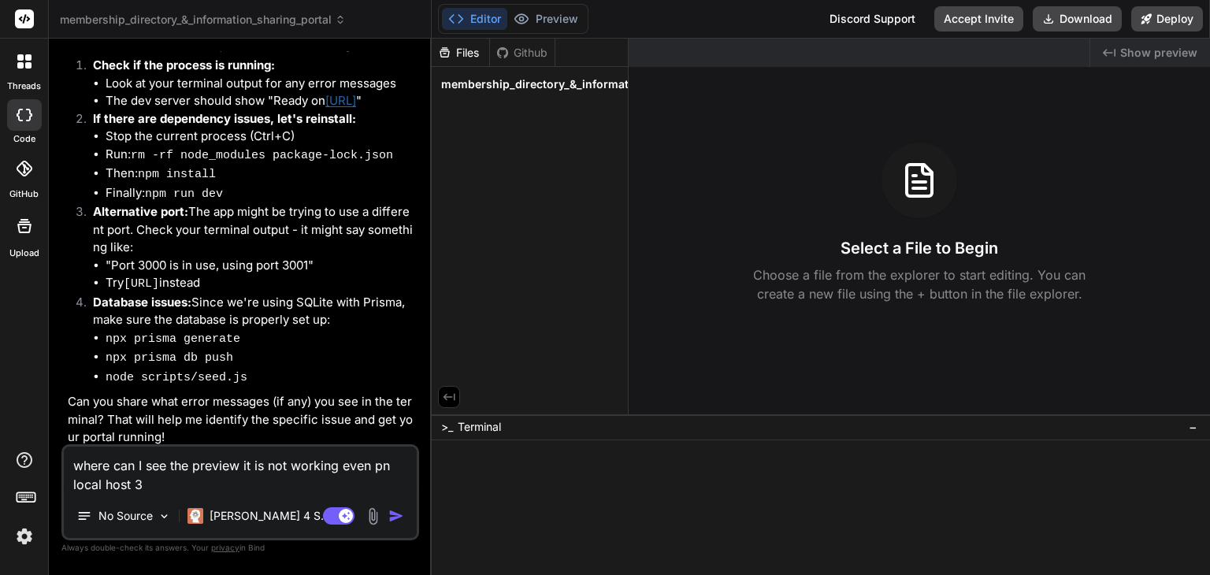
type textarea "x"
type textarea "where can I see the preview it is not working even pn local host 30"
type textarea "x"
type textarea "where can I see the preview it is not working even pn local host 300"
type textarea "x"
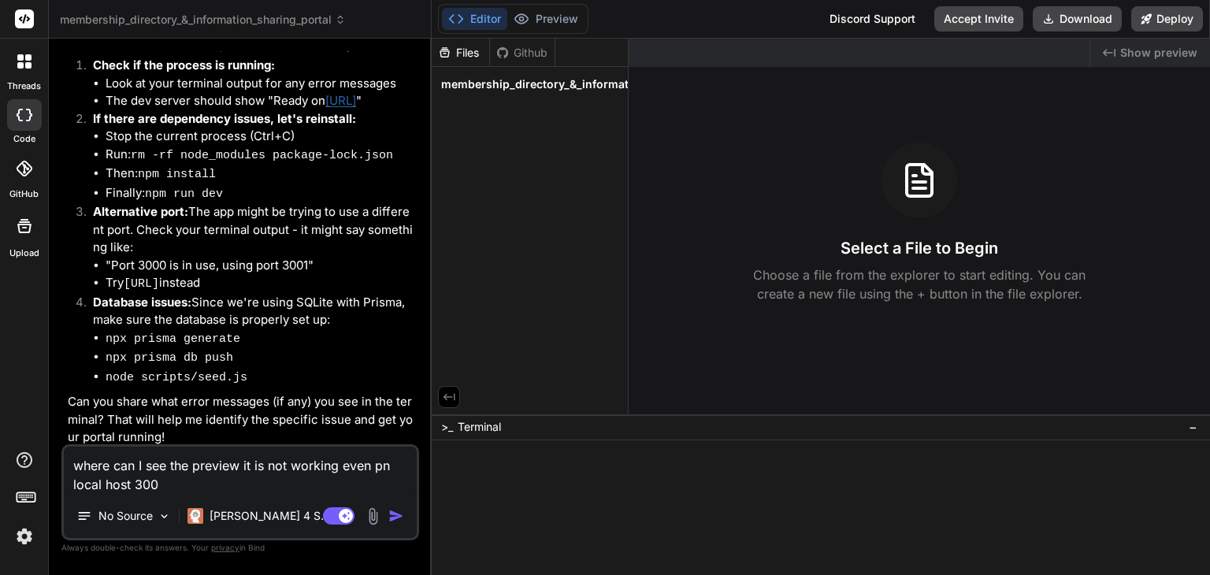
type textarea "where can I see the preview it is not working even pn local host 3001"
type textarea "x"
type textarea "where can I see the preview it is not working even pn local host 3001'"
type textarea "x"
type textarea "where can I see the preview it is not working even pn local host 3001"
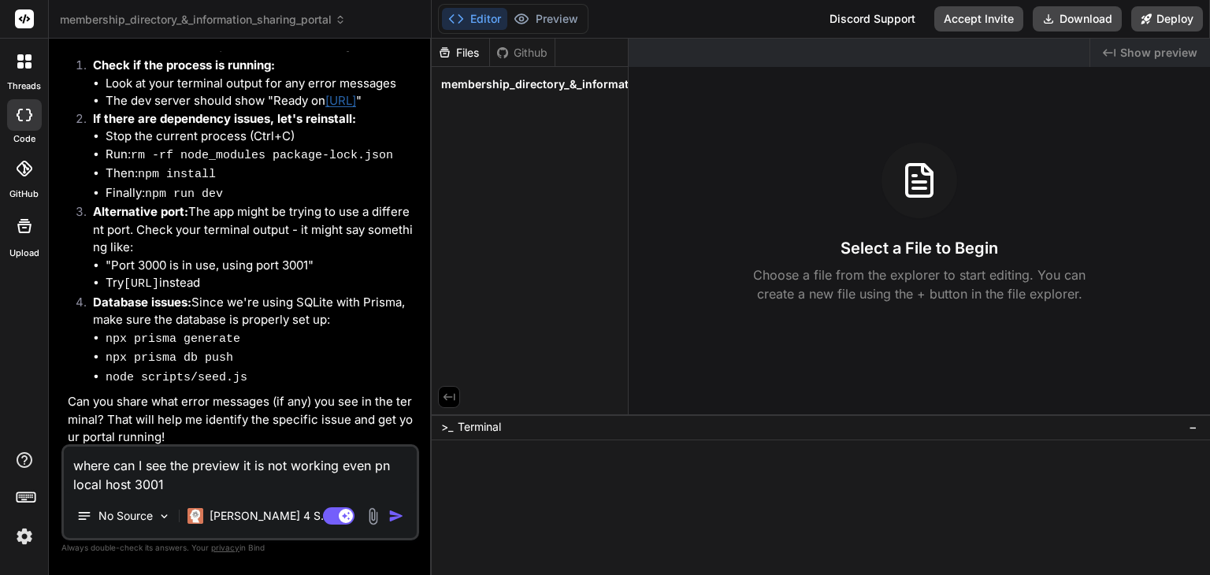
type textarea "x"
type textarea "where can I see the preview it is not working even pn local host 3001"
type textarea "x"
type textarea "where can I see the preview it is not working even pn local host 3001 o"
type textarea "x"
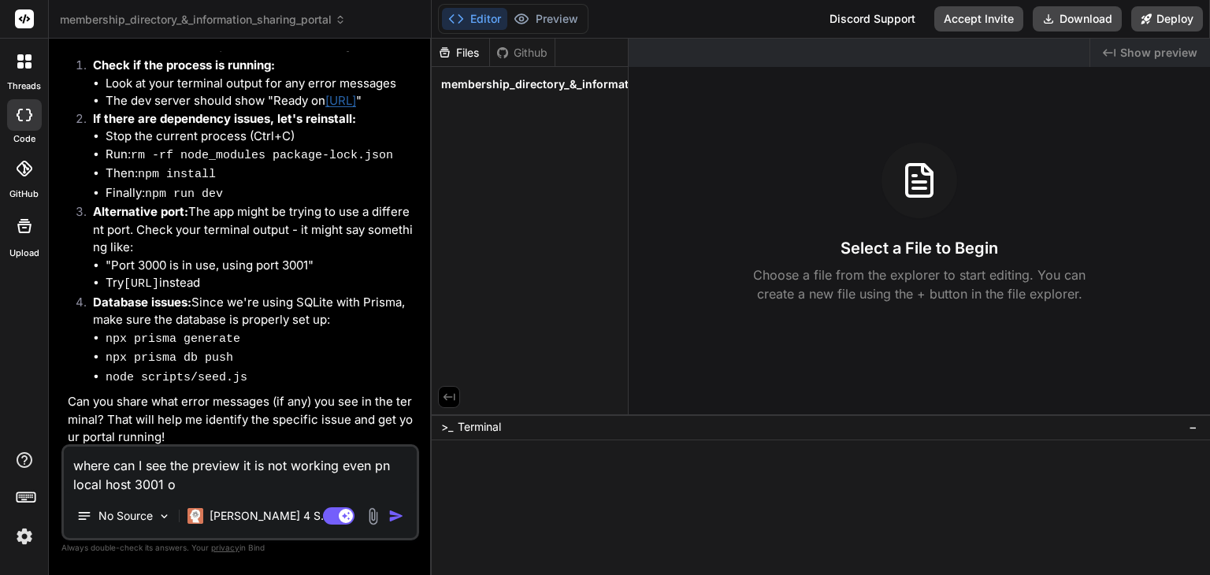
type textarea "where can I see the preview it is not working even pn local host 3001 or"
type textarea "x"
type textarea "where can I see the preview it is not working even pn local host 3001 or"
type textarea "x"
type textarea "where can I see the preview it is not working even pn local host 3001 or 3"
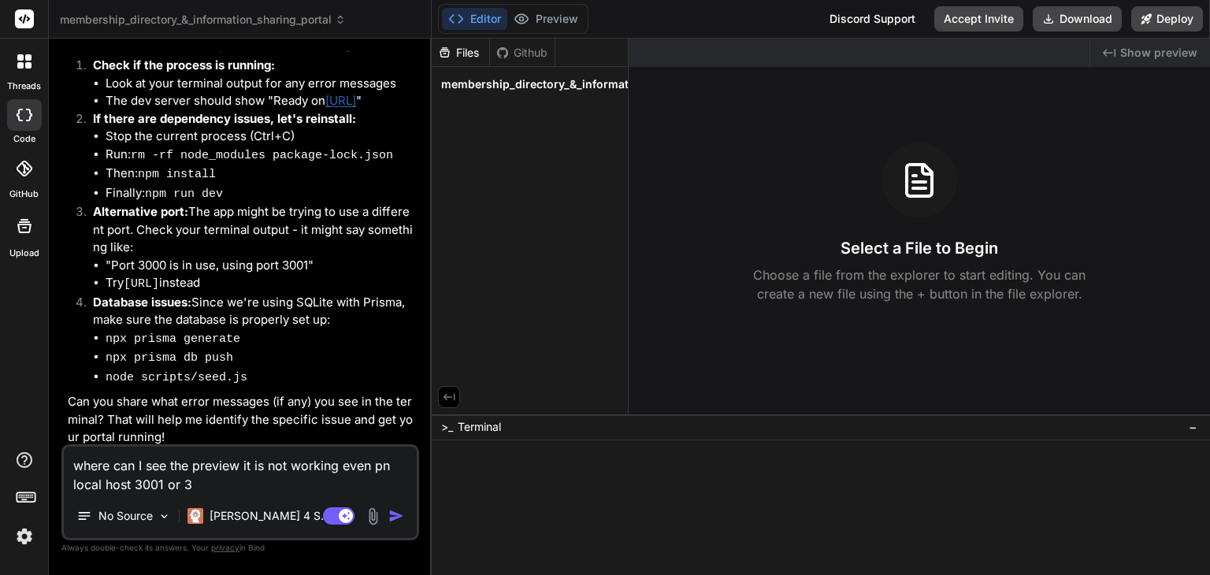
type textarea "x"
type textarea "where can I see the preview it is not working even pn local host 3001 or 30"
type textarea "x"
type textarea "where can I see the preview it is not working even pn local host 3001 or 300"
type textarea "x"
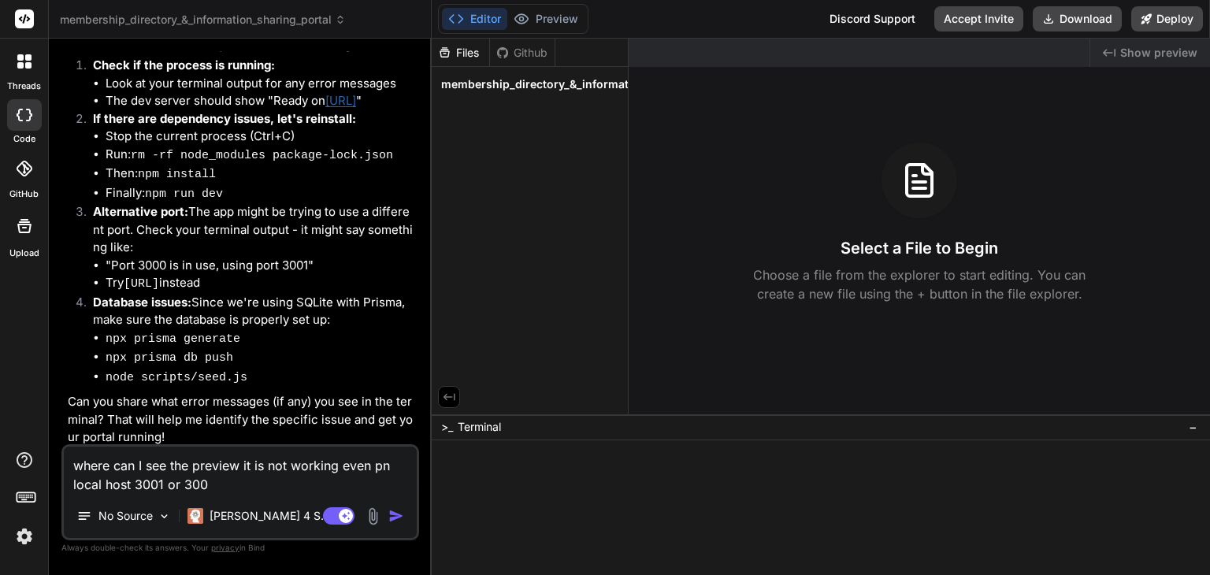
type textarea "where can I see the preview it is not working even pn local host 3001 or 3000"
type textarea "x"
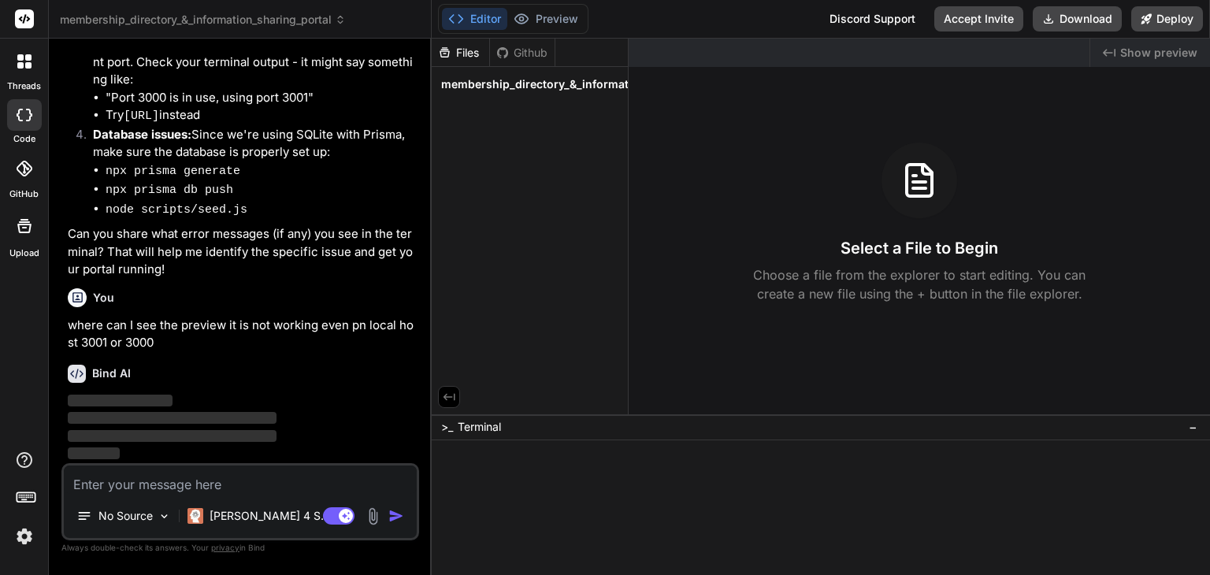
scroll to position [4673, 0]
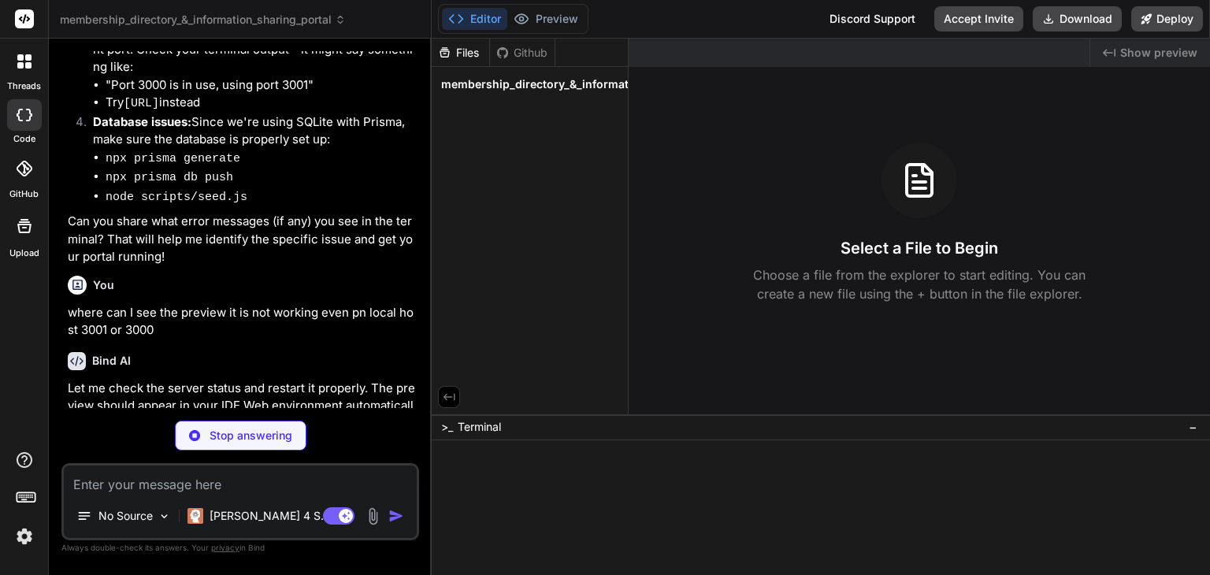
type textarea "x"
click at [452, 45] on div "Files" at bounding box center [461, 53] width 58 height 16
click at [271, 471] on textarea at bounding box center [240, 480] width 353 height 28
type textarea "x"
type textarea "I"
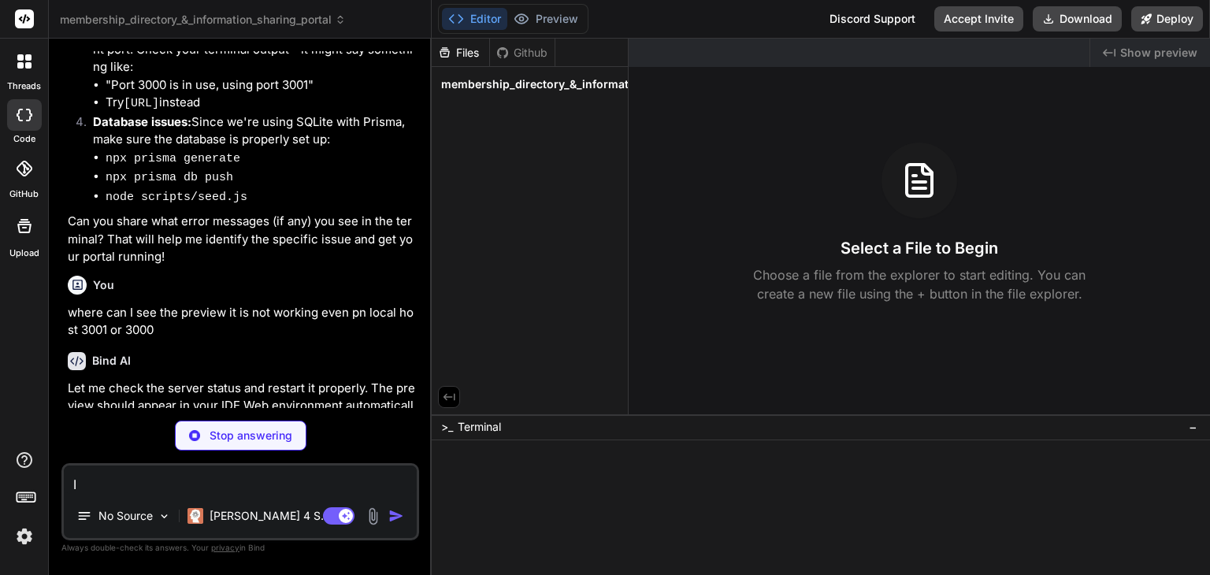
type textarea "x"
type textarea "In"
type textarea "x"
type textarea "In"
type textarea "x"
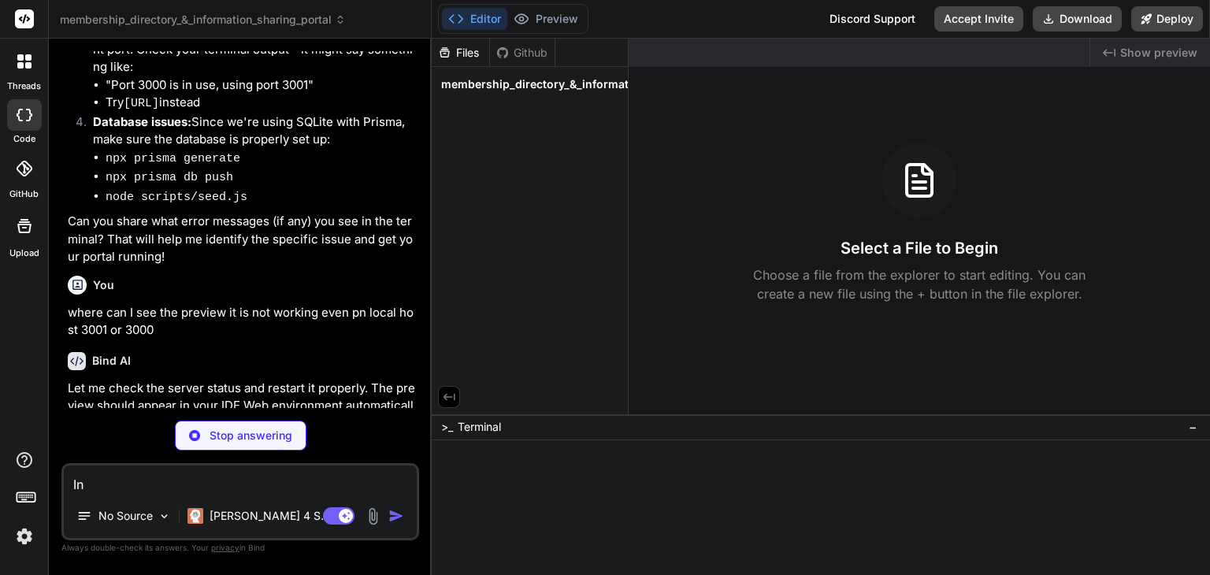
type textarea "In f"
type textarea "x"
type textarea "In fi"
type textarea "x"
type textarea "In fil"
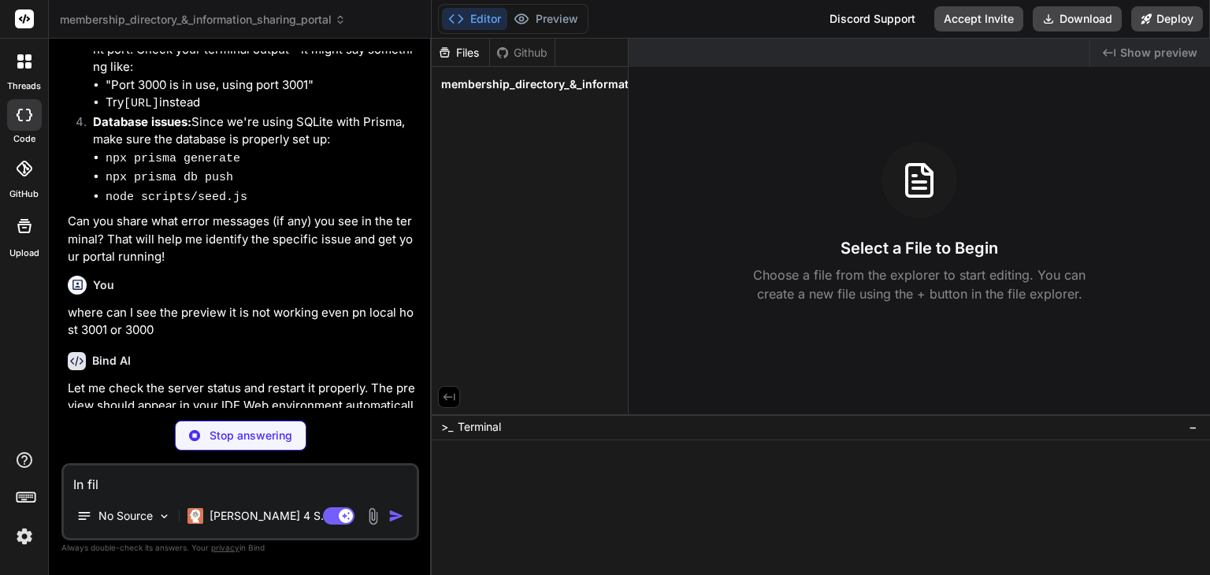
type textarea "x"
type textarea "In fils"
type textarea "x"
type textarea "In fil"
type textarea "x"
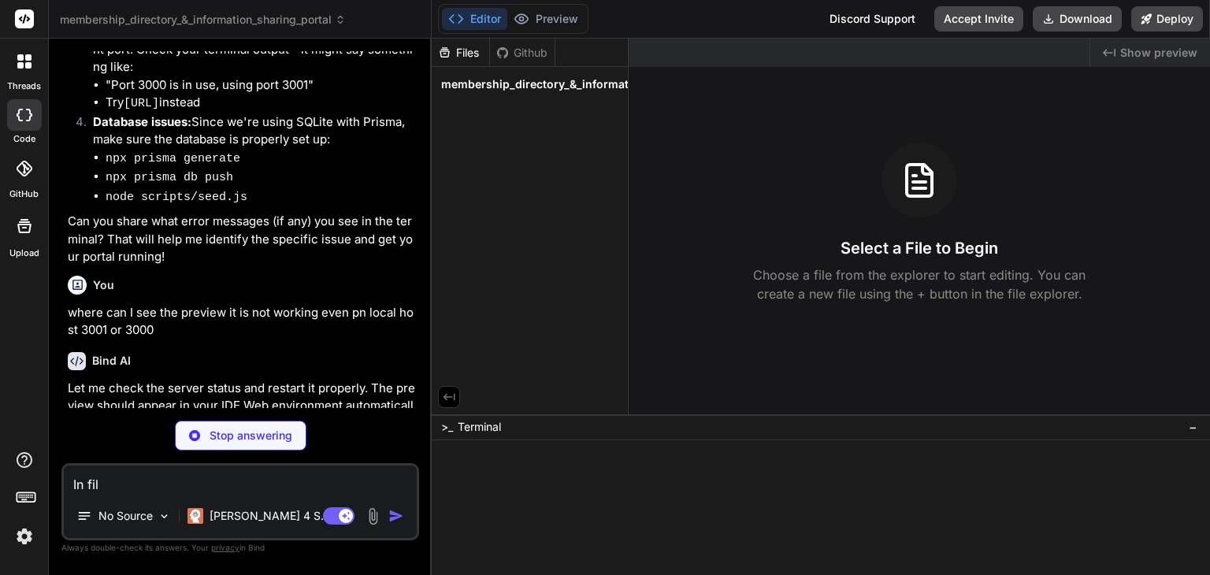
type textarea "In file"
type textarea "x"
type textarea "In files"
type textarea "x"
type textarea "In files"
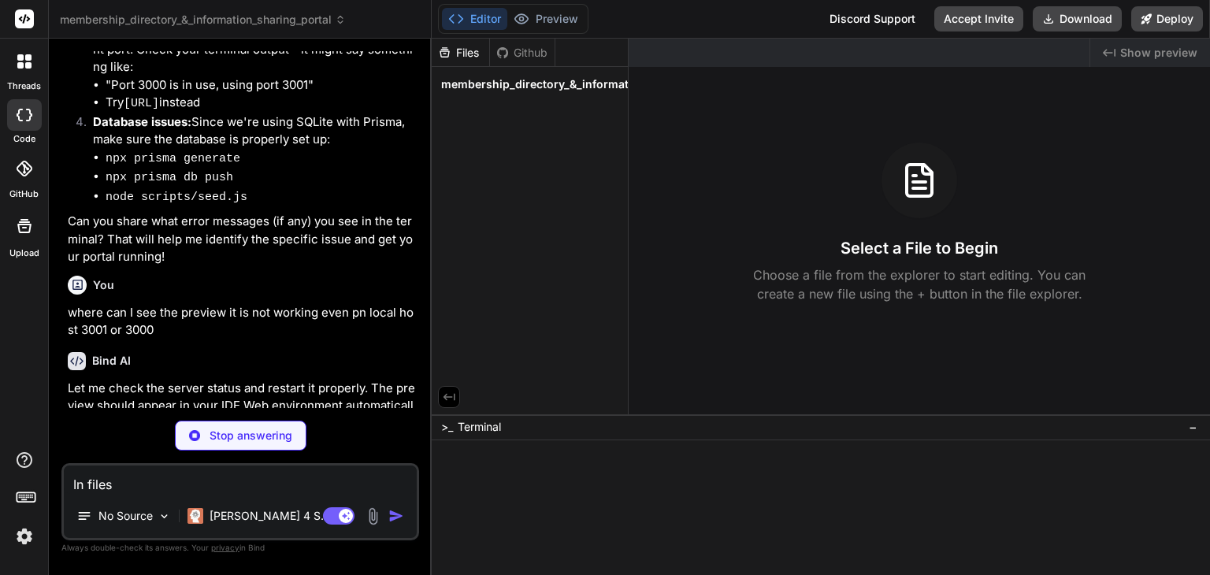
type textarea "x"
type textarea "In files w"
type textarea "x"
type textarea "In files wj"
type textarea "x"
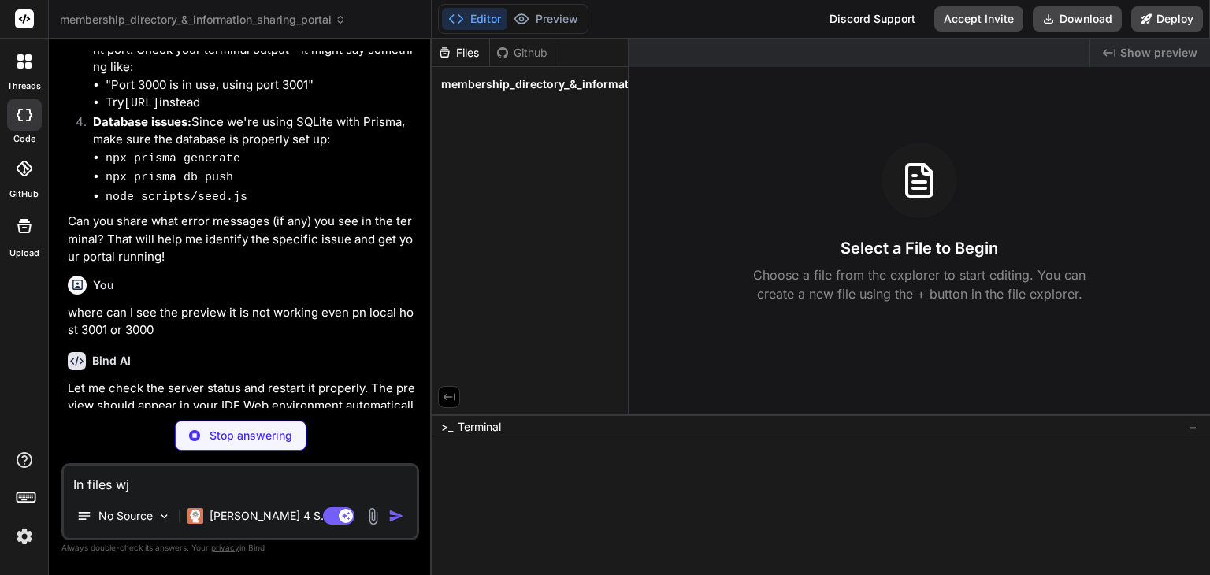
type textarea "In files wju"
type textarea "x"
type textarea "In files wj"
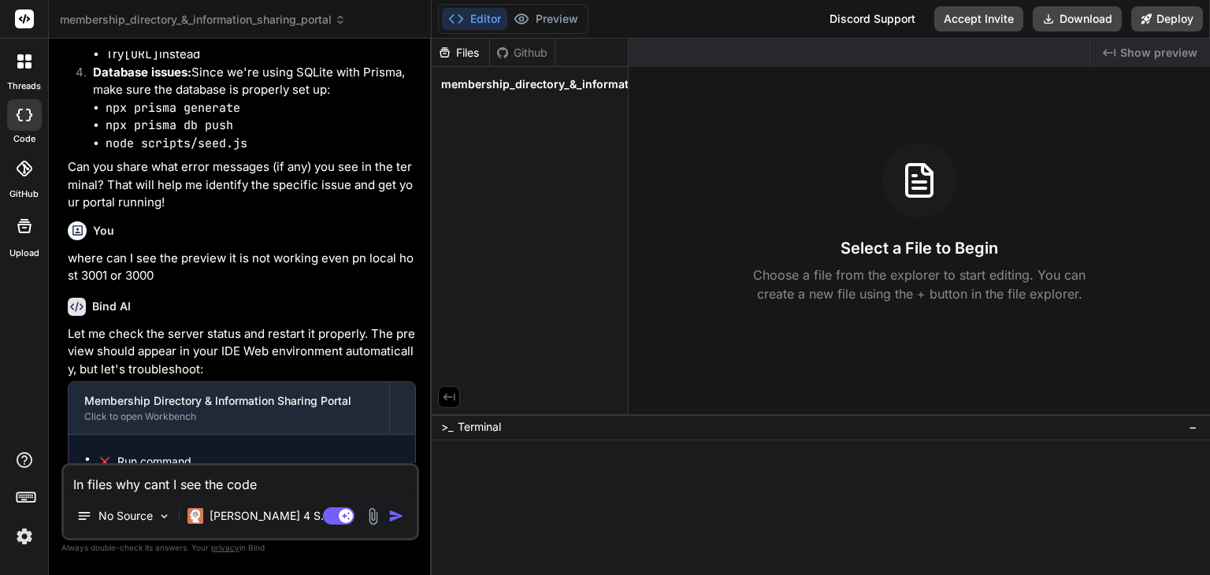
click at [274, 379] on p "Let me check the server status and restart it properly. The preview should appe…" at bounding box center [242, 352] width 348 height 54
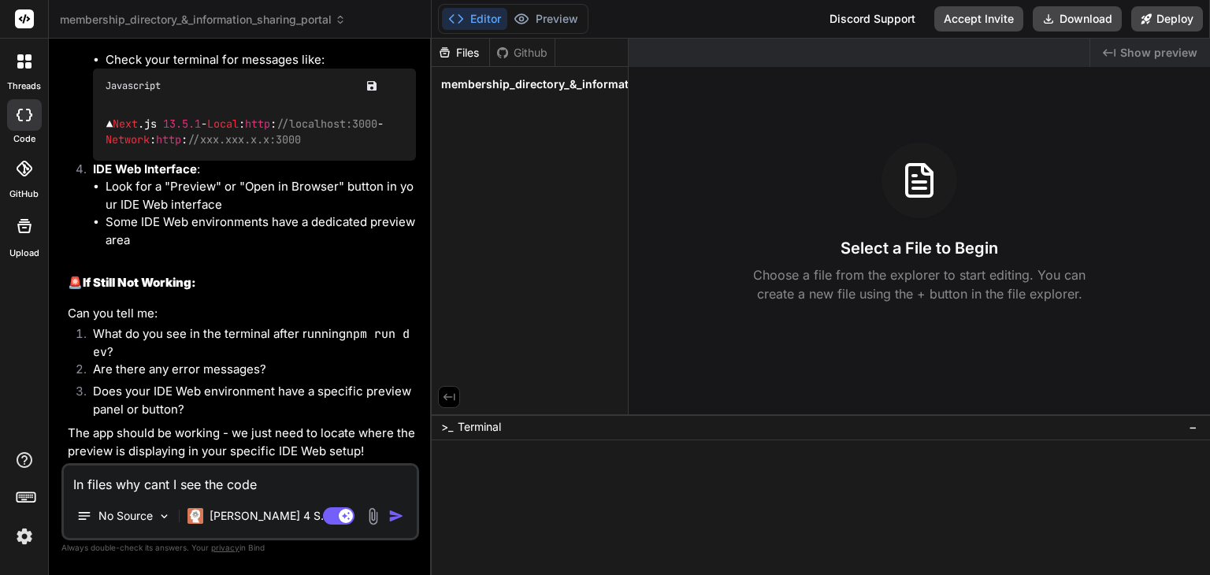
scroll to position [5520, 0]
click at [492, 431] on span "Terminal" at bounding box center [479, 427] width 43 height 16
click at [269, 483] on textarea "In files why cant I see the code" at bounding box center [240, 480] width 353 height 28
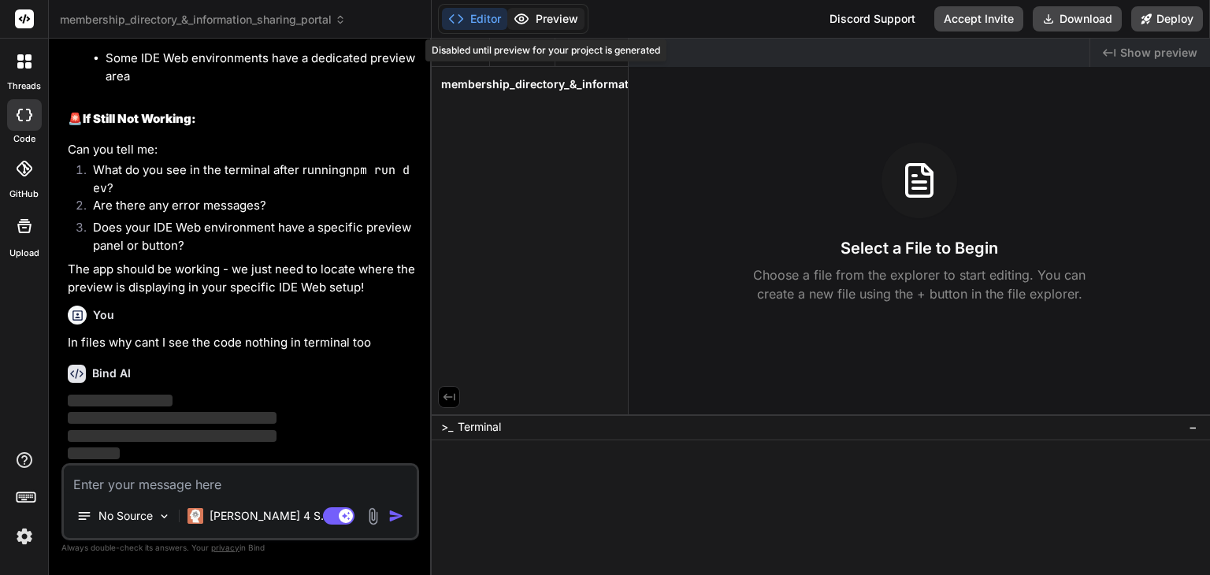
scroll to position [5684, 0]
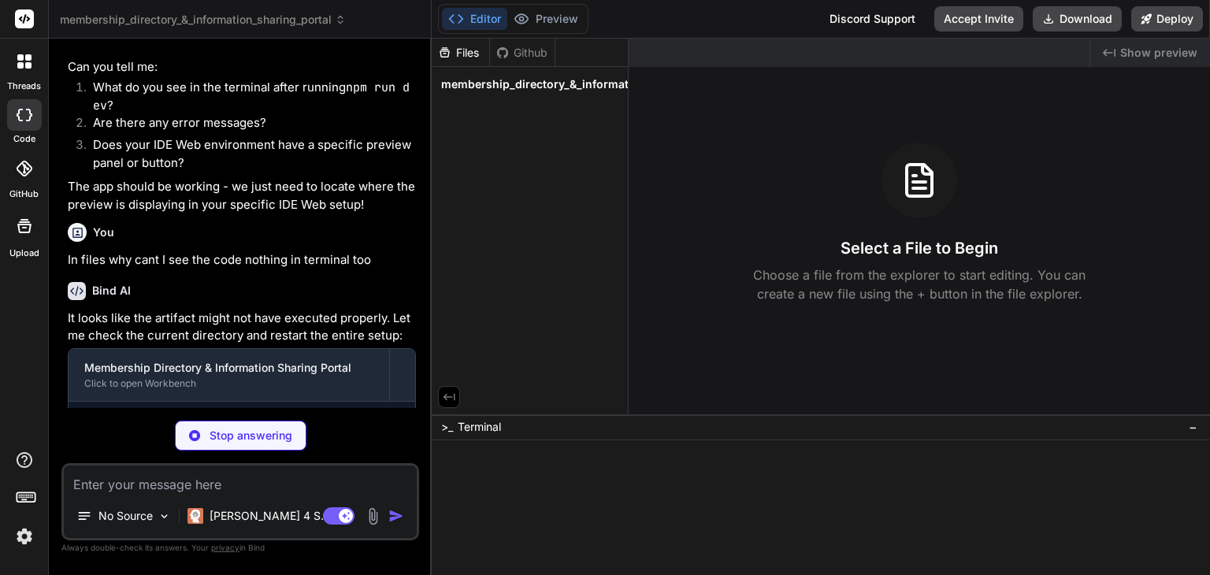
click at [399, 345] on p "It looks like the artifact might not have executed properly. Let me check the c…" at bounding box center [242, 327] width 348 height 35
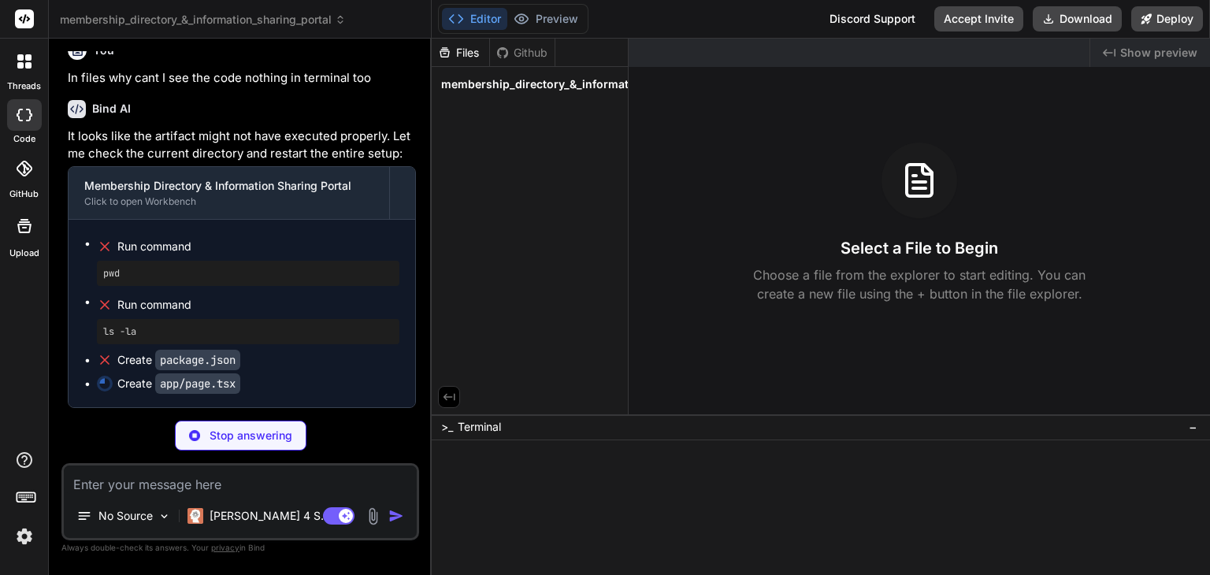
scroll to position [5947, 0]
click at [922, 176] on icon at bounding box center [919, 180] width 38 height 38
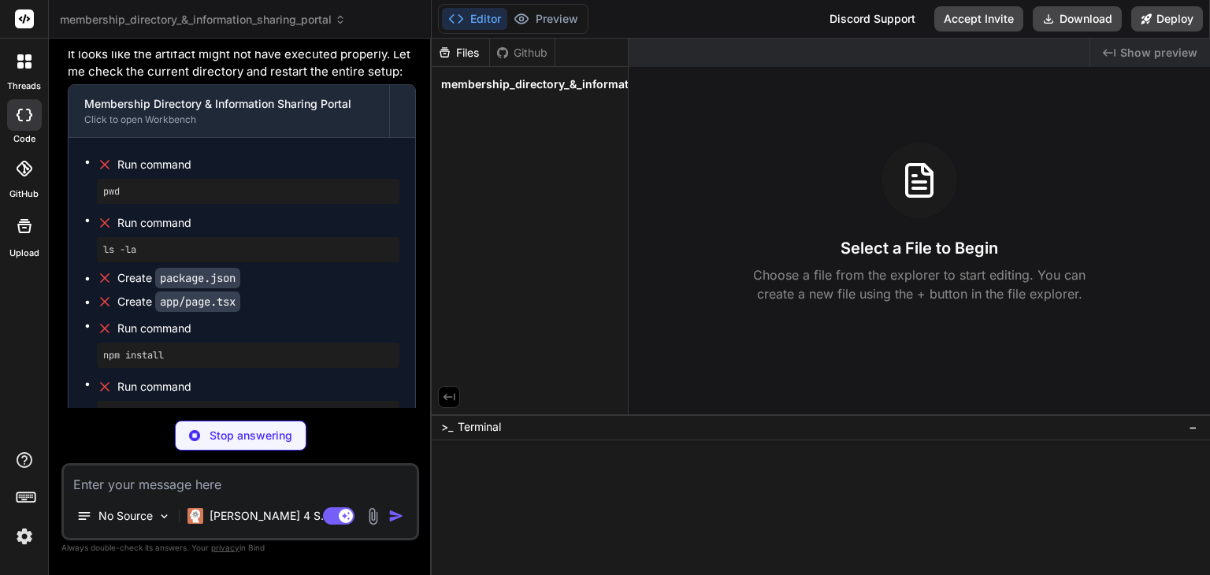
click at [455, 49] on div "Files" at bounding box center [461, 53] width 58 height 16
drag, startPoint x: 455, startPoint y: 49, endPoint x: 434, endPoint y: 87, distance: 43.7
click at [434, 87] on div "membership_directory_&_information_sharing_portal" at bounding box center [530, 84] width 196 height 35
click at [458, 83] on span "membership_directory_&_information_sharing_portal" at bounding box center [586, 84] width 290 height 16
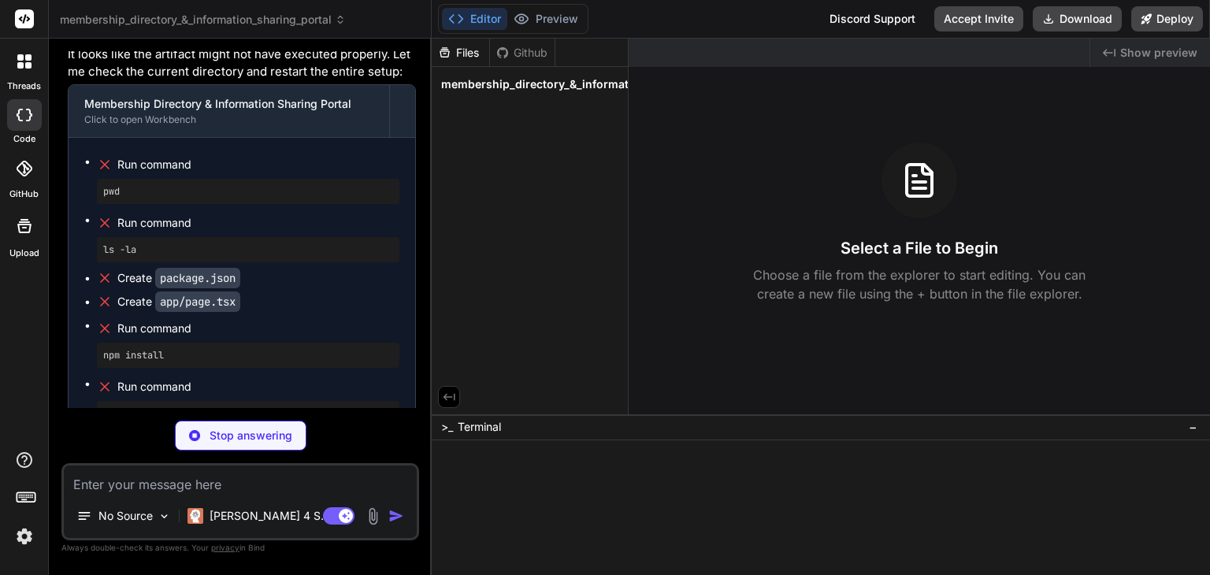
click at [458, 83] on span "membership_directory_&_information_sharing_portal" at bounding box center [586, 84] width 290 height 16
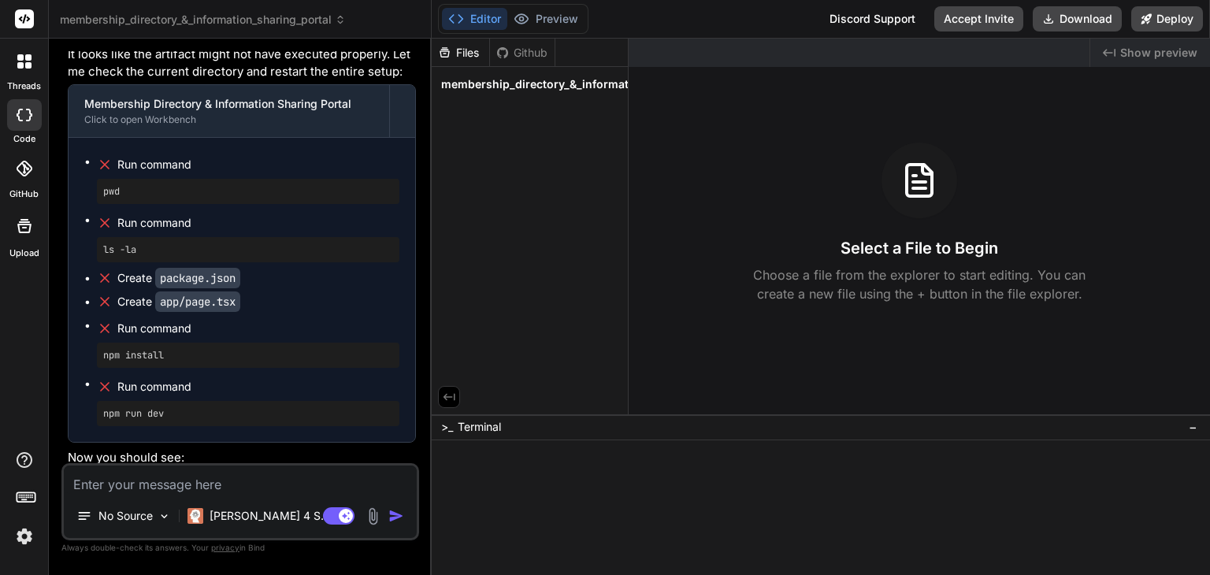
click at [245, 489] on textarea at bounding box center [240, 480] width 353 height 28
drag, startPoint x: 299, startPoint y: 418, endPoint x: 243, endPoint y: 429, distance: 57.0
click at [243, 368] on div "npm install" at bounding box center [248, 355] width 302 height 25
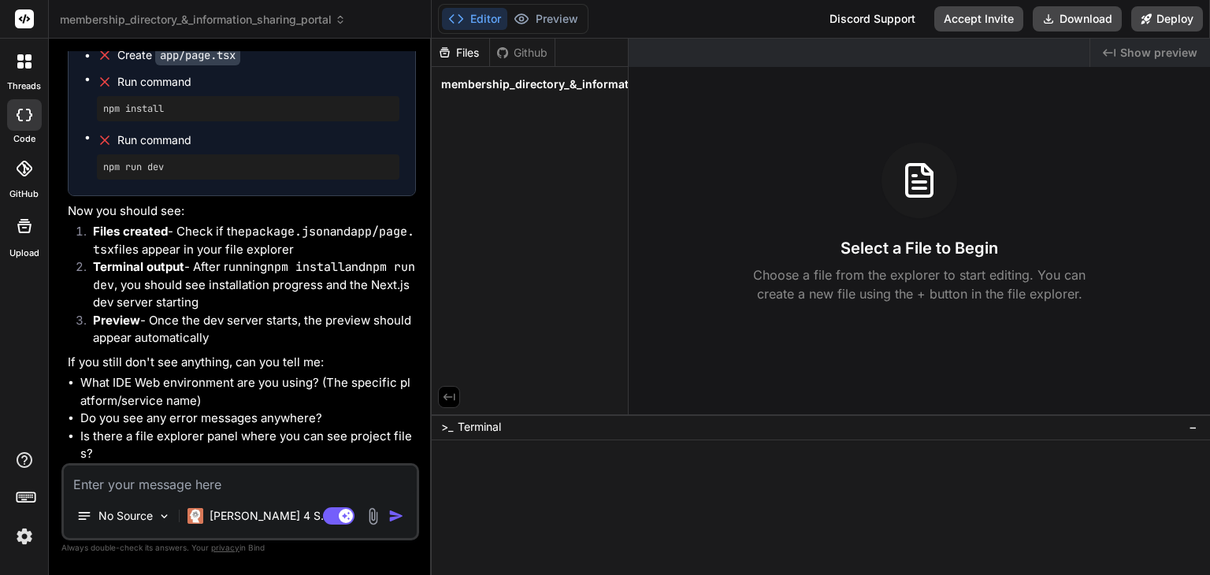
scroll to position [6277, 0]
click at [151, 490] on textarea at bounding box center [240, 480] width 353 height 28
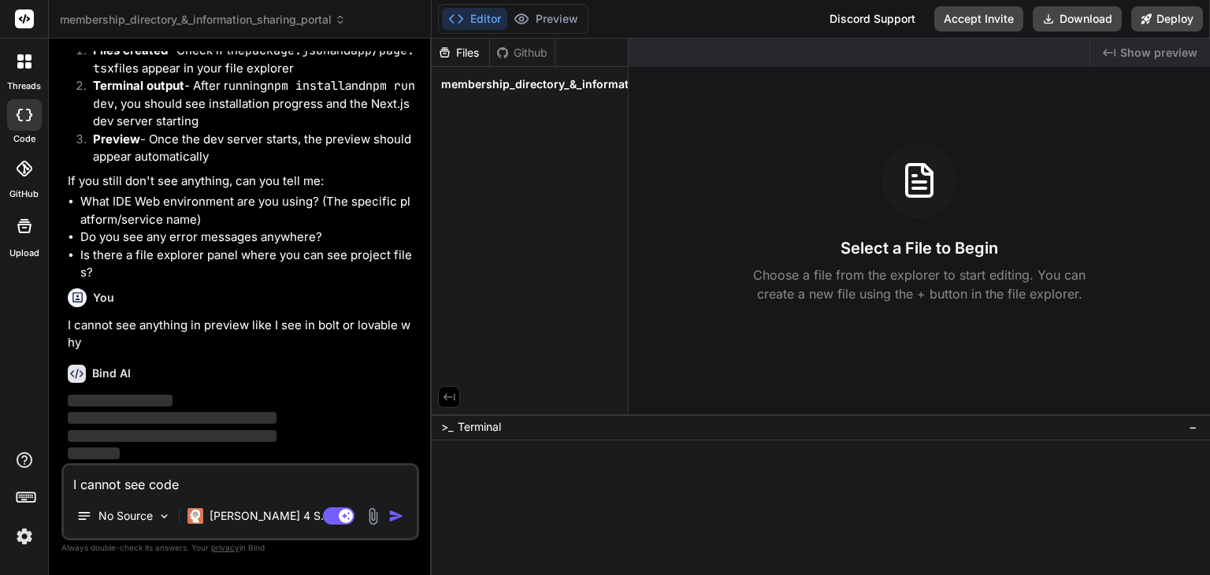
scroll to position [6458, 0]
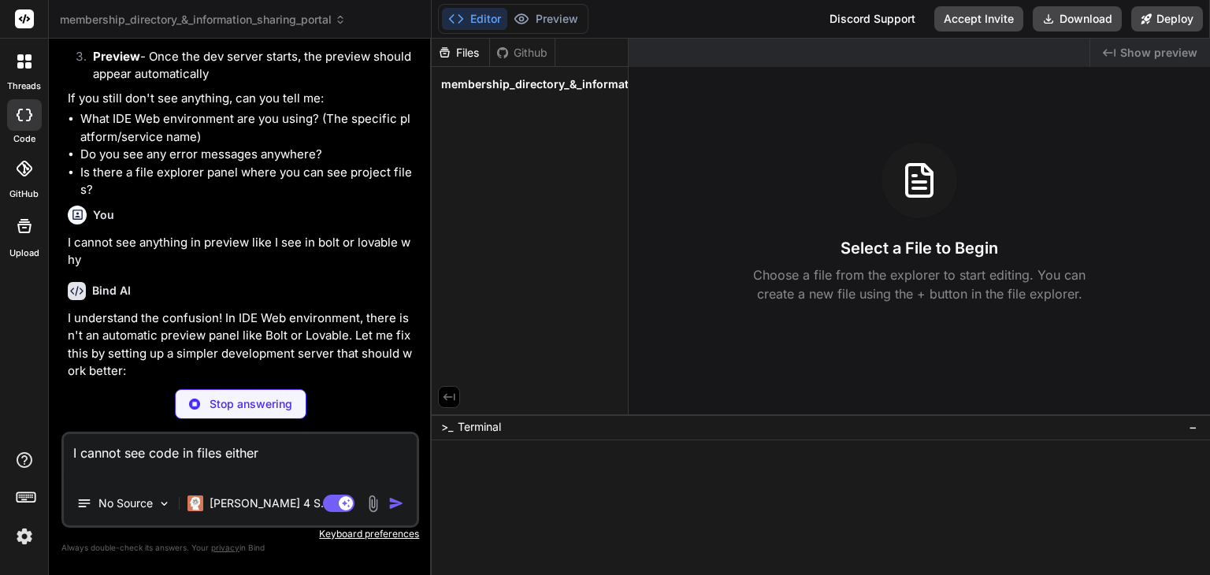
click at [262, 358] on div "Bind AI I understand the confusion! In IDE Web environment, there isn't an auto…" at bounding box center [242, 406] width 348 height 274
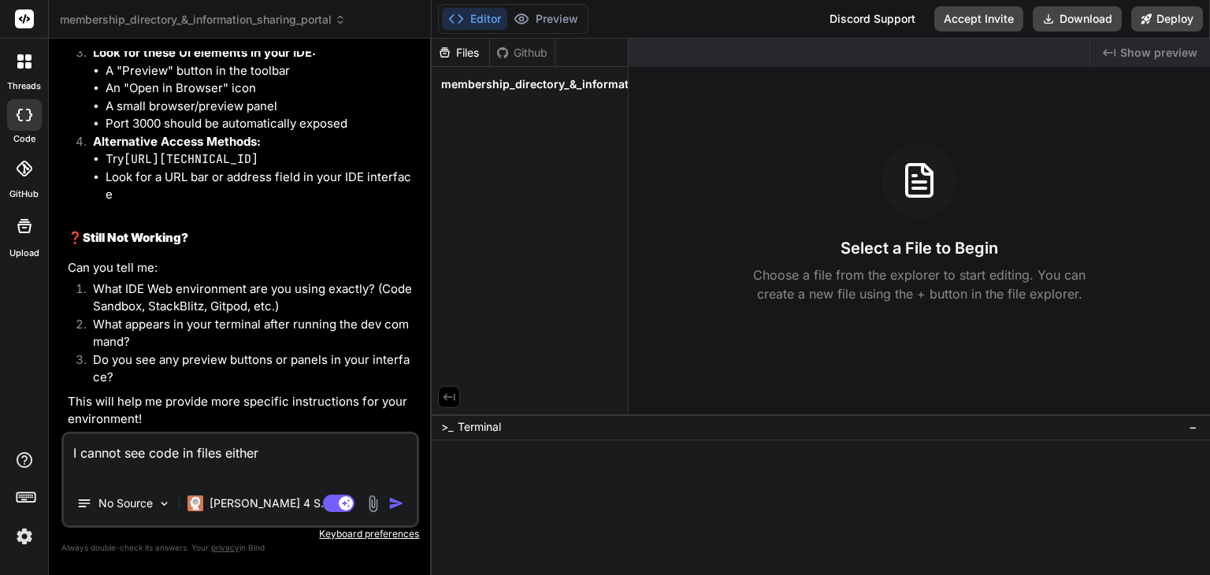
scroll to position [7502, 0]
click at [277, 454] on textarea "I cannot see code in files either" at bounding box center [240, 457] width 353 height 47
click at [1066, 18] on button "Download" at bounding box center [1077, 18] width 89 height 25
click at [1148, 52] on span "Show preview" at bounding box center [1158, 53] width 77 height 16
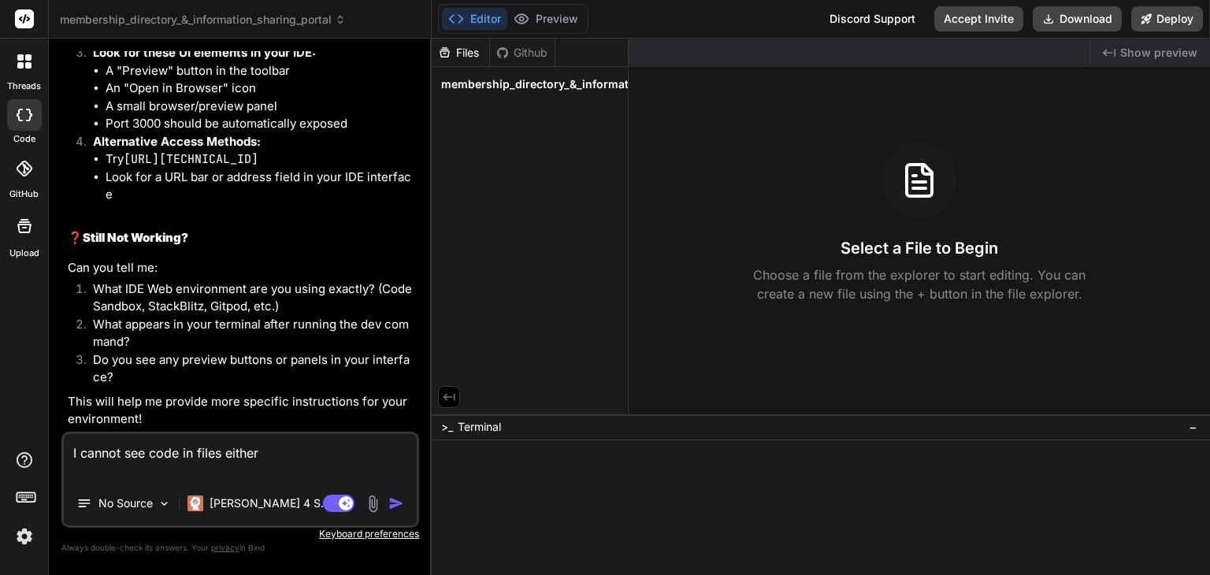
click at [863, 24] on div "Discord Support" at bounding box center [872, 18] width 105 height 25
click at [516, 55] on div "Github" at bounding box center [522, 53] width 65 height 16
click at [451, 57] on icon at bounding box center [444, 52] width 13 height 13
click at [517, 58] on div "Github" at bounding box center [522, 53] width 65 height 16
click at [264, 438] on textarea "I cannot see code in files either" at bounding box center [240, 457] width 353 height 47
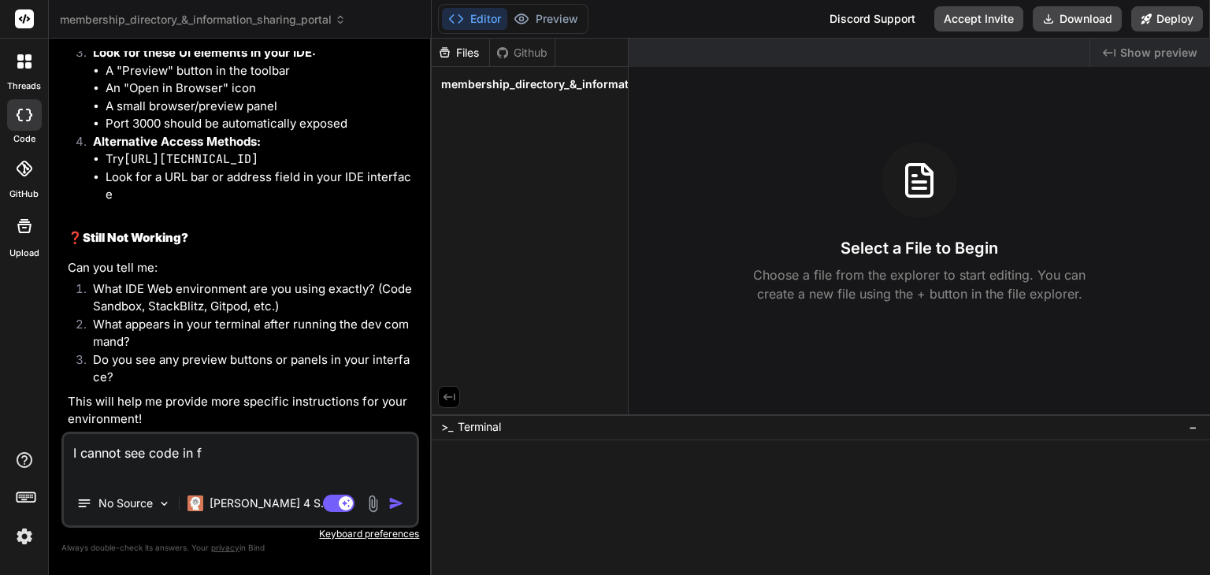
click at [264, 438] on textarea "I cannot see code in f" at bounding box center [240, 457] width 353 height 47
click at [12, 111] on div at bounding box center [24, 115] width 35 height 32
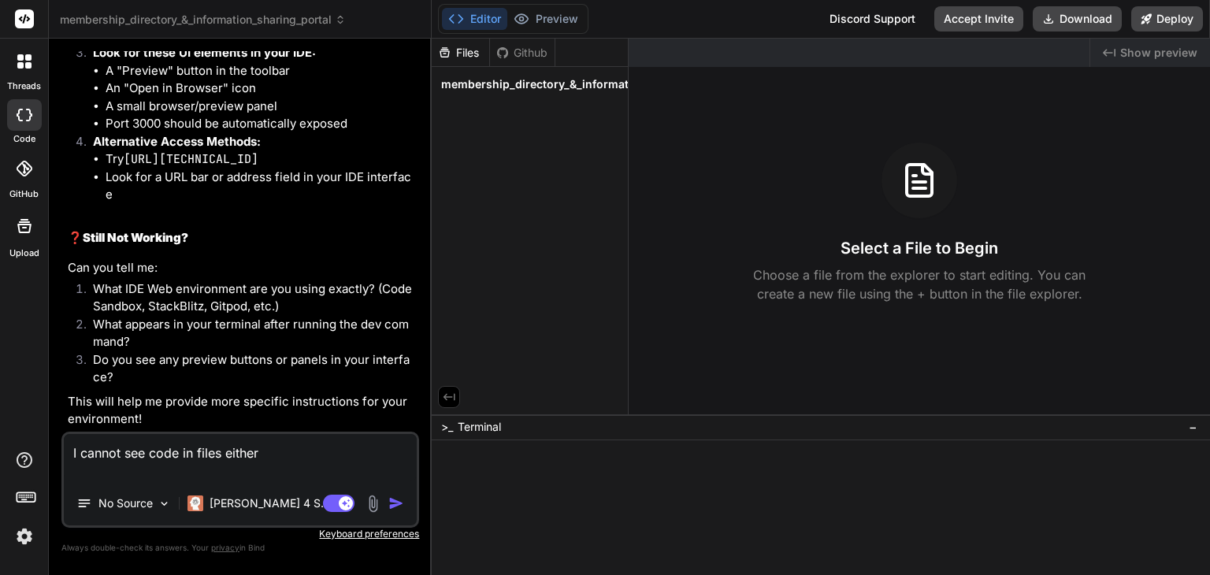
click at [23, 173] on icon at bounding box center [24, 169] width 16 height 16
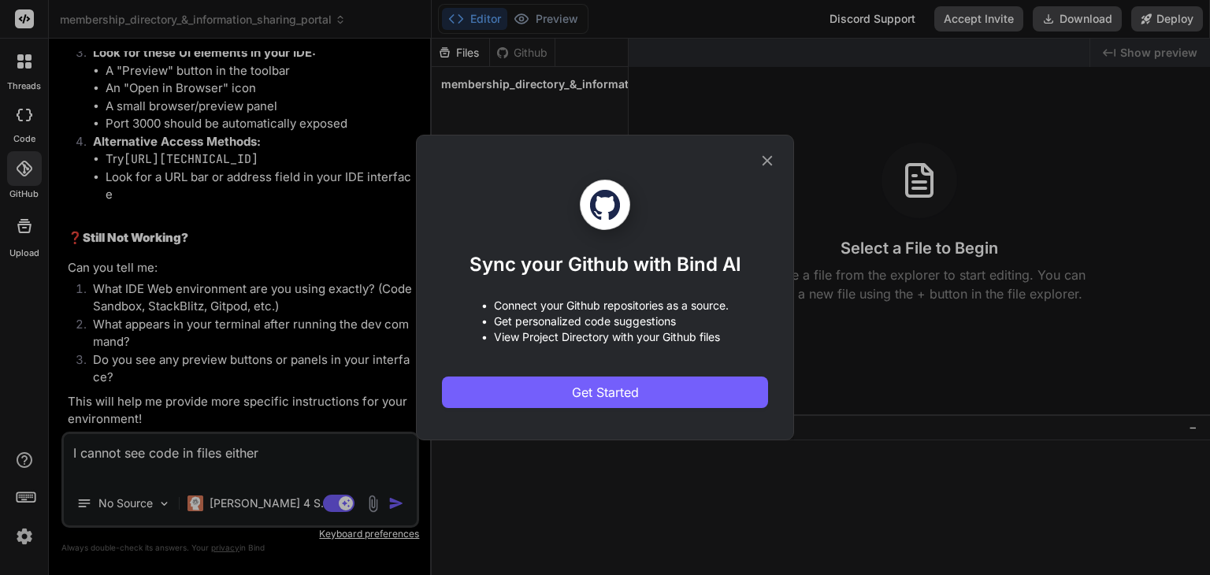
click at [23, 232] on div "Sync your Github with Bind AI • Connect your Github repositories as a source. •…" at bounding box center [605, 287] width 1210 height 575
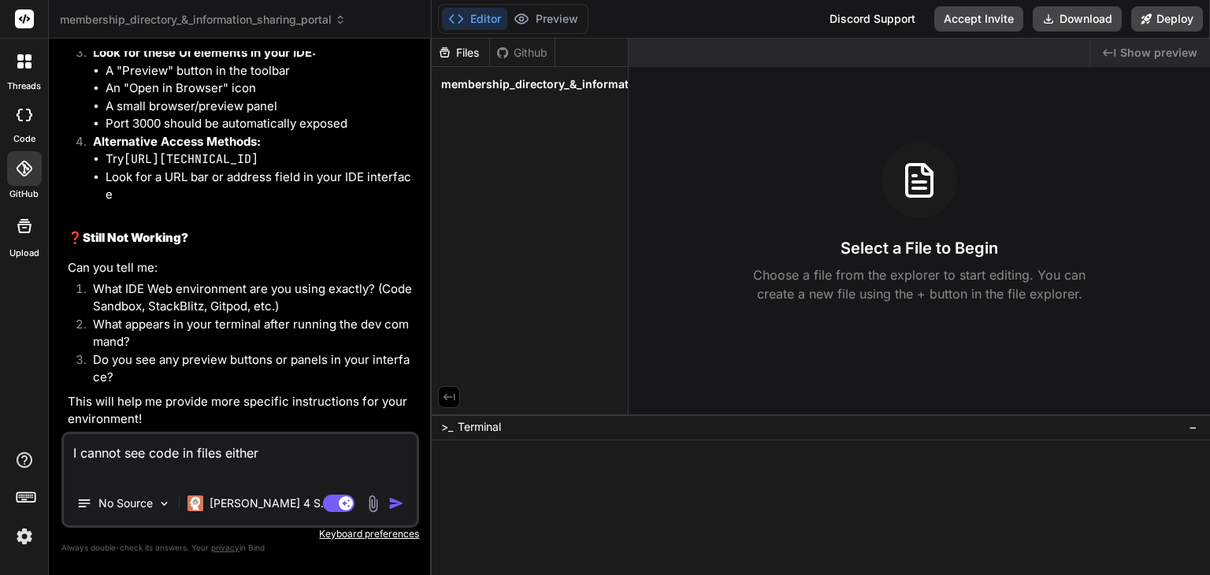
click at [280, 455] on textarea "I cannot see code in files either" at bounding box center [240, 457] width 353 height 47
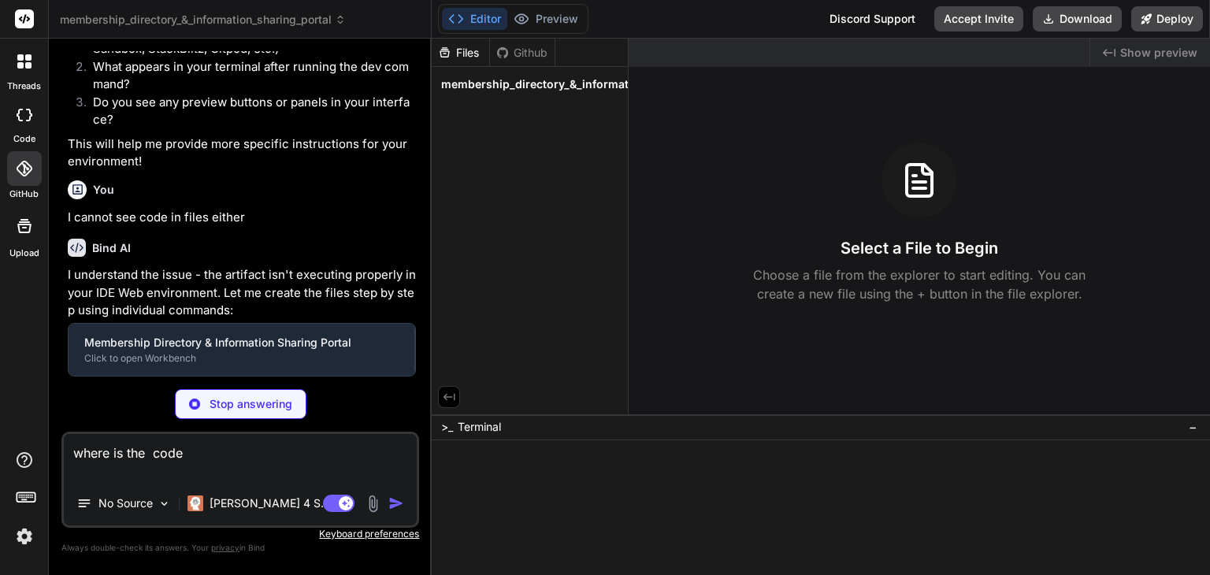
scroll to position [6927, 0]
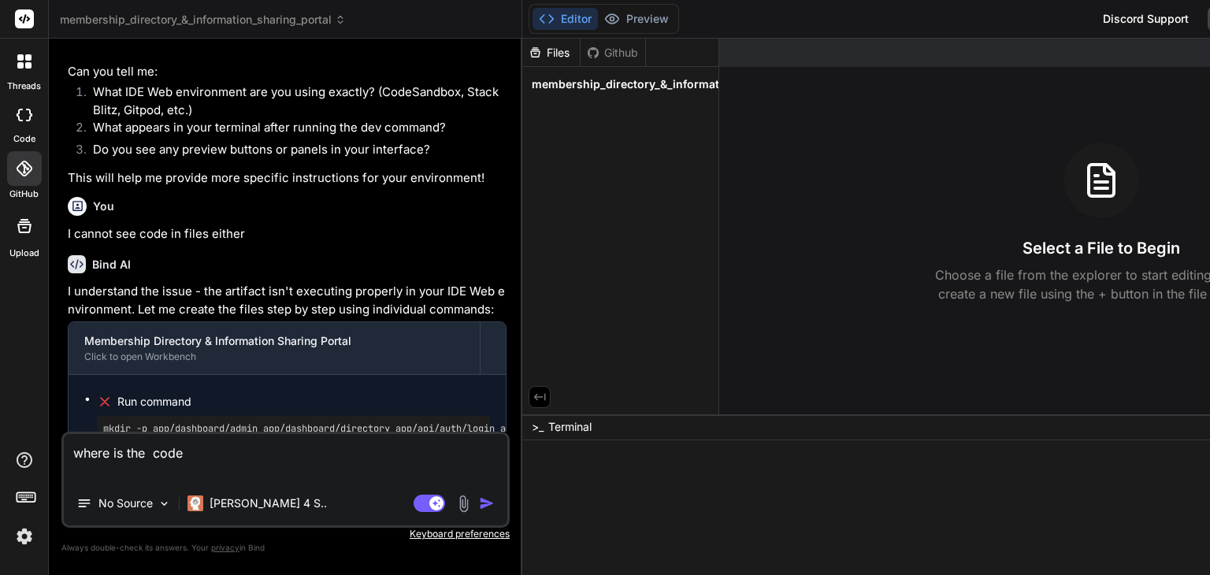
click at [447, 321] on div "Bind AI I understand the issue - the artifact isn't executing properly in your …" at bounding box center [287, 564] width 439 height 642
click at [551, 61] on div "Files" at bounding box center [551, 53] width 58 height 28
click at [556, 58] on div "Files" at bounding box center [551, 53] width 58 height 16
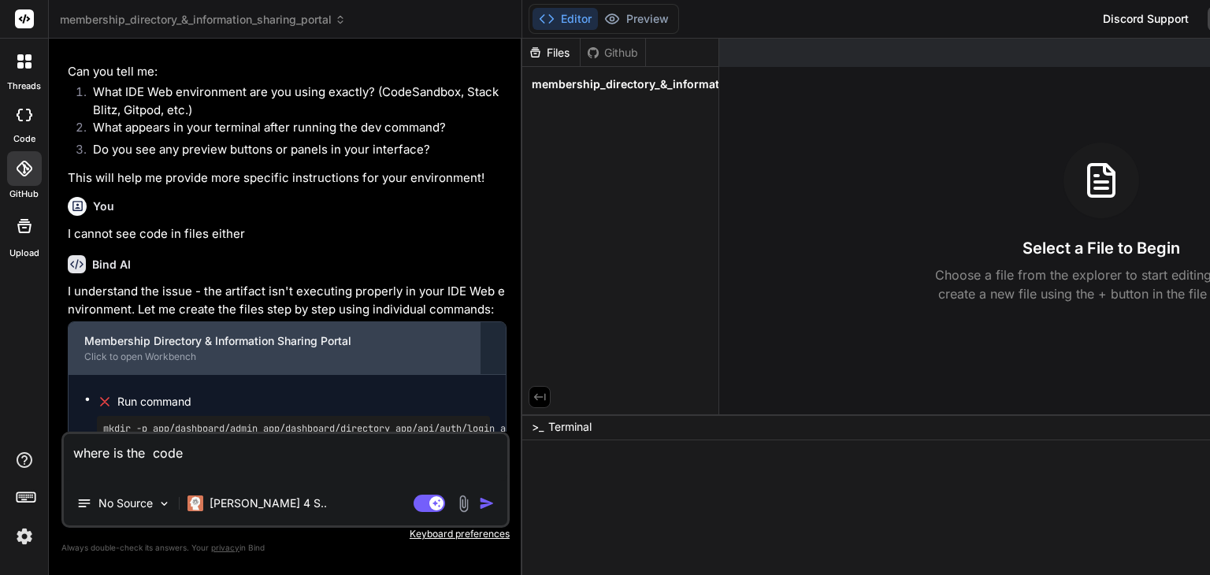
click at [328, 349] on div "Membership Directory & Information Sharing Portal" at bounding box center [274, 341] width 380 height 16
click at [326, 349] on div "Membership Directory & Information Sharing Portal" at bounding box center [274, 341] width 380 height 16
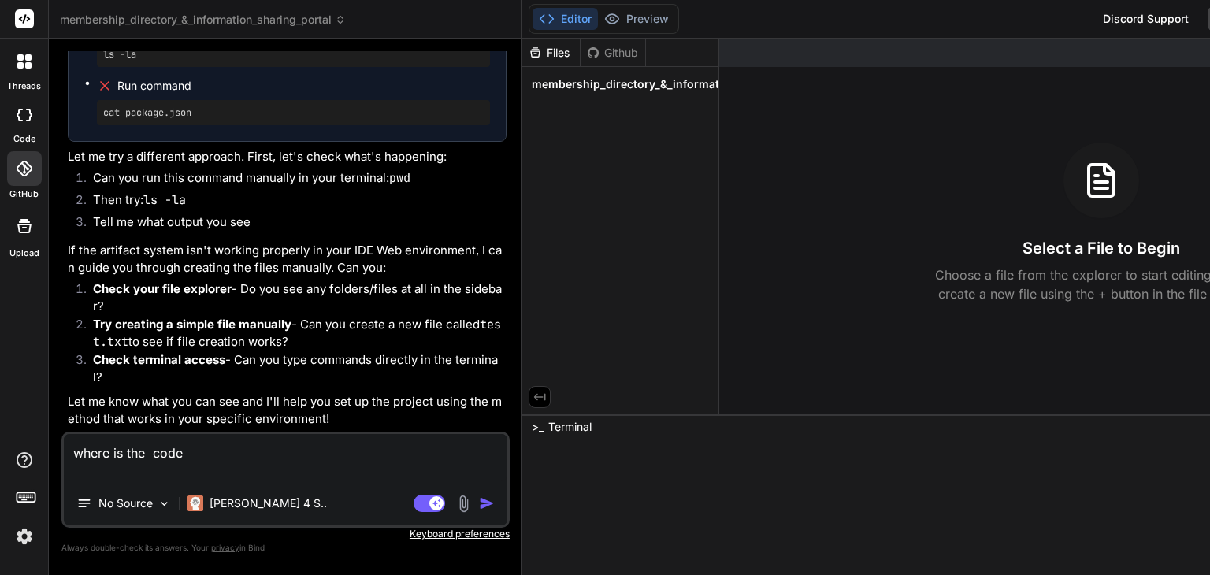
scroll to position [7403, 0]
click at [270, 464] on textarea "where is the code" at bounding box center [285, 457] width 443 height 47
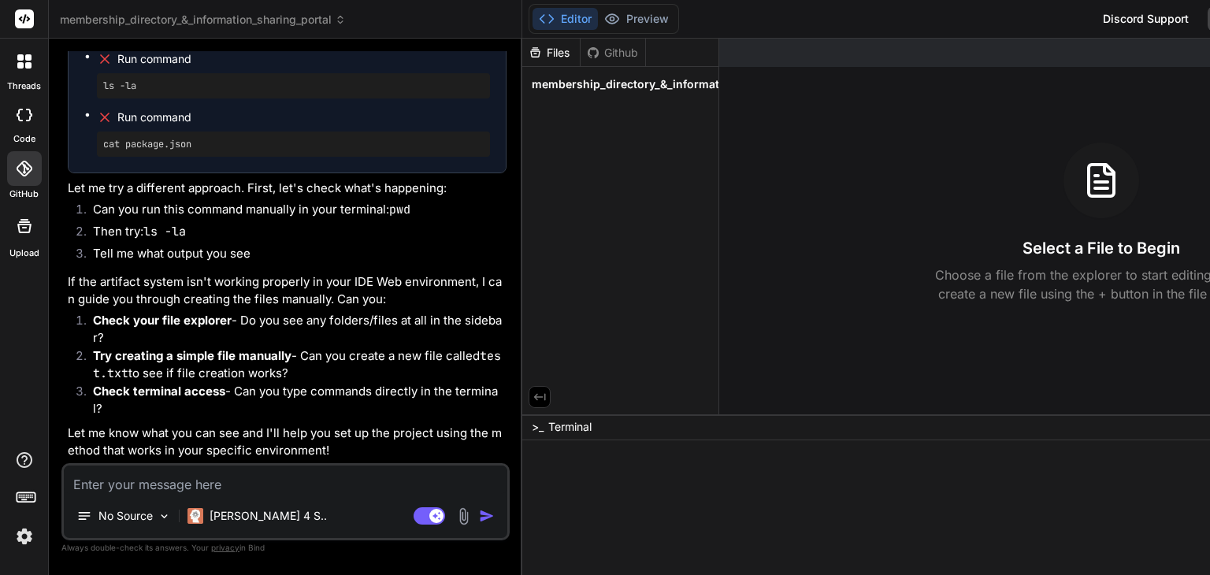
click at [341, 489] on textarea at bounding box center [285, 480] width 443 height 28
paste textarea "Membership Directory & Information Sharing Portal (PRD) 1. Project Summary The …"
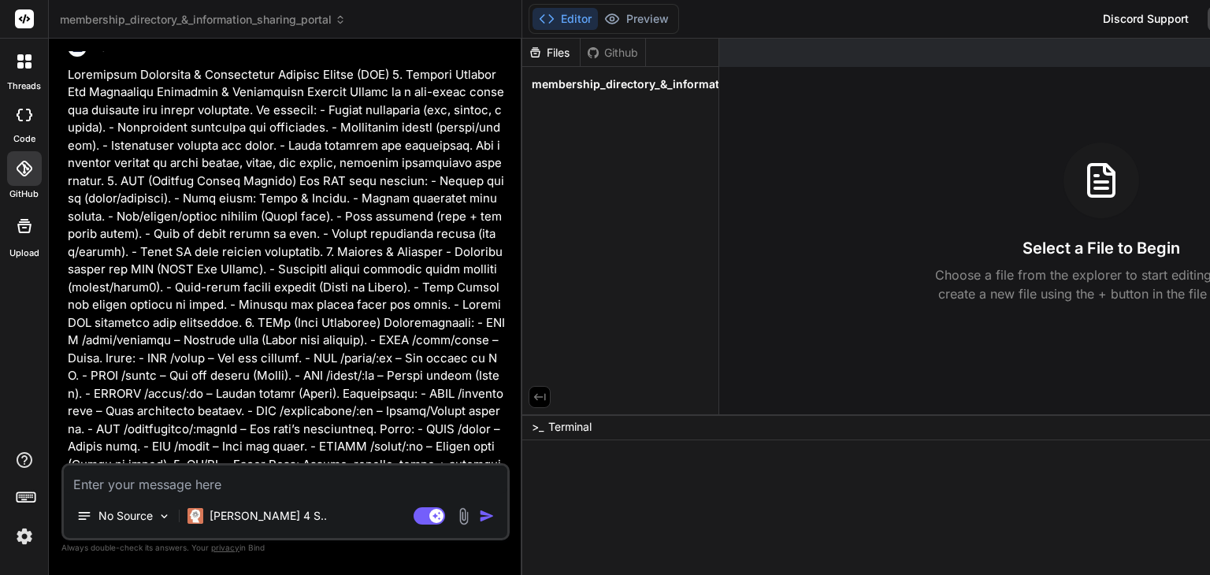
scroll to position [7784, 0]
click at [379, 378] on p at bounding box center [287, 490] width 439 height 851
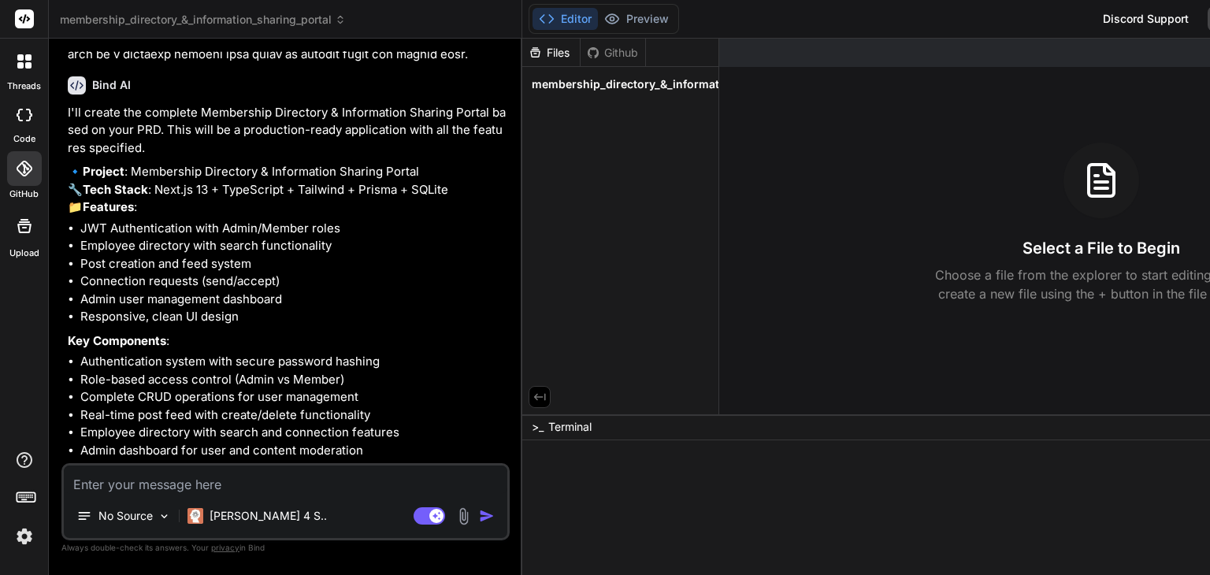
scroll to position [8716, 0]
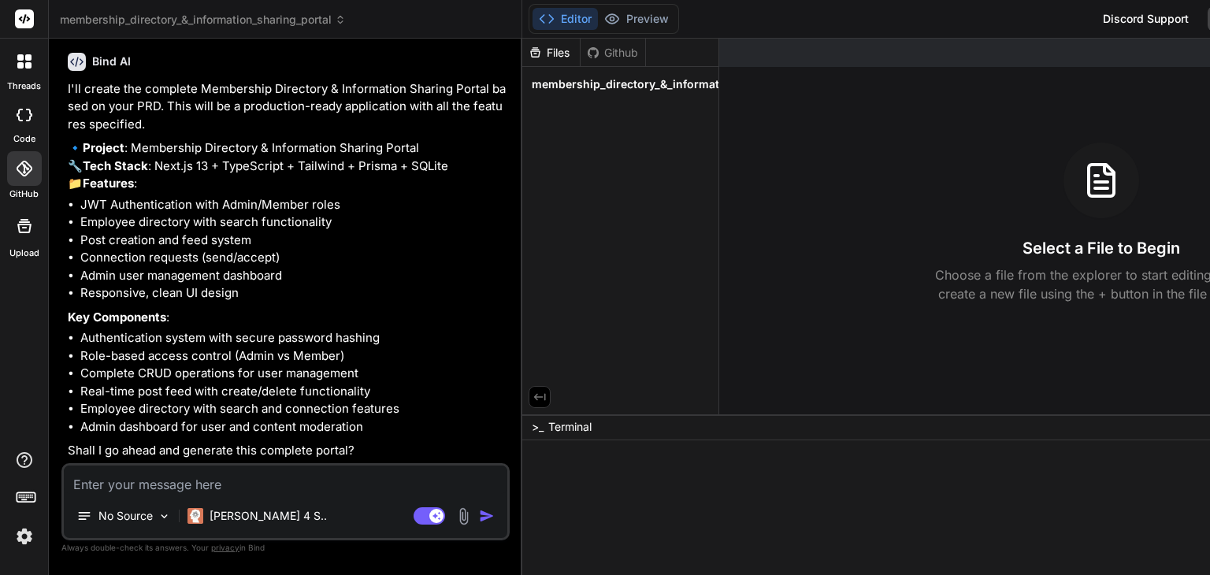
click at [399, 382] on li "Complete CRUD operations for user management" at bounding box center [293, 374] width 426 height 18
click at [329, 483] on textarea at bounding box center [285, 480] width 443 height 28
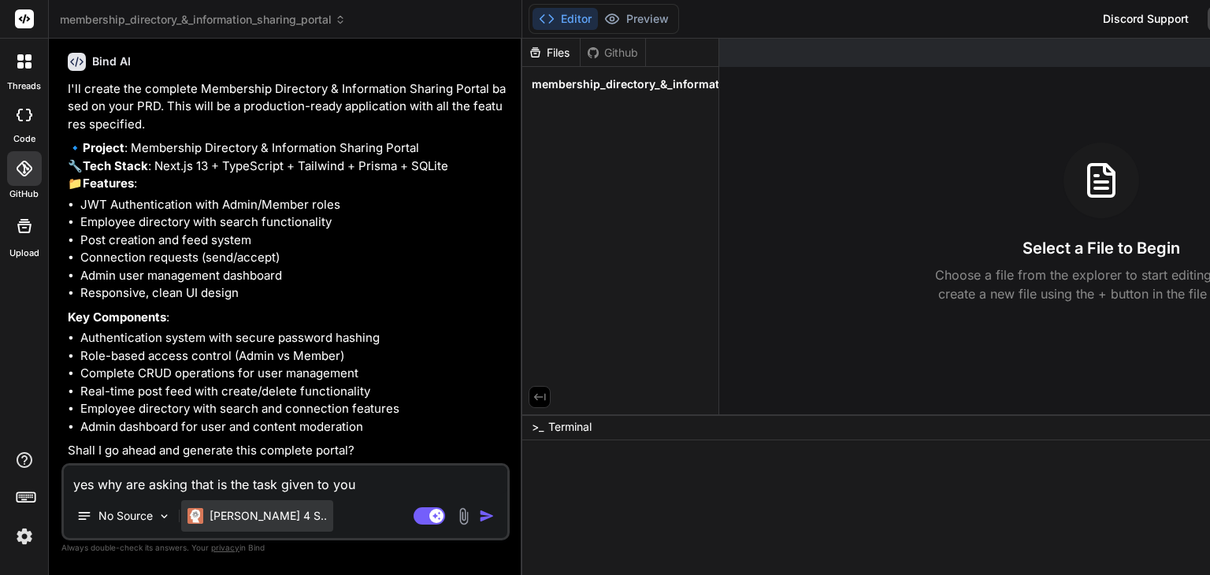
click at [249, 511] on p "[PERSON_NAME] 4 S.." at bounding box center [268, 516] width 117 height 16
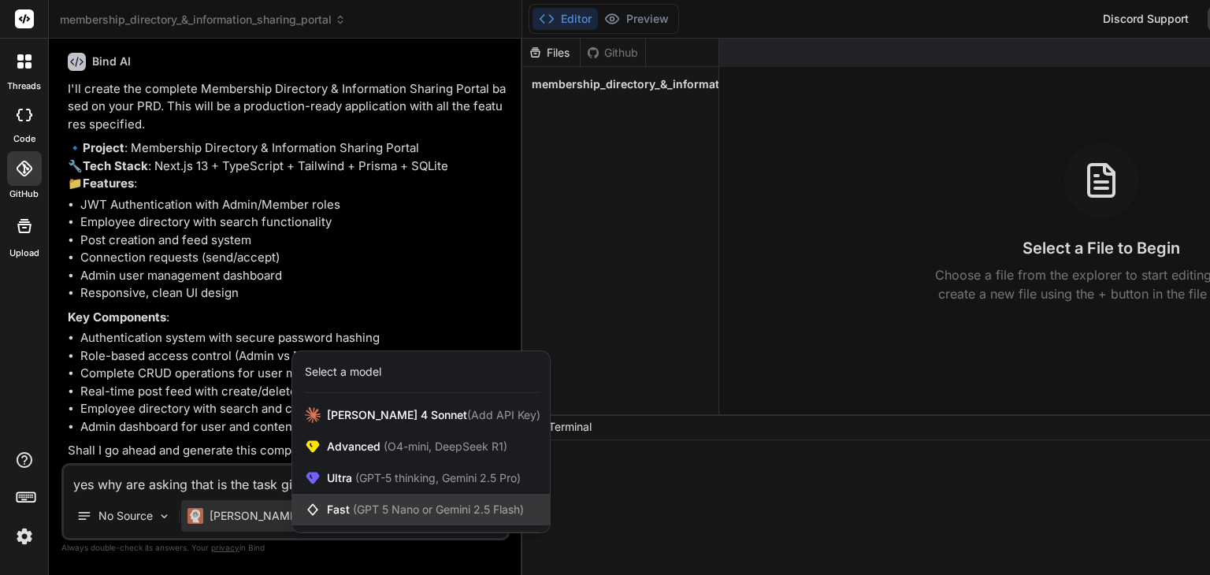
click at [362, 512] on span "(GPT 5 Nano or Gemini 2.5 Flash)" at bounding box center [438, 509] width 171 height 13
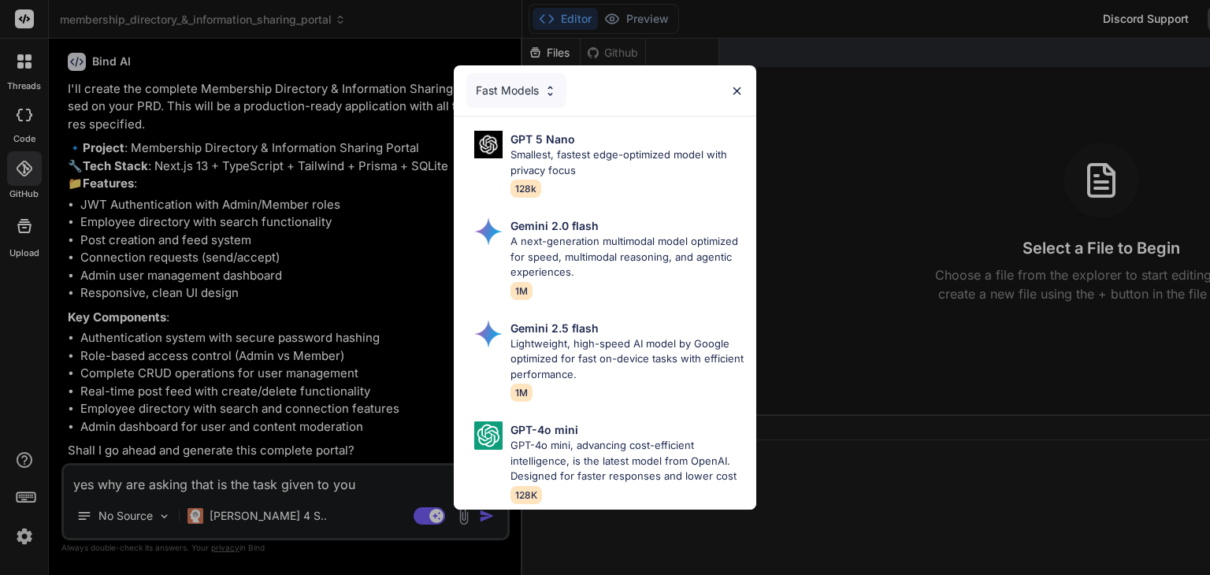
click at [418, 369] on div "Fast Models GPT 5 Nano Smallest, fastest edge-optimized model with privacy focu…" at bounding box center [605, 287] width 1210 height 575
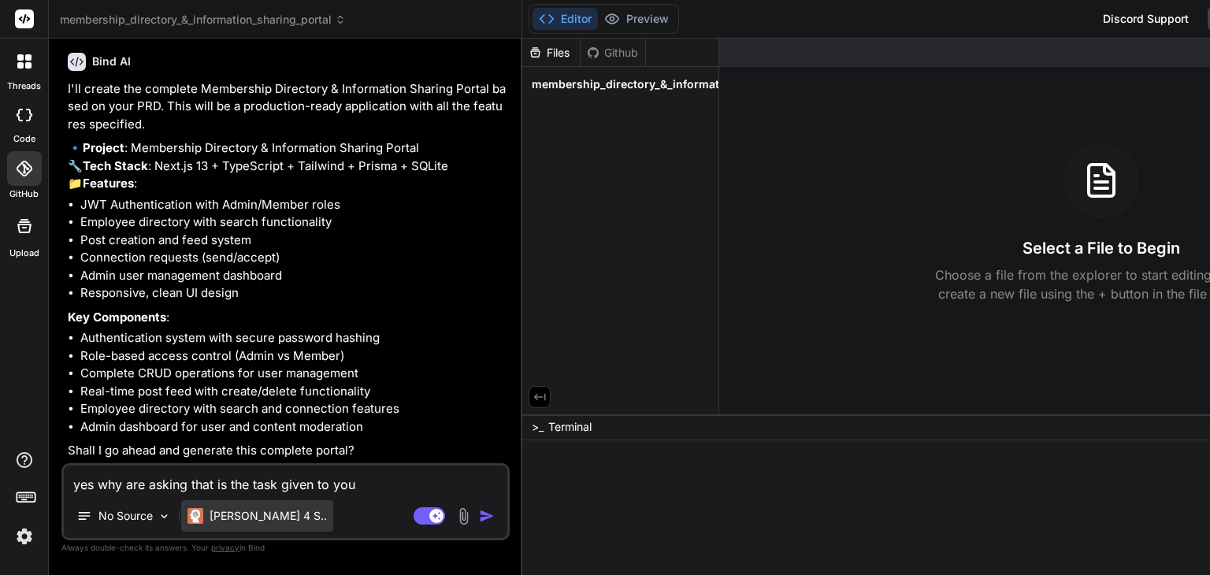
click at [262, 523] on p "[PERSON_NAME] 4 S.." at bounding box center [268, 516] width 117 height 16
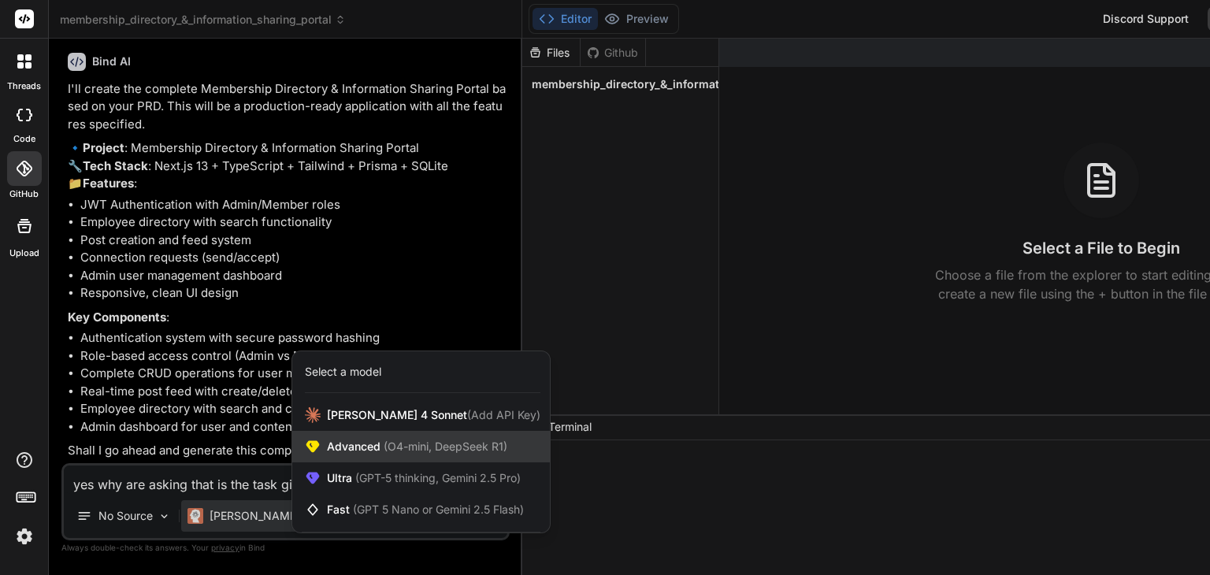
click at [359, 445] on span "Advanced (O4-mini, DeepSeek R1)" at bounding box center [417, 447] width 180 height 16
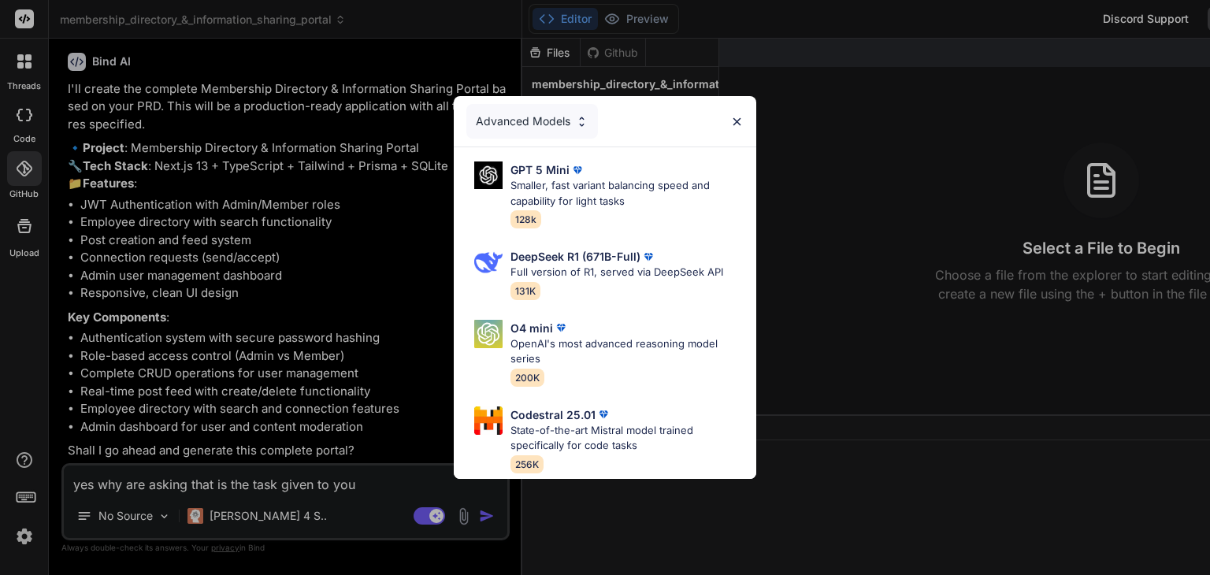
click at [265, 512] on div "Advanced Models GPT 5 Mini Smaller, fast variant balancing speed and capability…" at bounding box center [605, 287] width 1210 height 575
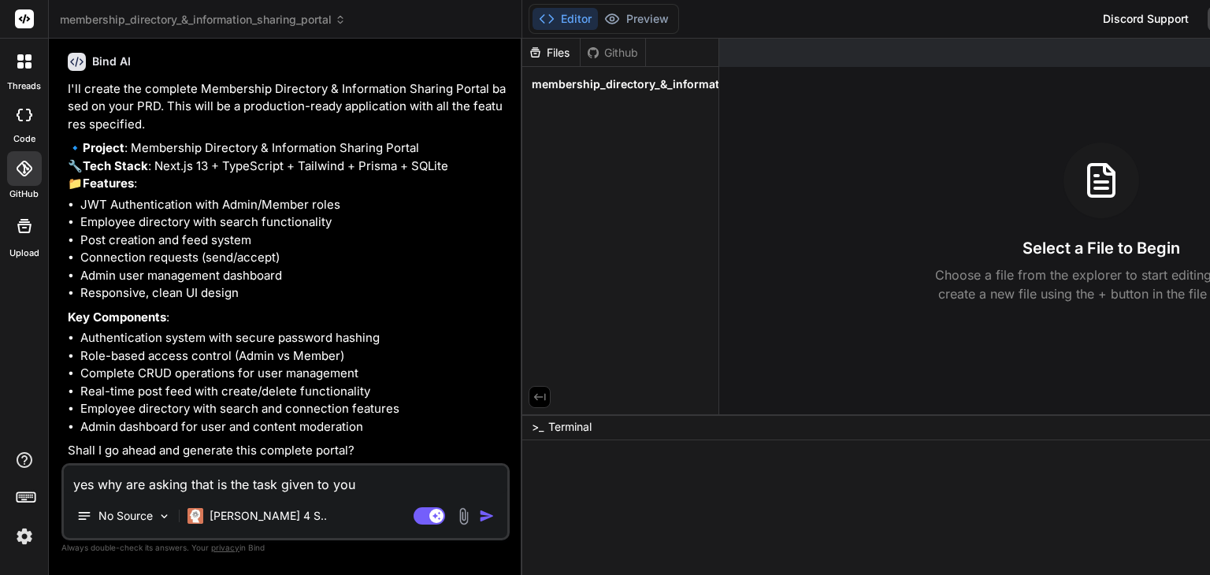
click at [265, 512] on p "[PERSON_NAME] 4 S.." at bounding box center [268, 516] width 117 height 16
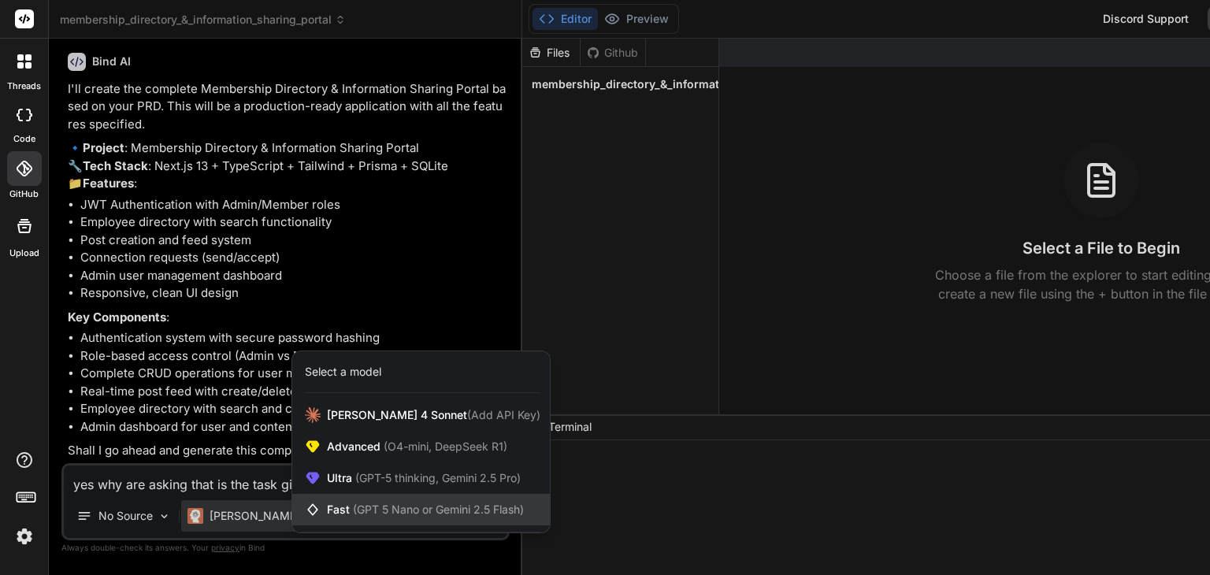
click at [369, 513] on span "(GPT 5 Nano or Gemini 2.5 Flash)" at bounding box center [438, 509] width 171 height 13
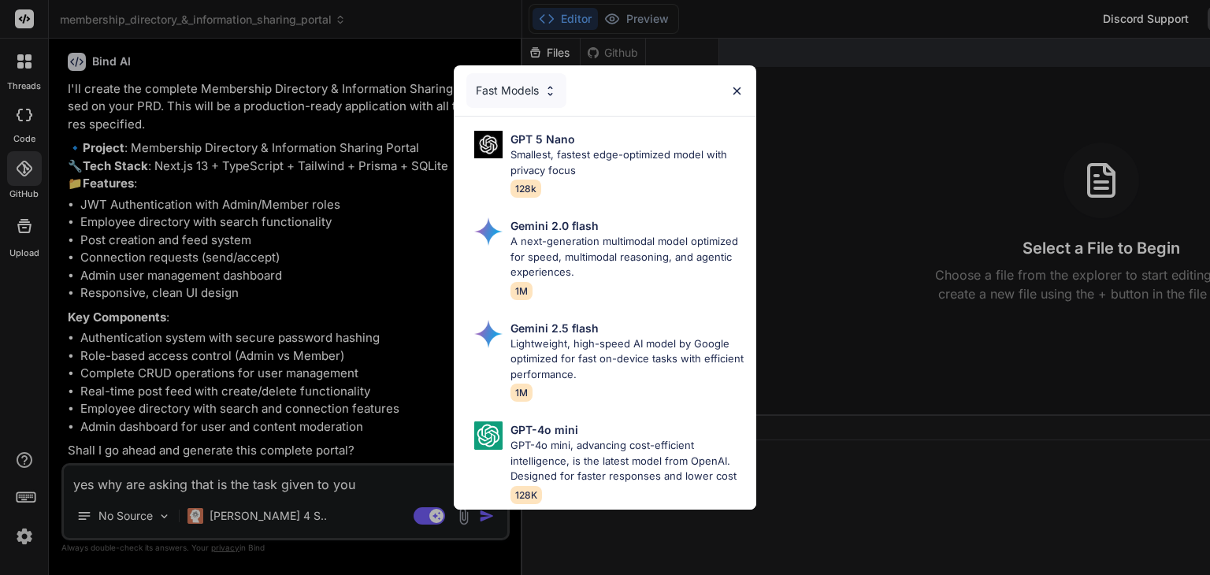
click at [252, 515] on div "Fast Models GPT 5 Nano Smallest, fastest edge-optimized model with privacy focu…" at bounding box center [605, 287] width 1210 height 575
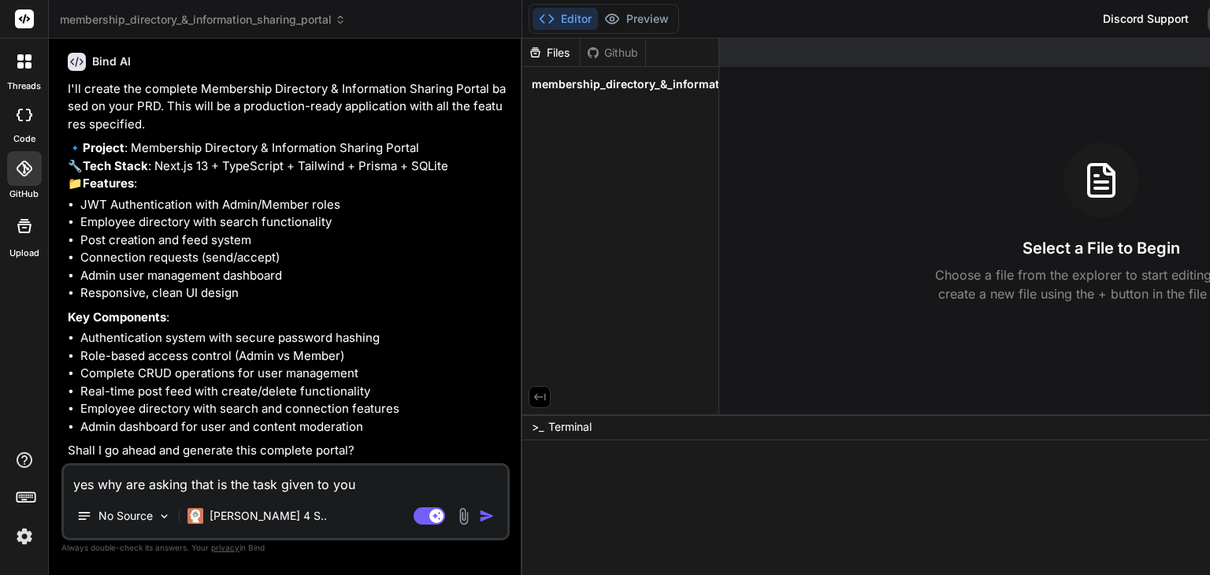
click at [252, 515] on p "[PERSON_NAME] 4 S.." at bounding box center [268, 516] width 117 height 16
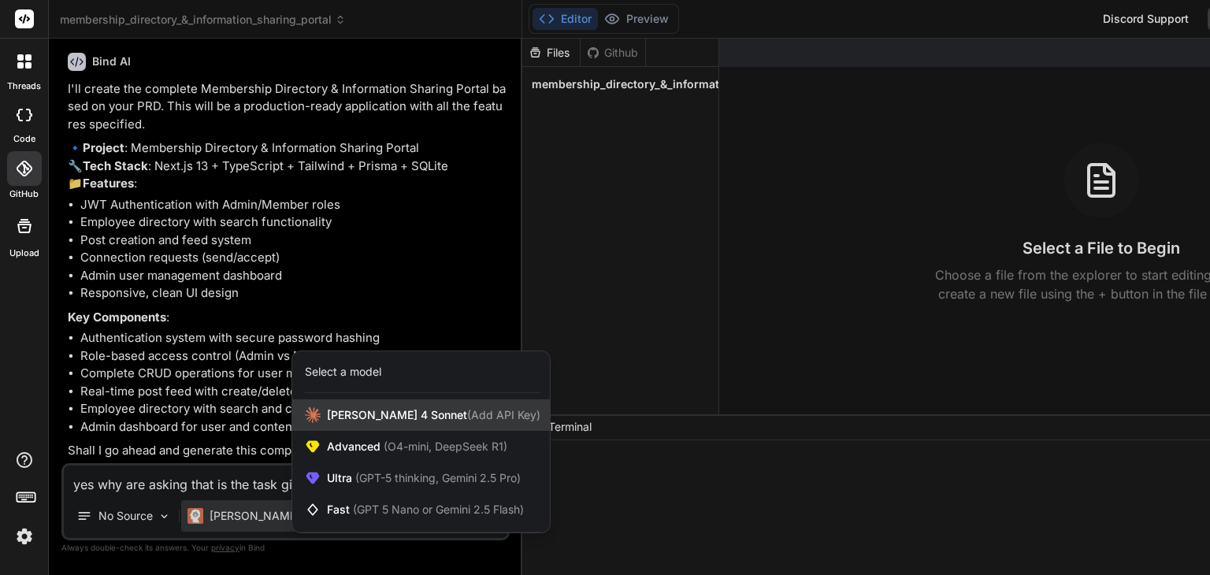
click at [414, 410] on span "Claude 4 Sonnet (Add API Key)" at bounding box center [433, 415] width 213 height 16
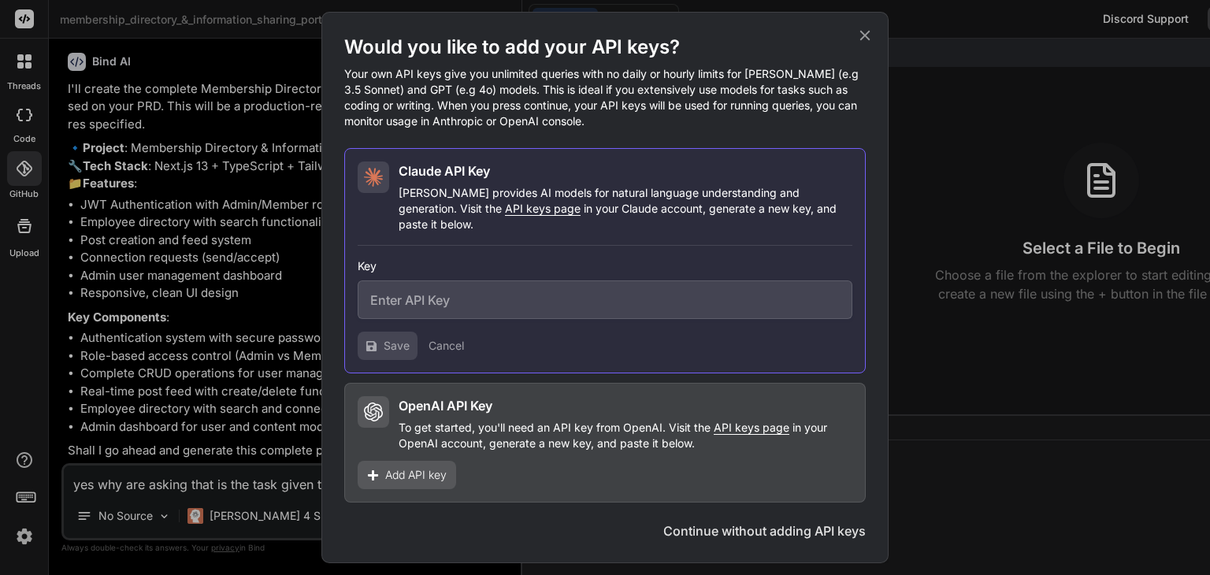
click at [875, 46] on div "Would you like to add your API keys? Your own API keys give you unlimited queri…" at bounding box center [604, 287] width 567 height 551
click at [868, 43] on icon at bounding box center [864, 35] width 17 height 17
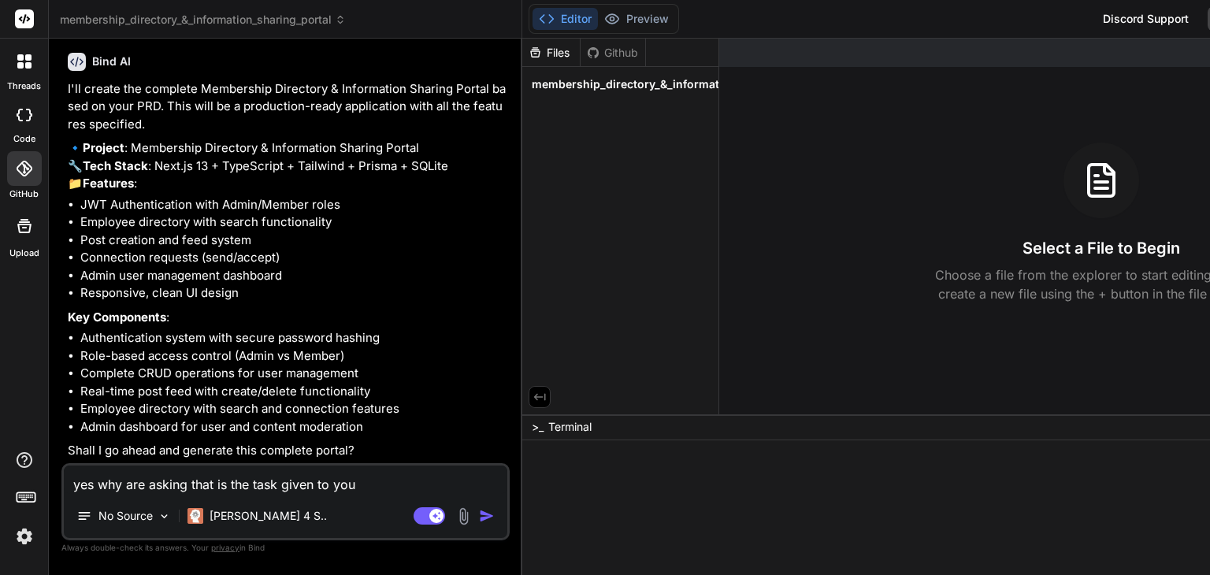
click at [868, 43] on div at bounding box center [1041, 53] width 644 height 28
click at [232, 517] on p "[PERSON_NAME] 4 S.." at bounding box center [268, 516] width 117 height 16
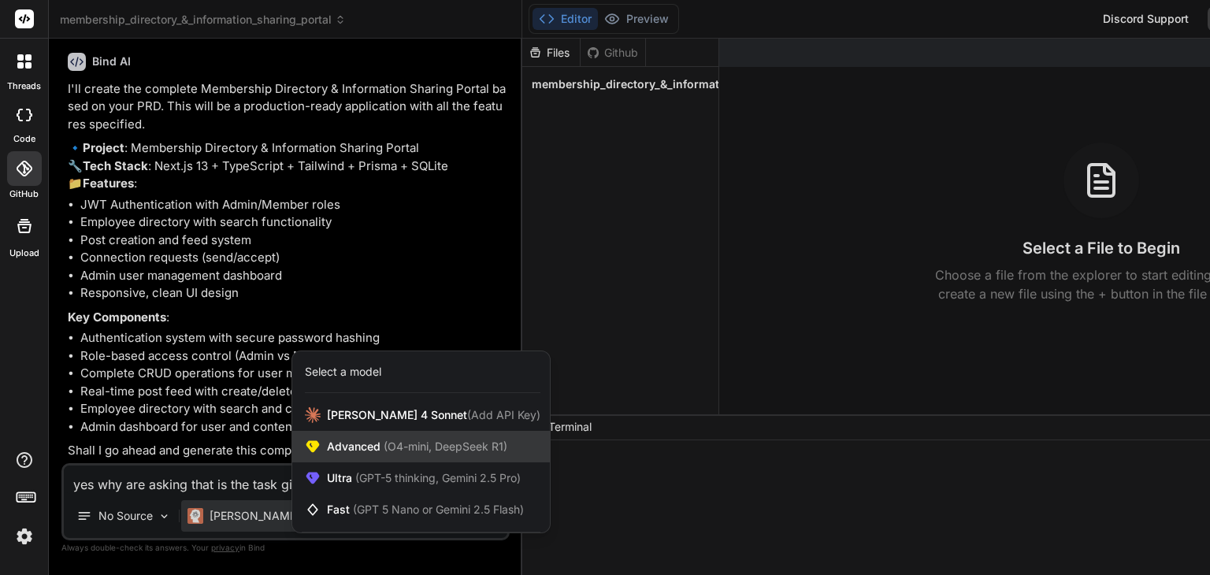
click at [331, 458] on div "Advanced (O4-mini, DeepSeek R1)" at bounding box center [421, 447] width 258 height 32
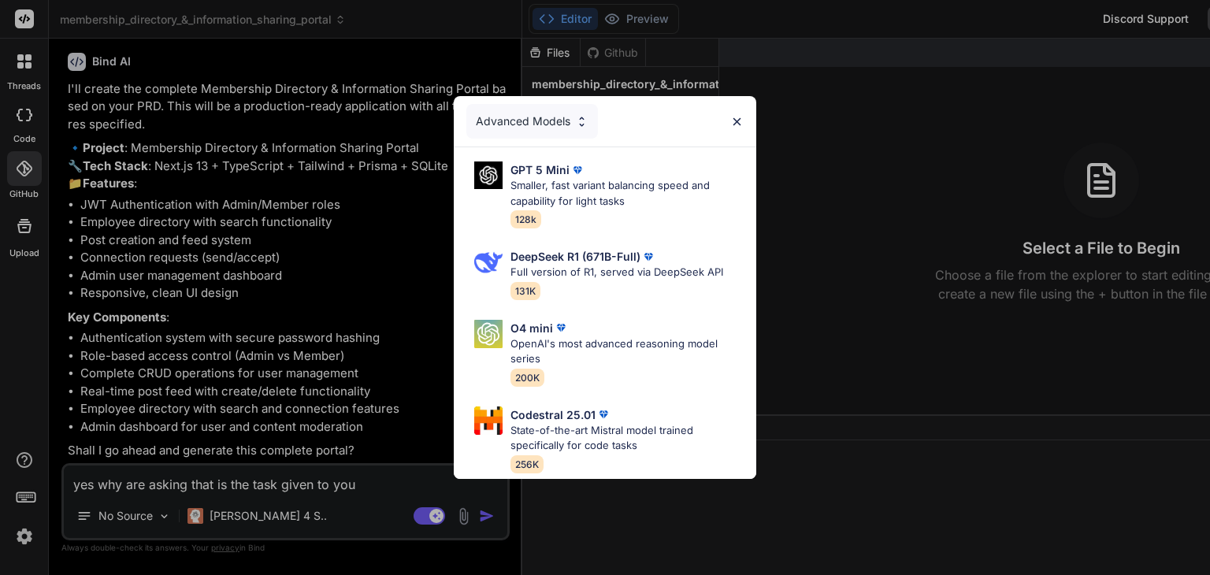
click at [255, 517] on div "Advanced Models GPT 5 Mini Smaller, fast variant balancing speed and capability…" at bounding box center [605, 287] width 1210 height 575
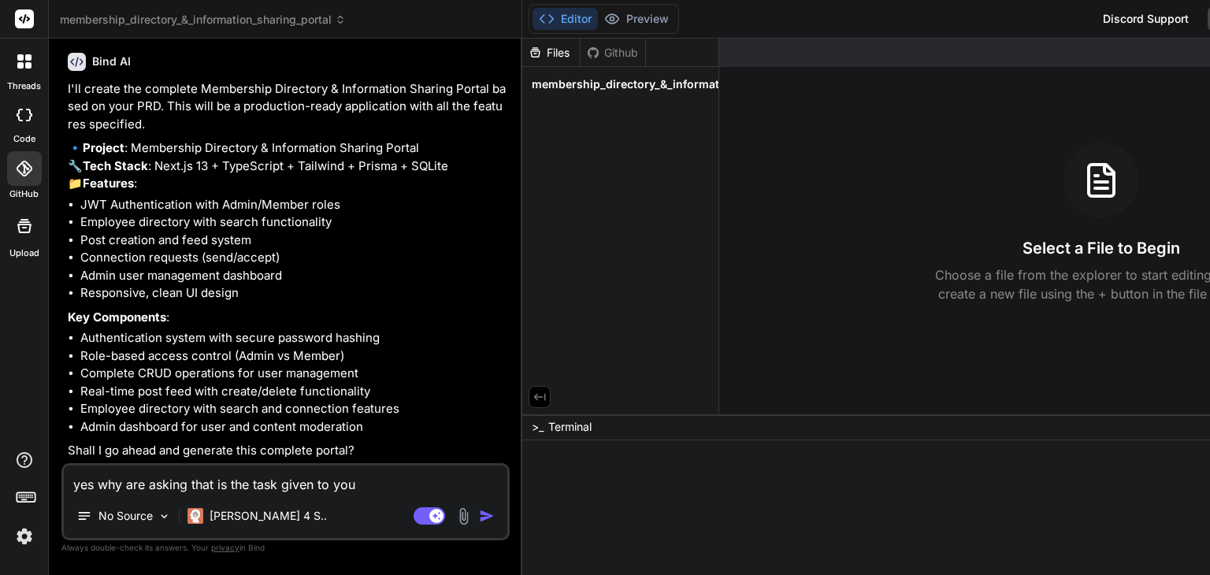
click at [255, 517] on p "[PERSON_NAME] 4 S.." at bounding box center [268, 516] width 117 height 16
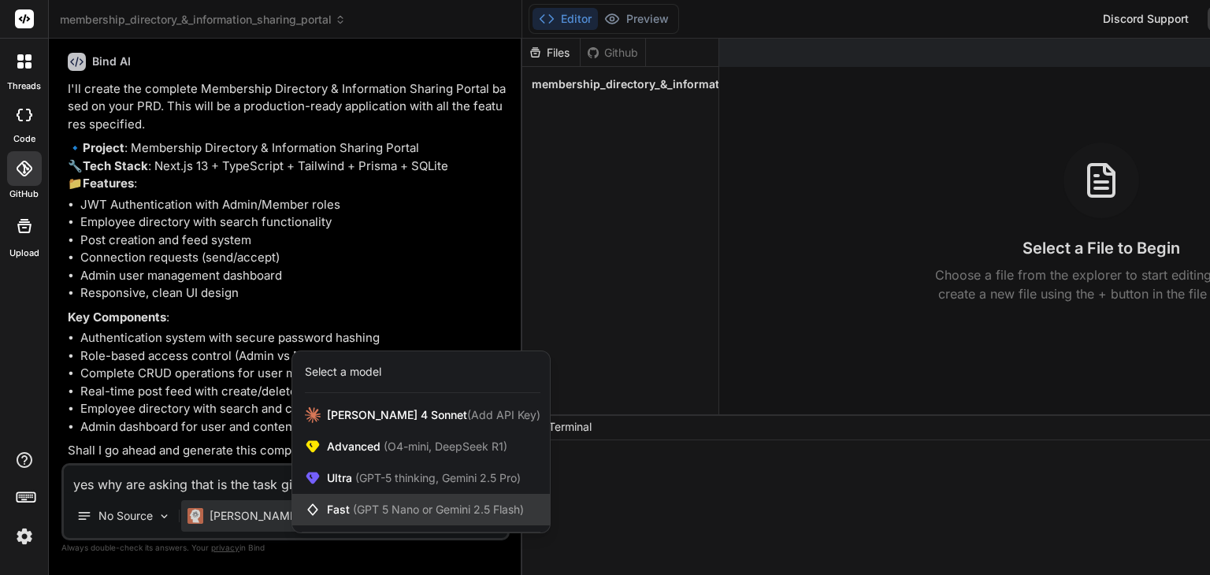
click at [343, 513] on span "Fast (GPT 5 Nano or Gemini 2.5 Flash)" at bounding box center [425, 510] width 197 height 16
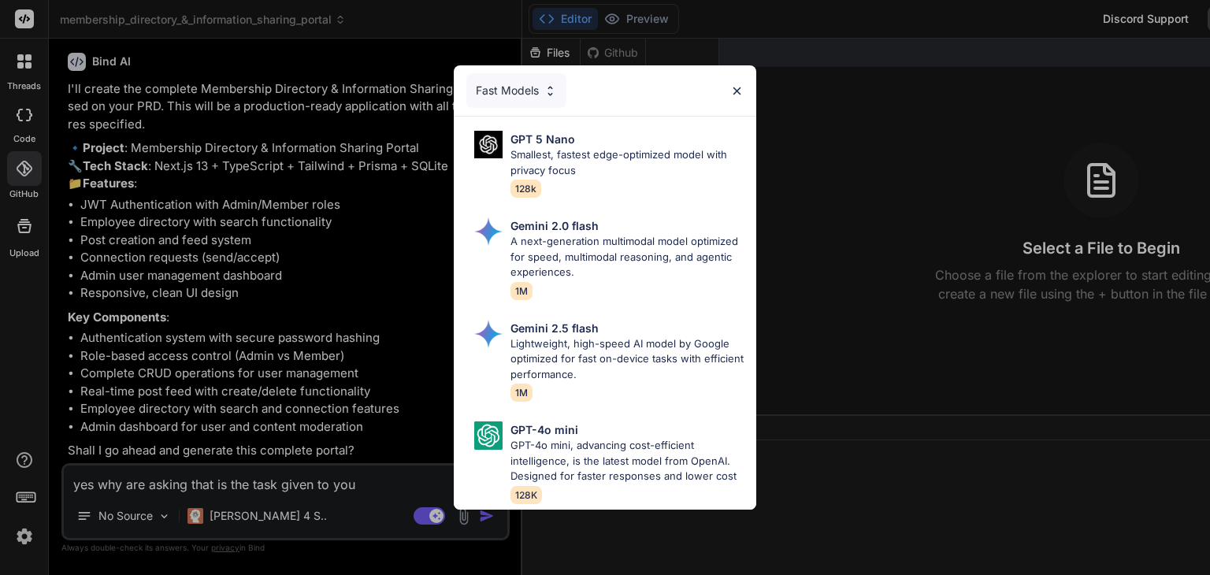
click at [251, 509] on div "Fast Models GPT 5 Nano Smallest, fastest edge-optimized model with privacy focu…" at bounding box center [605, 287] width 1210 height 575
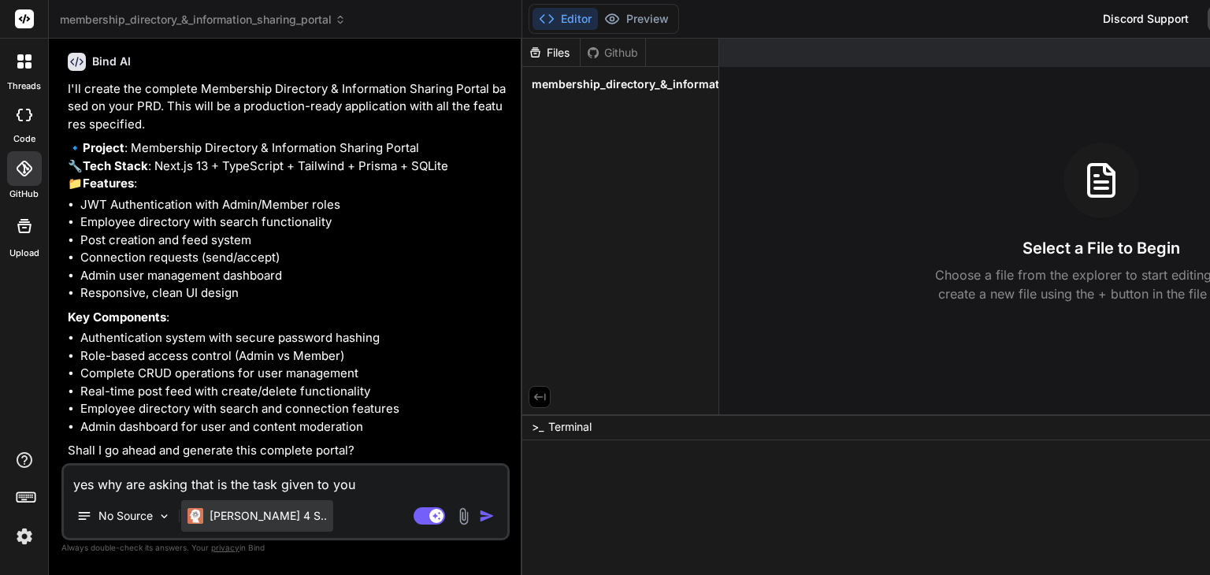
click at [235, 524] on div "[PERSON_NAME] 4 S.." at bounding box center [257, 516] width 152 height 32
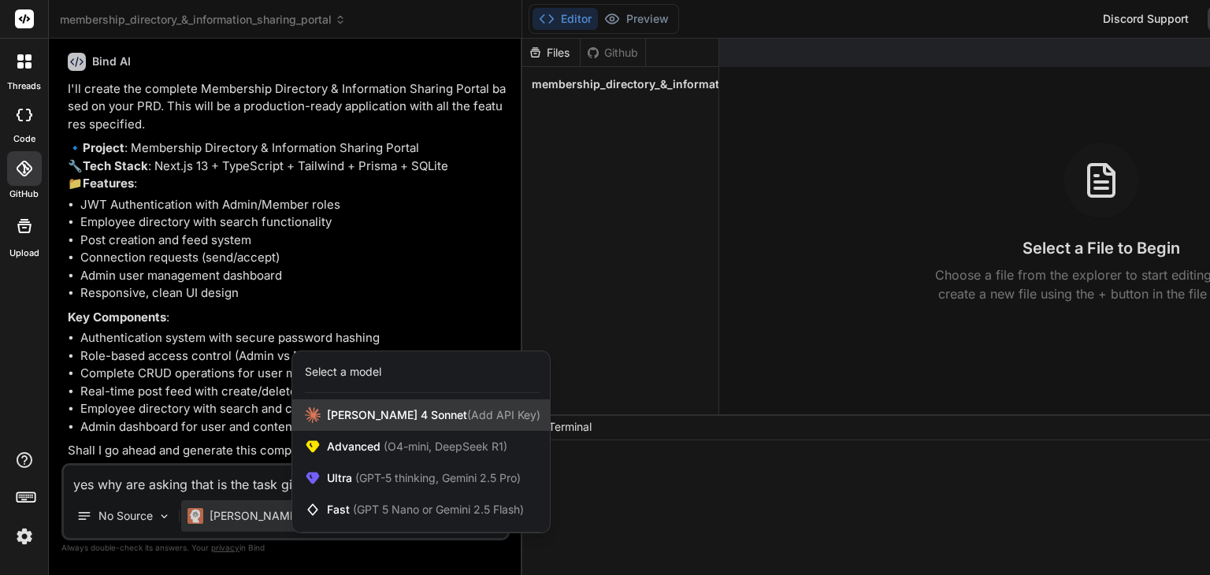
click at [341, 405] on div "Claude 4 Sonnet (Add API Key)" at bounding box center [421, 415] width 258 height 32
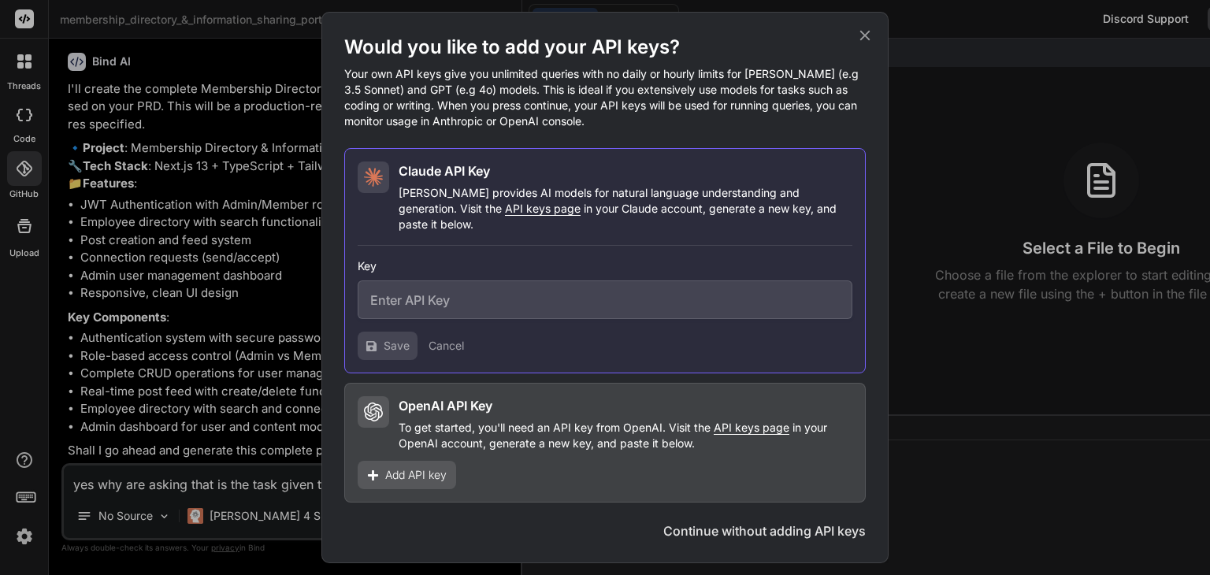
click at [288, 562] on div "Would you like to add your API keys? Your own API keys give you unlimited queri…" at bounding box center [605, 287] width 1210 height 575
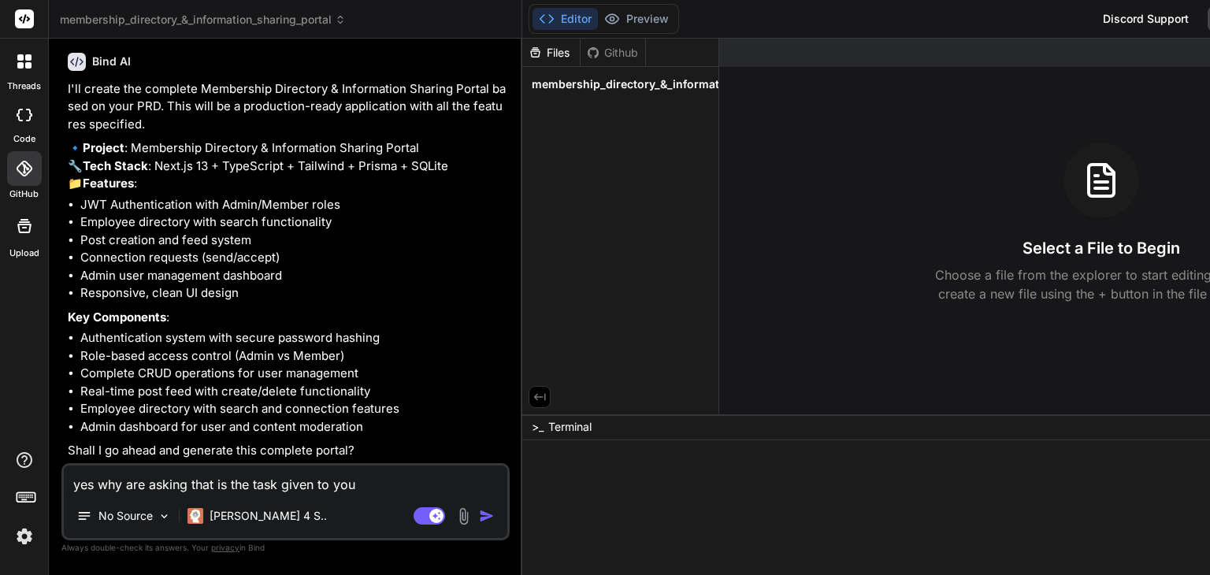
click at [492, 521] on img "button" at bounding box center [487, 516] width 16 height 16
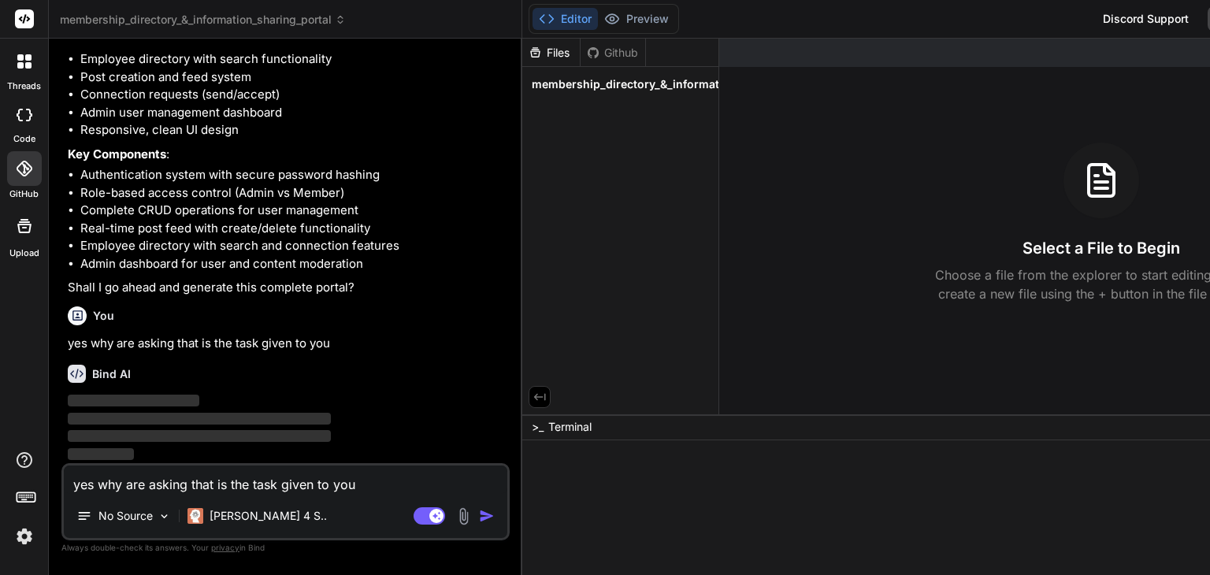
scroll to position [8879, 0]
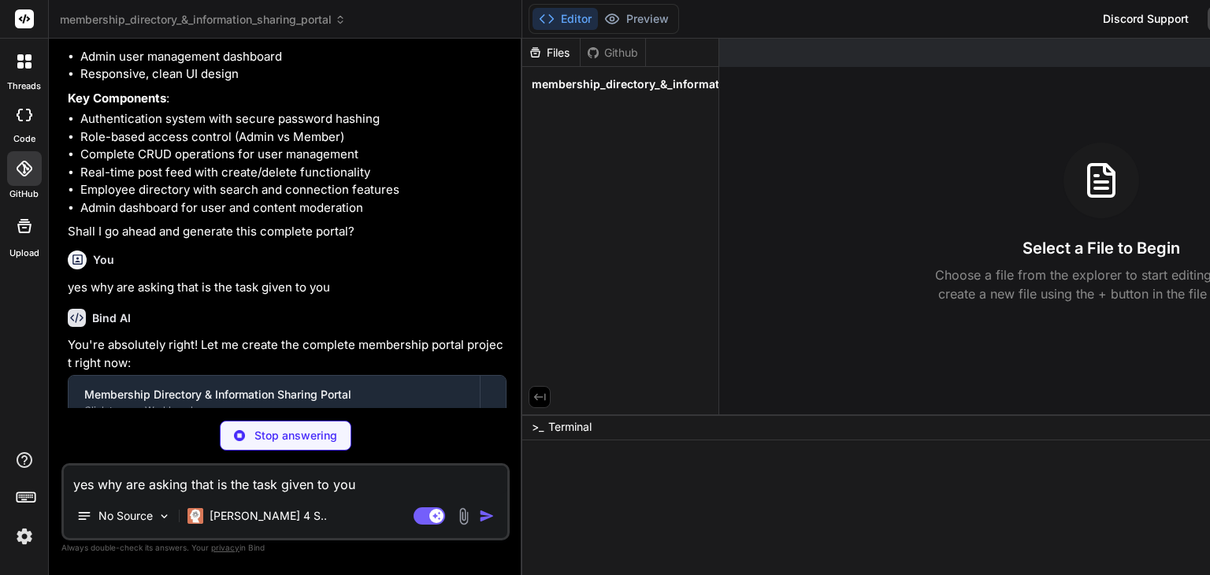
click at [458, 436] on div "Stop answering" at bounding box center [285, 436] width 448 height 30
click at [466, 417] on div "You hello Bind AI Hello! 👋 I'm Bind AI, your expert coding assistant. I'm here …" at bounding box center [285, 312] width 448 height 523
click at [464, 372] on p "You're absolutely right! Let me create the complete membership portal project r…" at bounding box center [287, 353] width 439 height 35
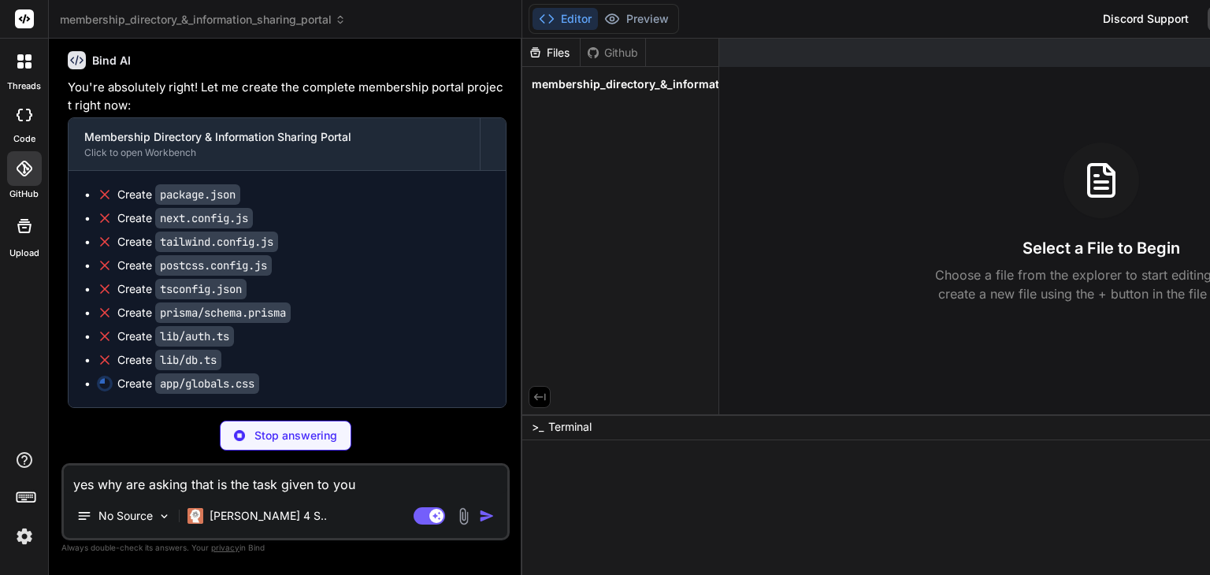
scroll to position [9192, 0]
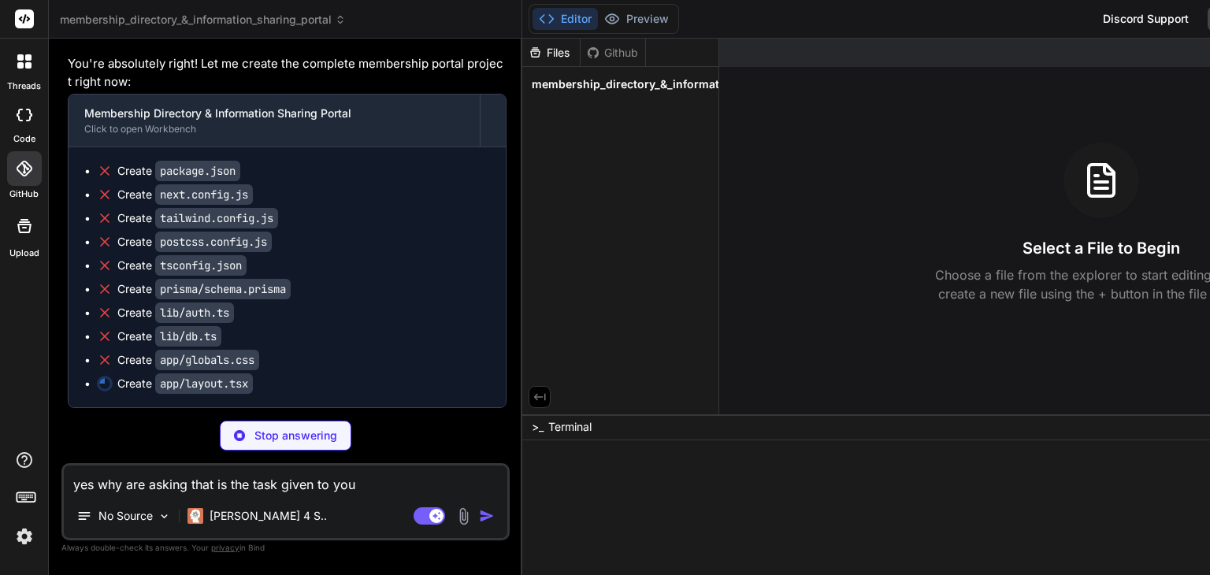
click at [22, 533] on img at bounding box center [24, 536] width 27 height 27
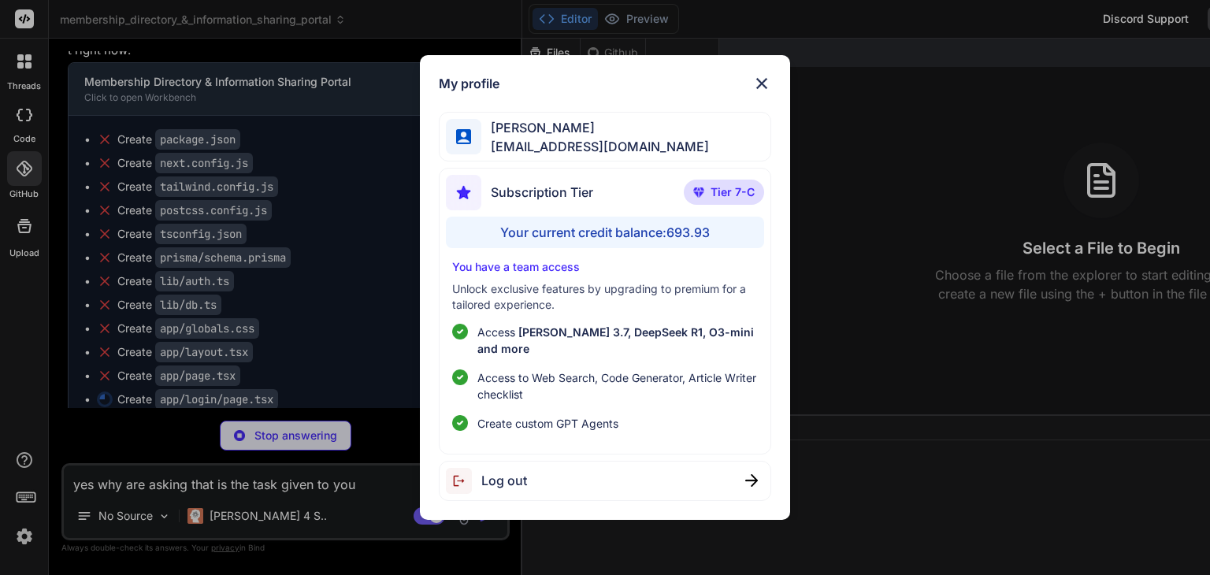
click at [763, 93] on img at bounding box center [761, 83] width 19 height 19
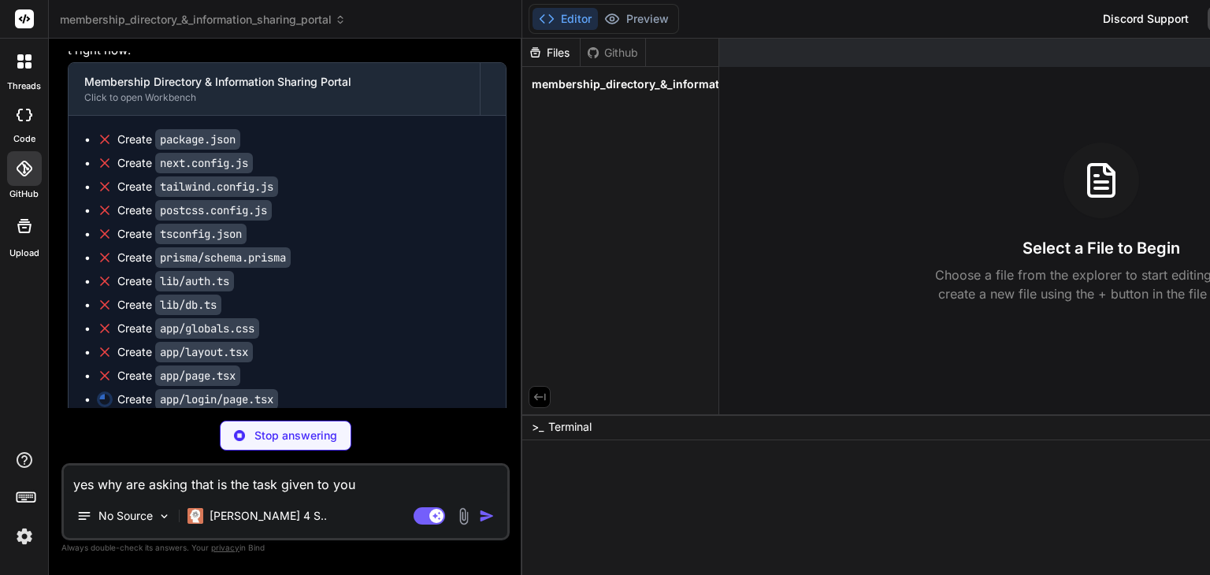
click at [366, 360] on div "Create app/layout.tsx" at bounding box center [293, 352] width 393 height 16
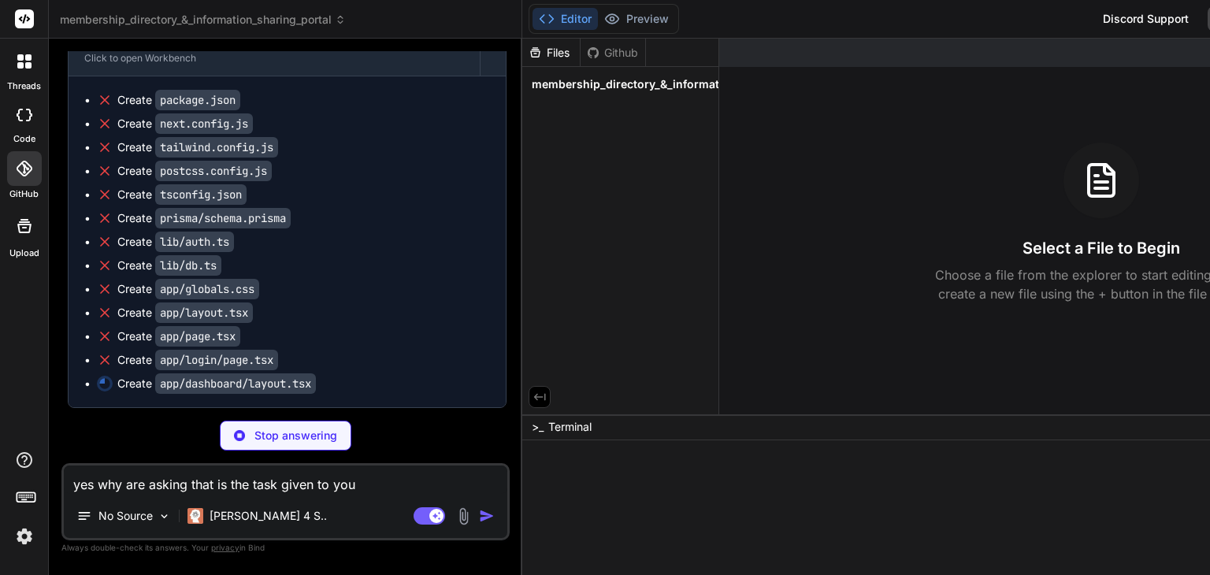
scroll to position [9287, 0]
click at [368, 335] on div "Create app/page.tsx" at bounding box center [293, 336] width 393 height 16
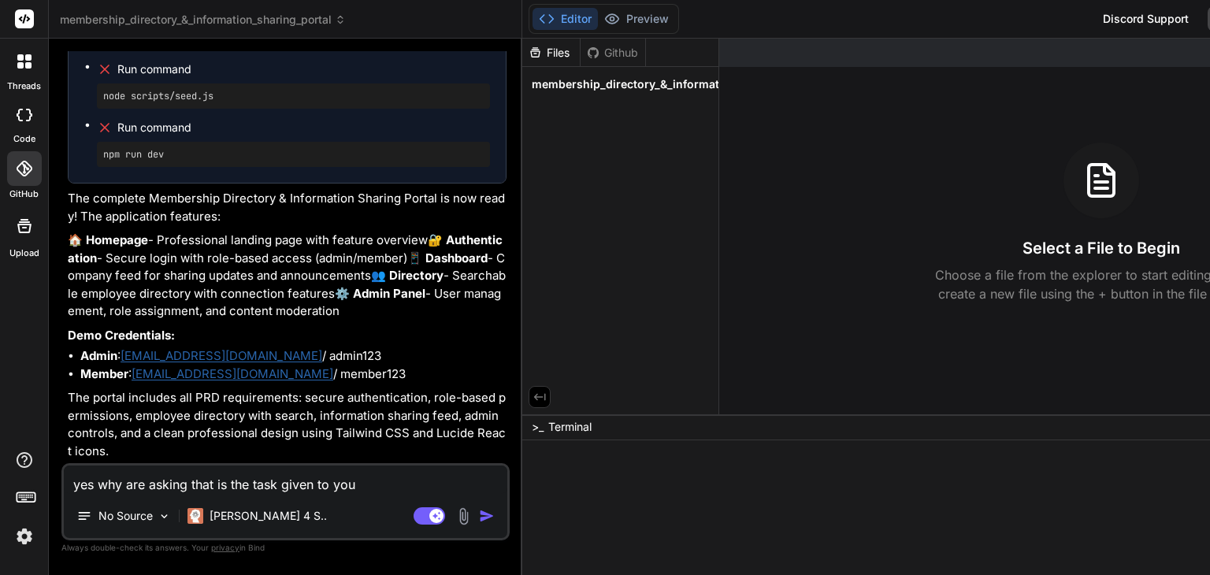
scroll to position [10015, 0]
